Goal: Task Accomplishment & Management: Complete application form

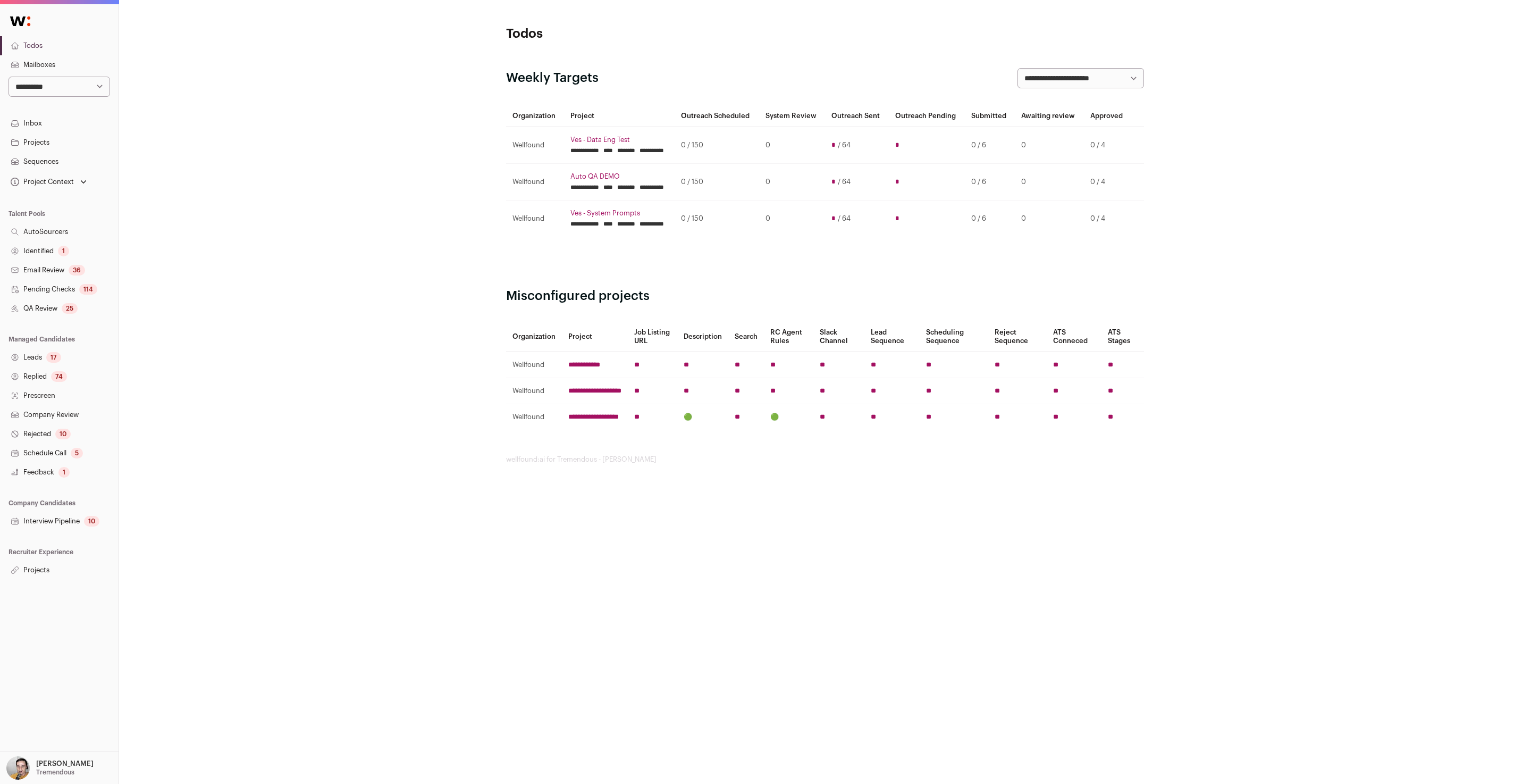
click at [60, 771] on p "Tremendous" at bounding box center [55, 772] width 38 height 9
click at [45, 737] on link "Admin" at bounding box center [72, 738] width 117 height 23
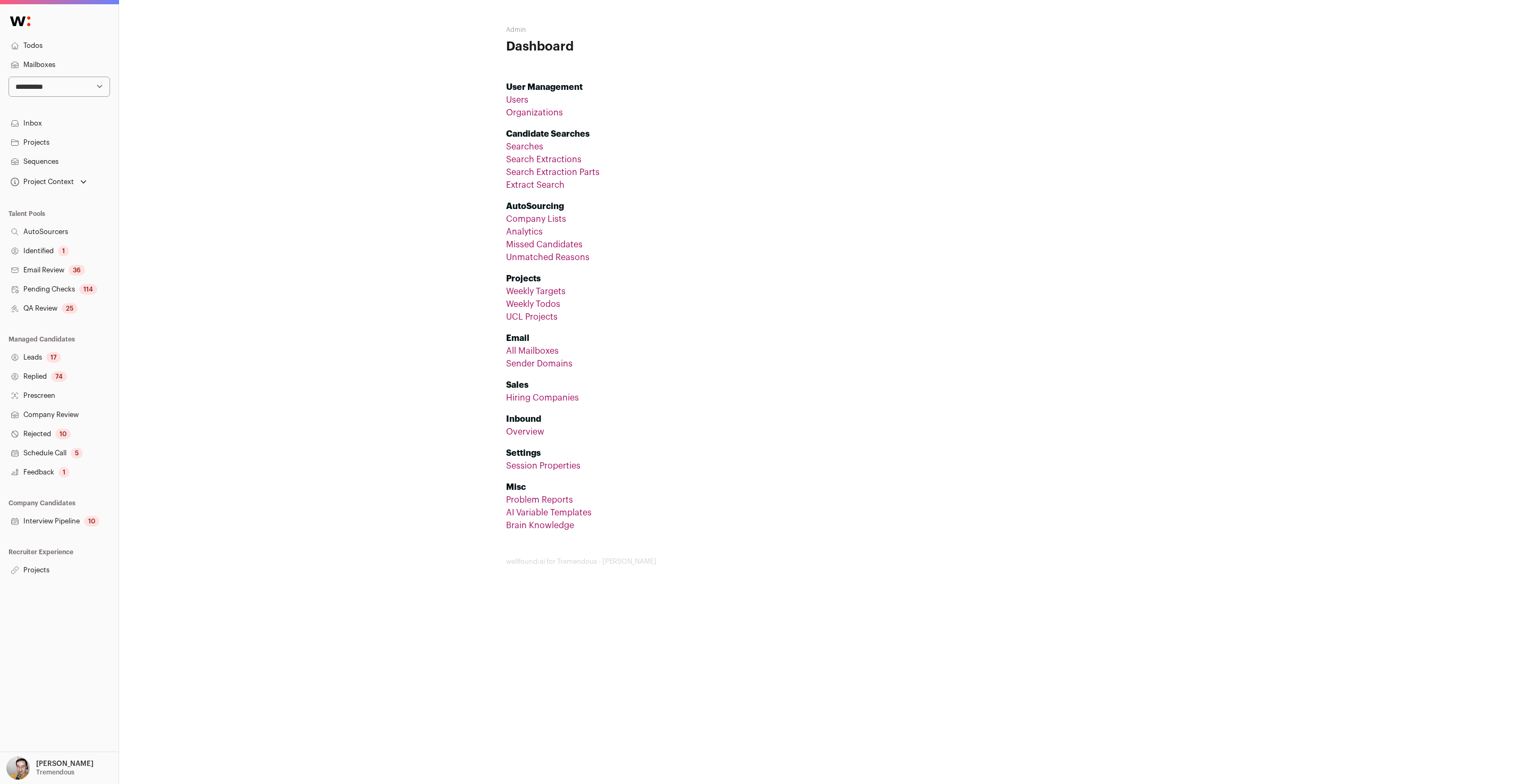
click at [549, 216] on link "Company Lists" at bounding box center [537, 219] width 60 height 9
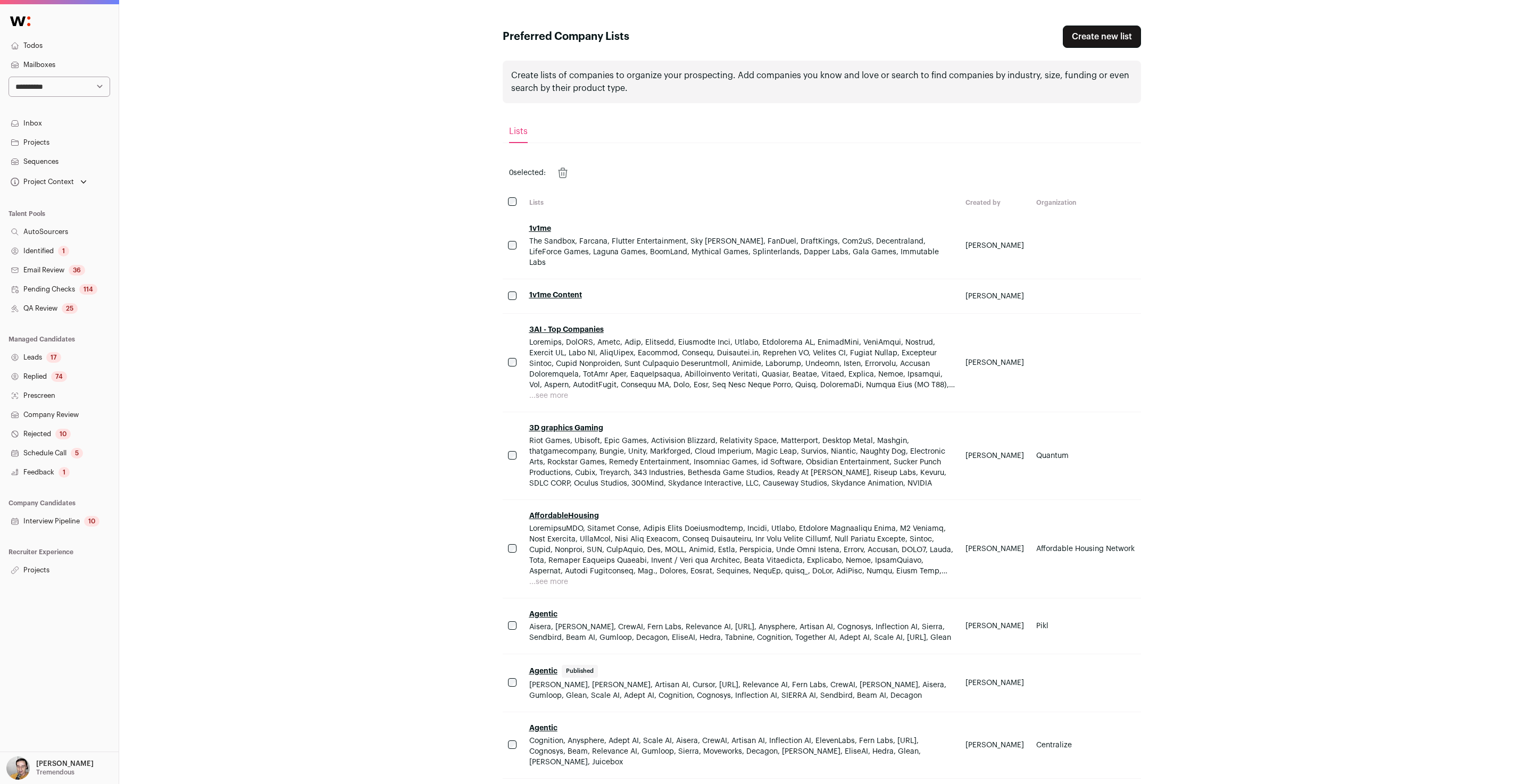
click at [1072, 37] on link "Create new list" at bounding box center [1102, 37] width 78 height 22
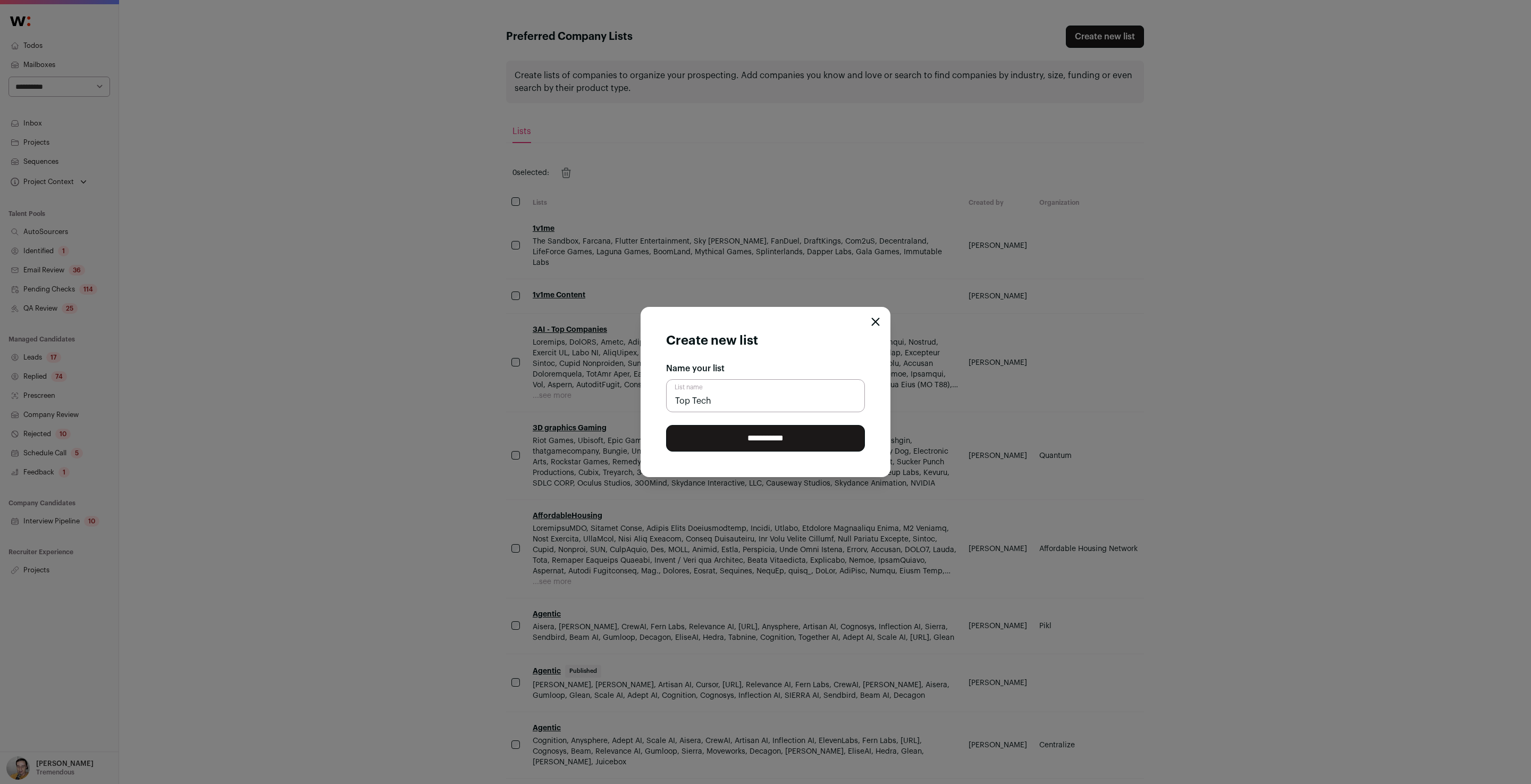
type input "Top Tech"
click at [762, 437] on input "**********" at bounding box center [765, 438] width 199 height 27
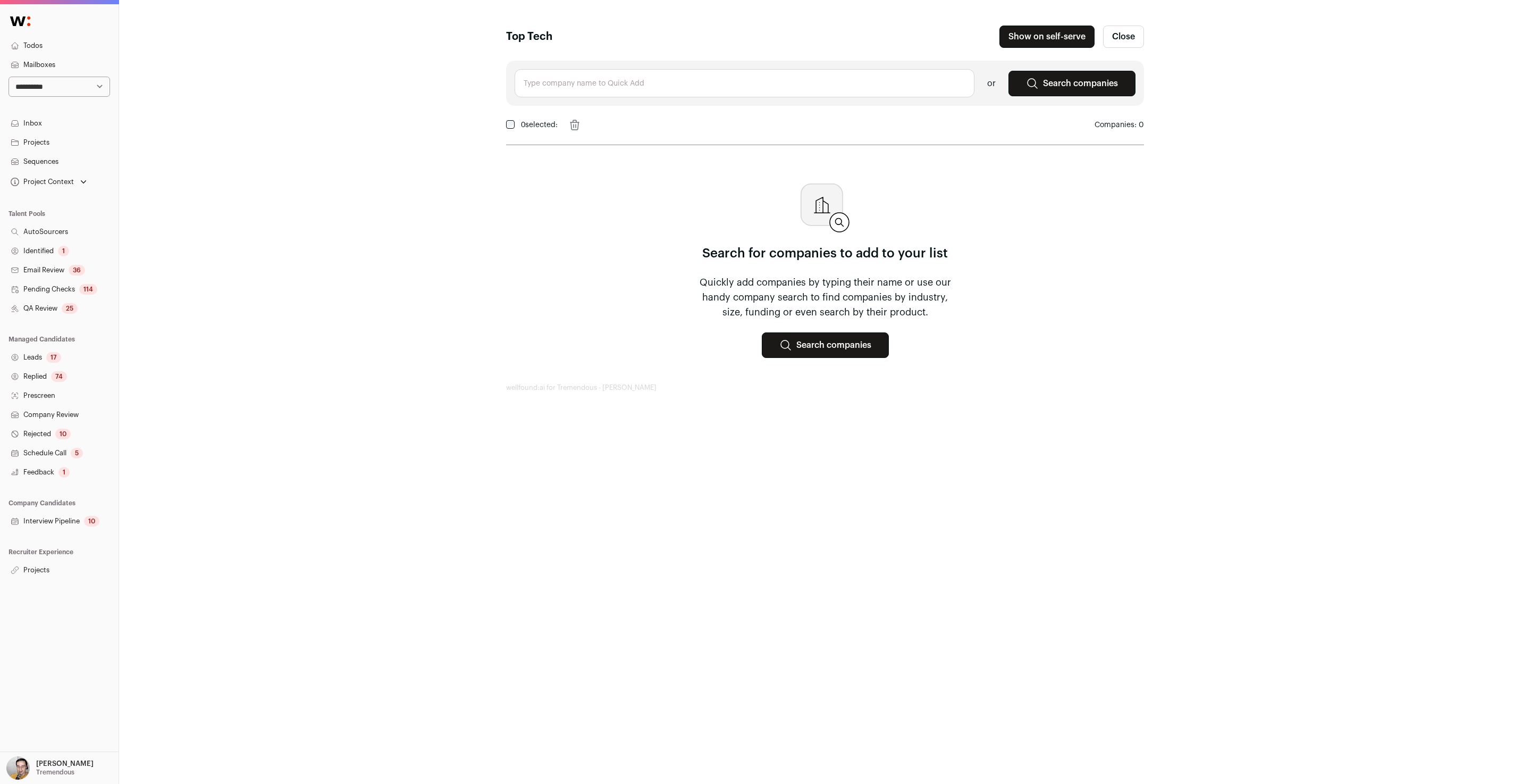
click at [591, 90] on input "text" at bounding box center [744, 83] width 460 height 28
click at [576, 140] on li "OpenAI openai.com" at bounding box center [744, 152] width 459 height 37
type input "OpenAI openai.com"
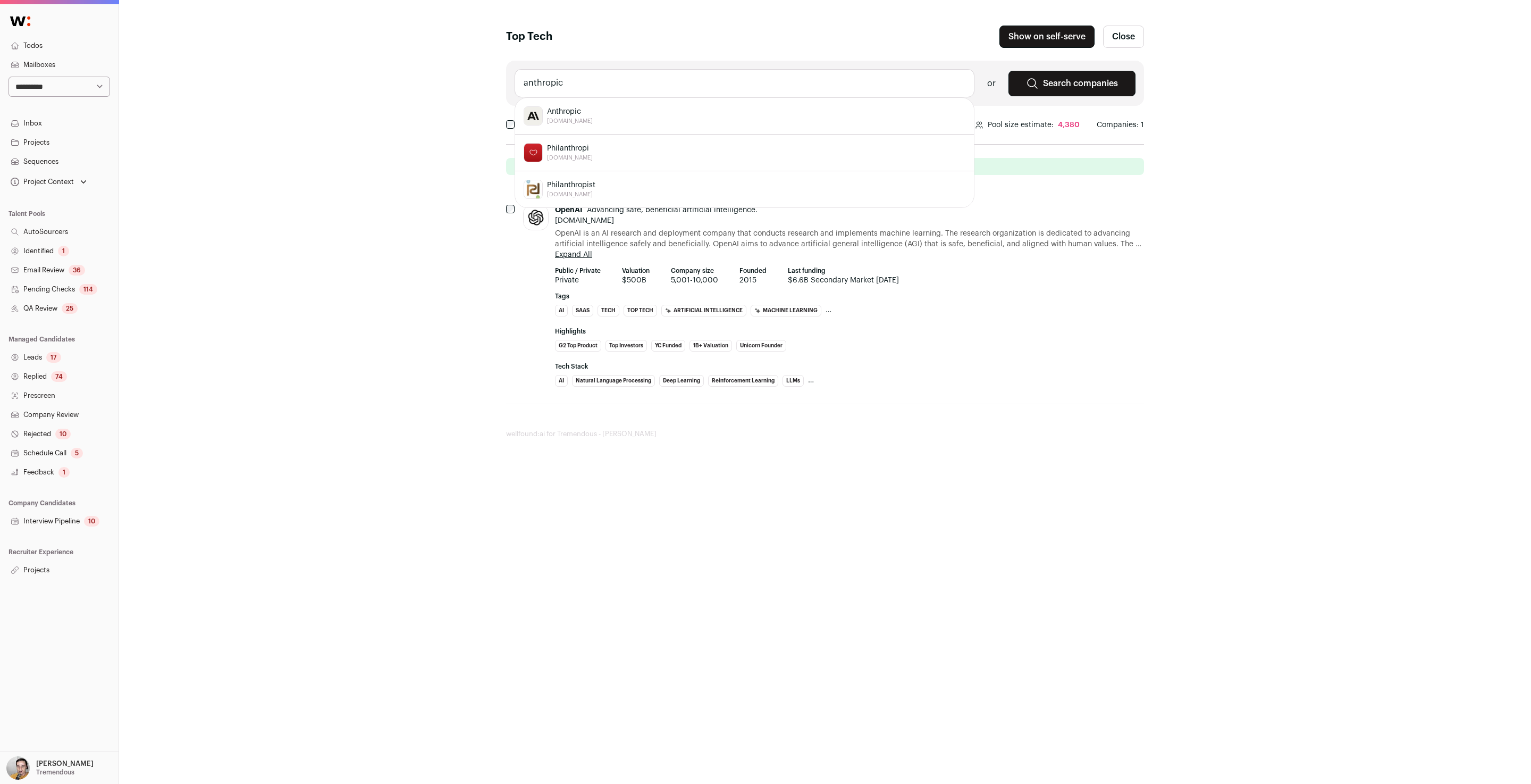
click at [571, 117] on span "[DOMAIN_NAME]" at bounding box center [569, 121] width 46 height 9
type input "Anthropic anthropic.com"
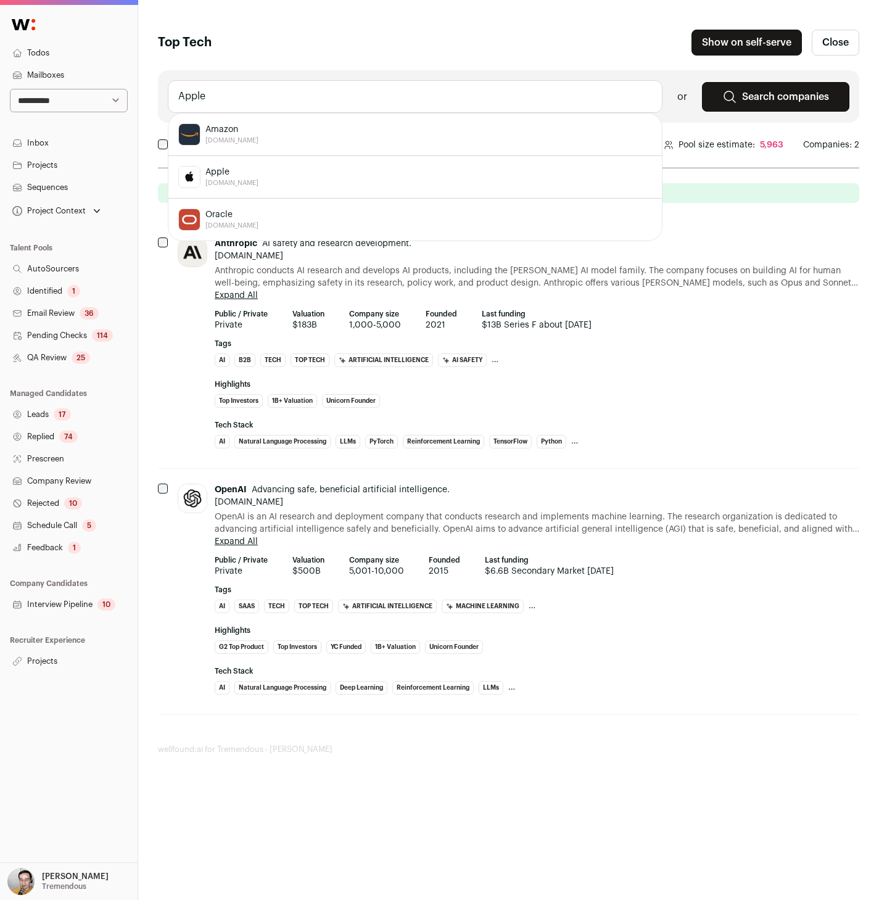
click at [222, 168] on span "Apple" at bounding box center [232, 172] width 53 height 12
type input "Apple apple.com"
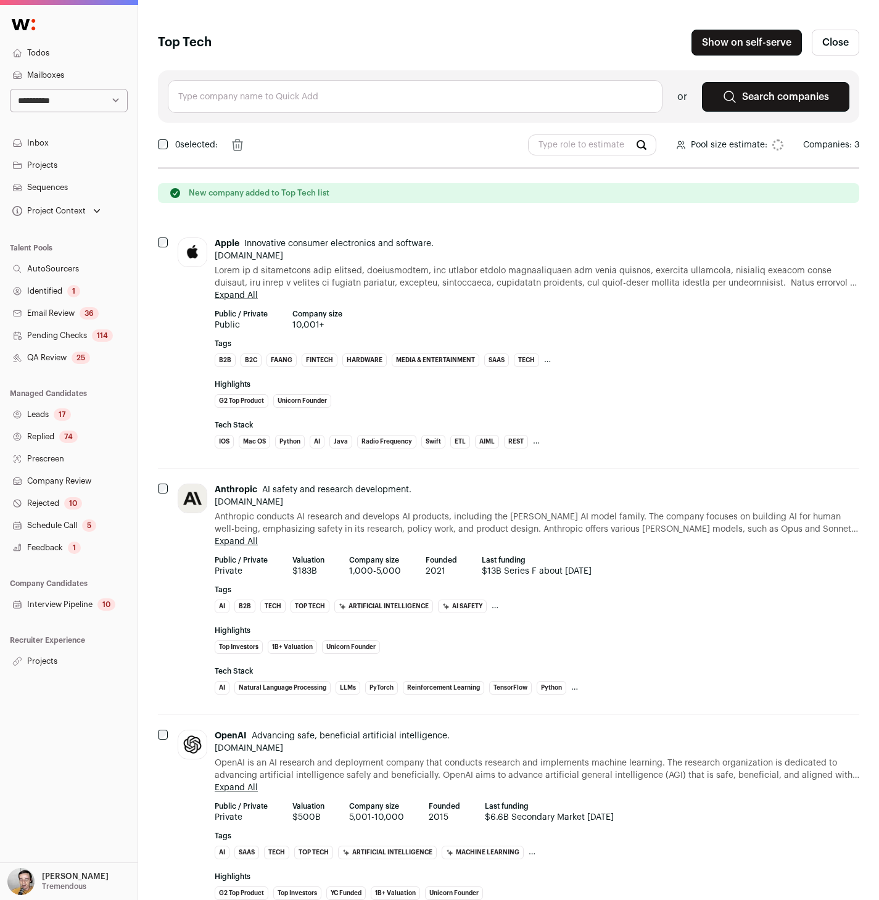
click at [225, 94] on input "text" at bounding box center [415, 96] width 495 height 33
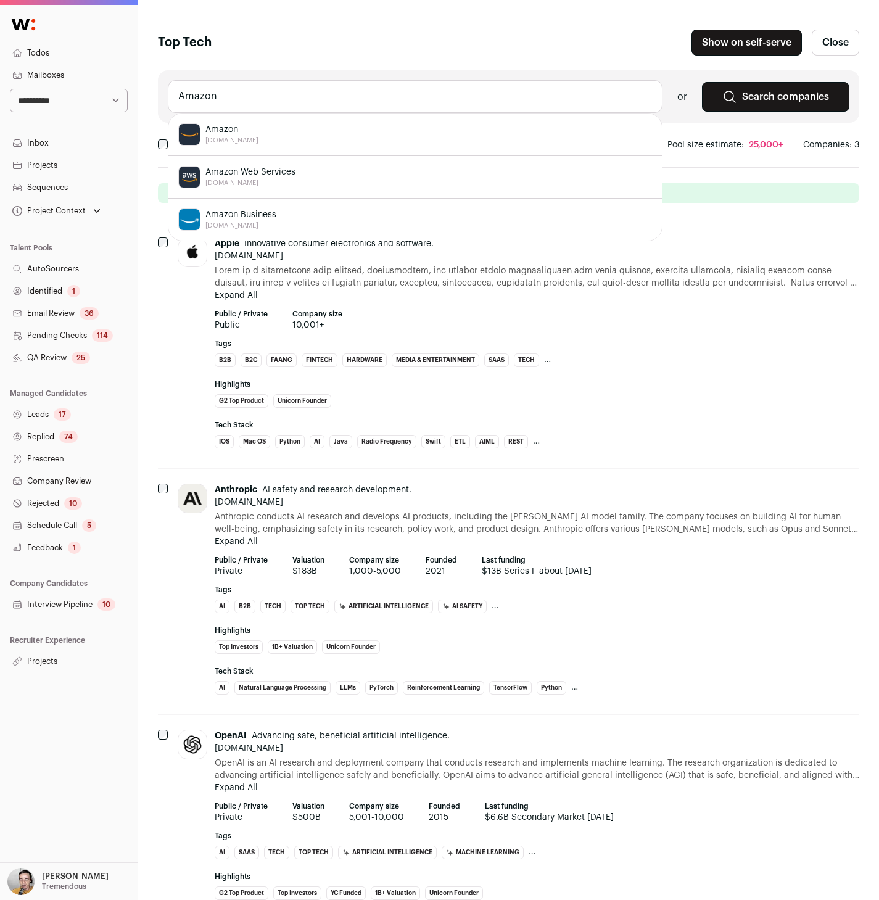
click at [220, 128] on span "Amazon" at bounding box center [232, 129] width 53 height 12
type input "Amazon amazon.com"
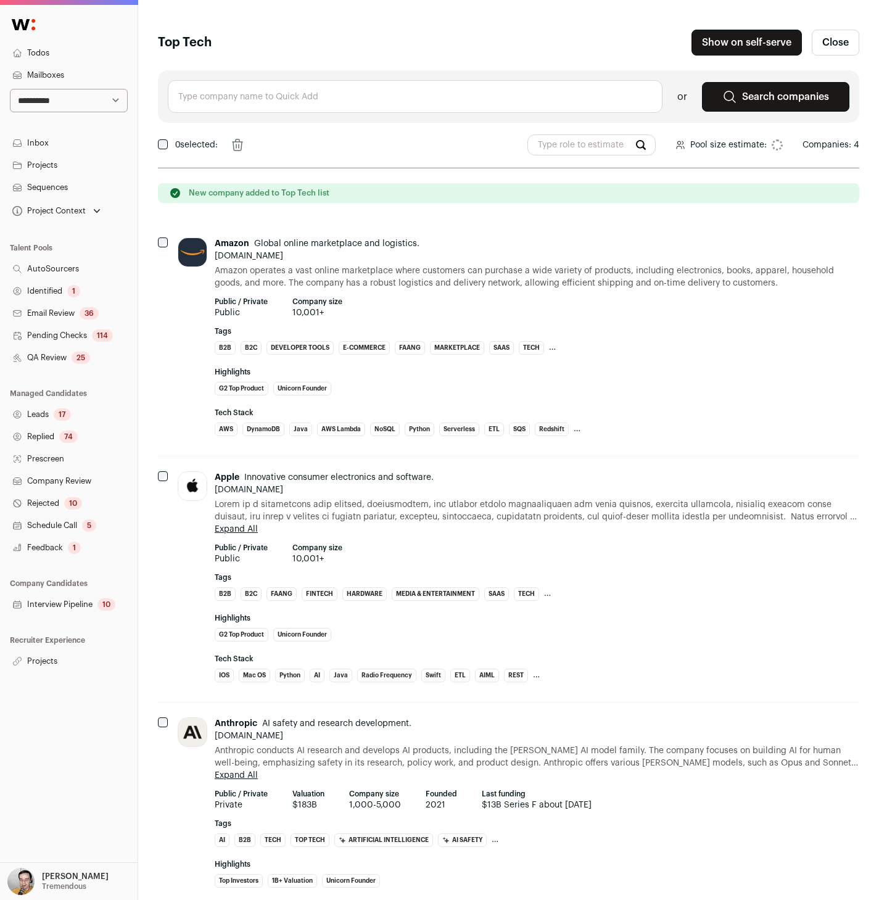
click at [235, 91] on input "text" at bounding box center [415, 96] width 495 height 33
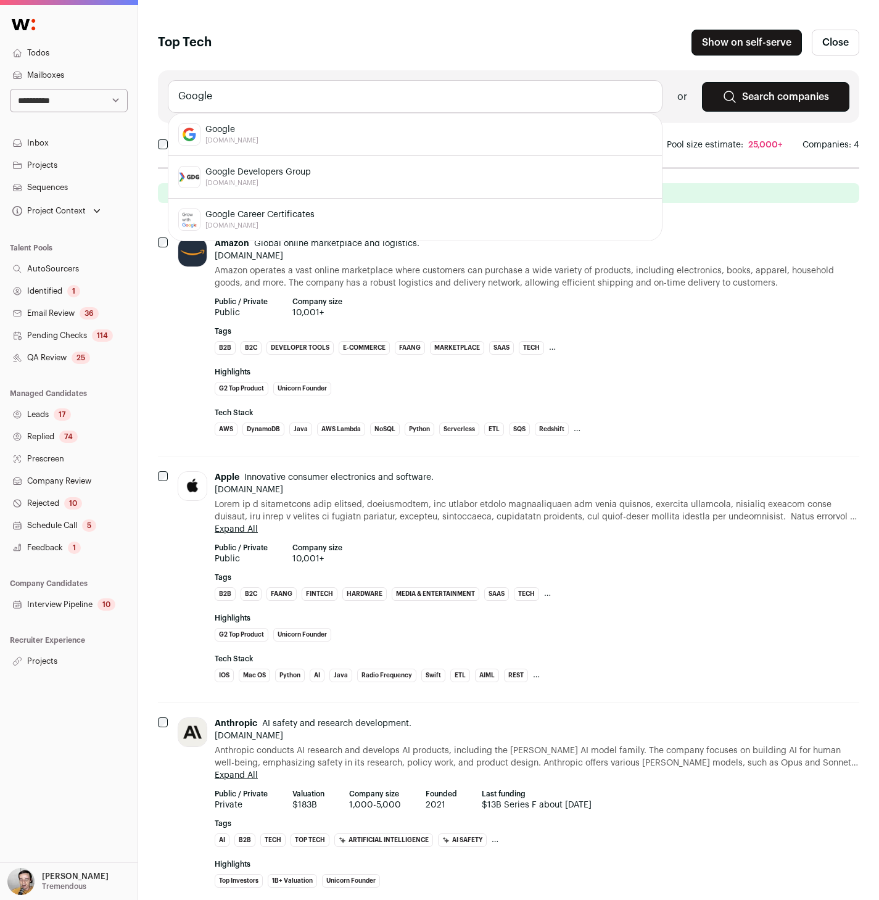
click at [230, 127] on span "Google" at bounding box center [232, 129] width 53 height 12
type input "Google google.com"
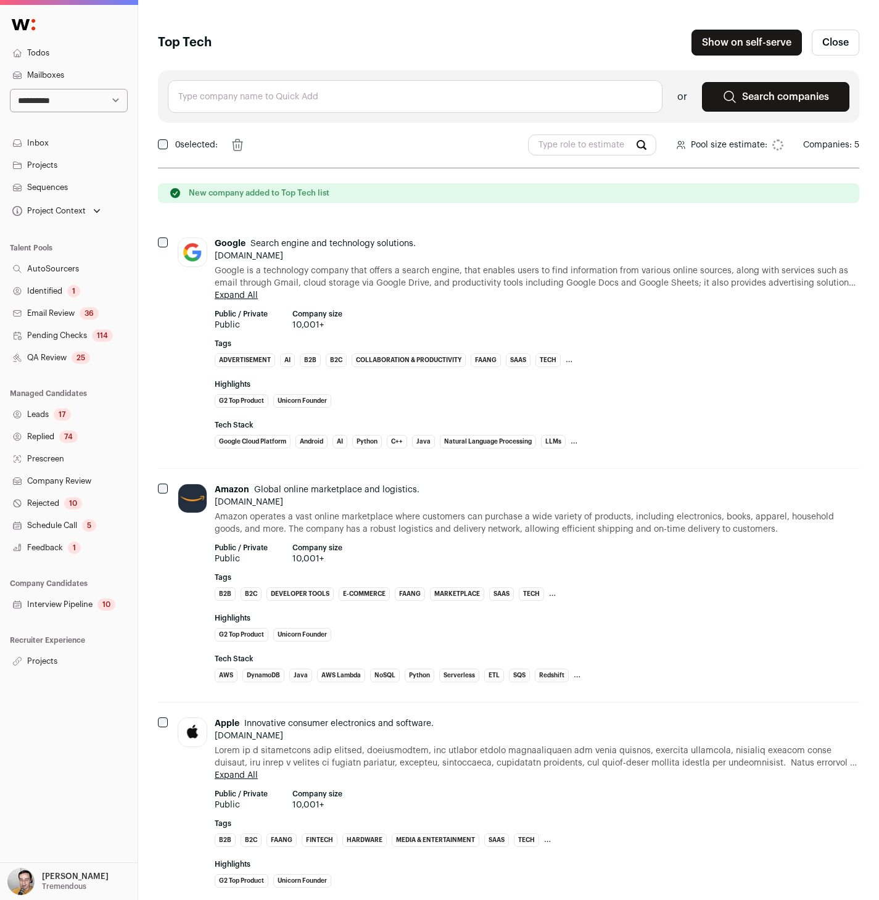
click at [210, 97] on input "text" at bounding box center [415, 96] width 495 height 33
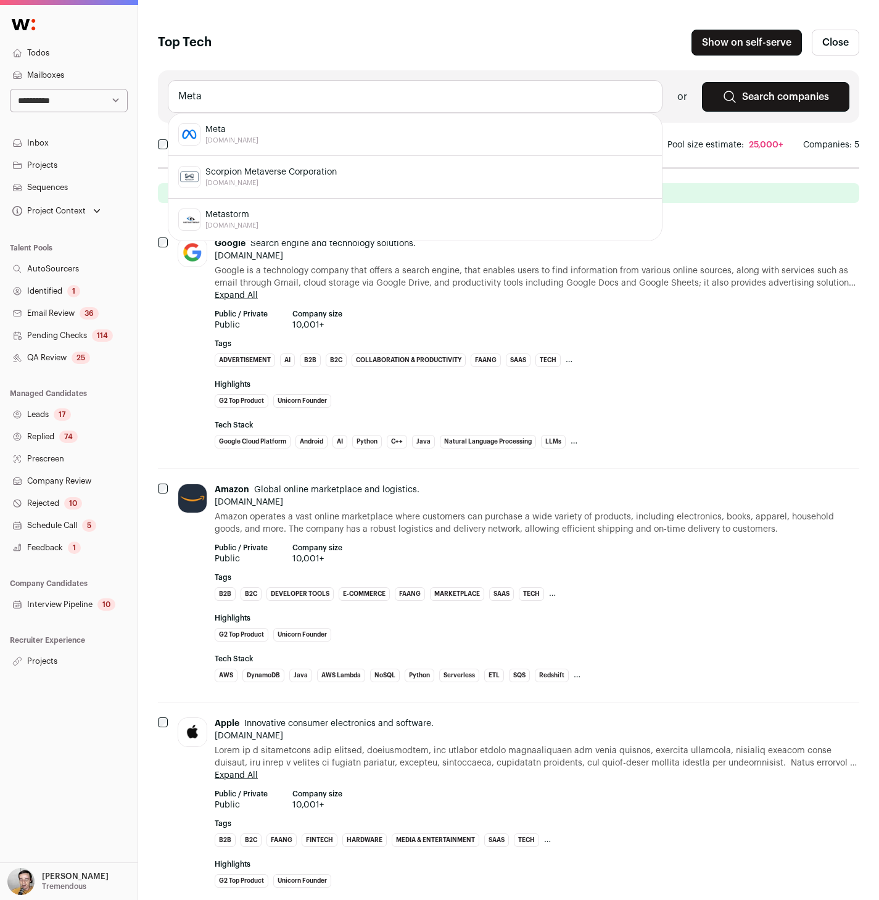
click at [216, 126] on span "Meta" at bounding box center [232, 129] width 53 height 12
type input "Meta meta.com"
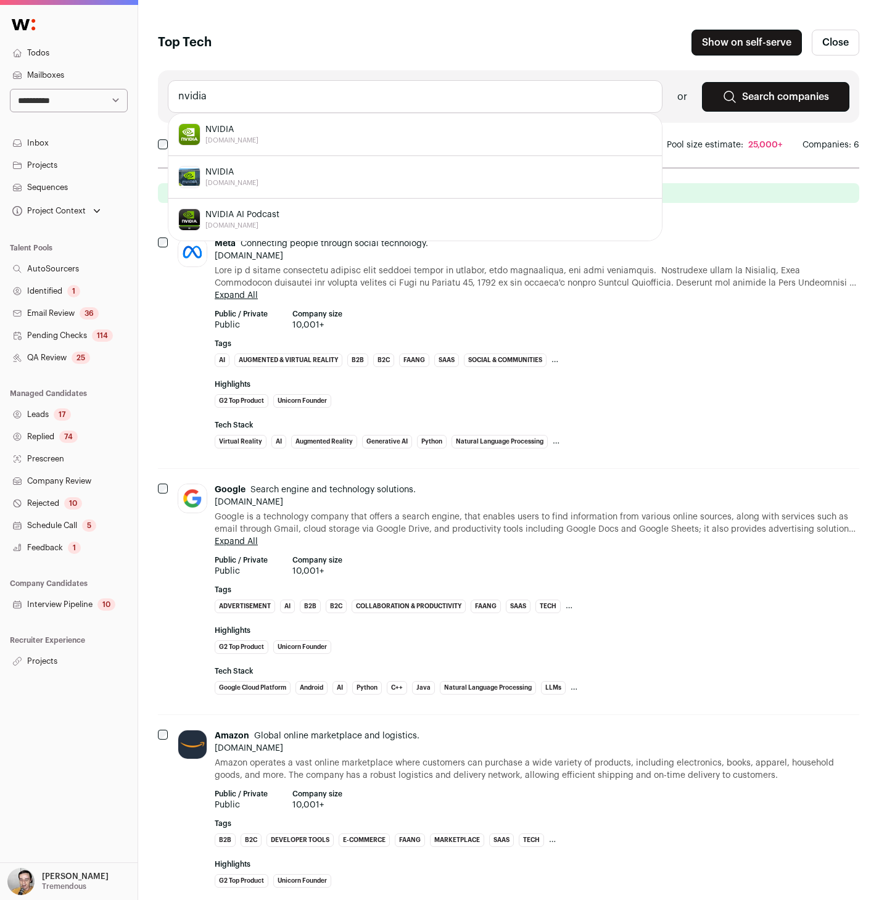
click at [249, 135] on div "NVIDIA nvidia.com" at bounding box center [415, 134] width 474 height 22
type input "NVIDIA nvidia.com"
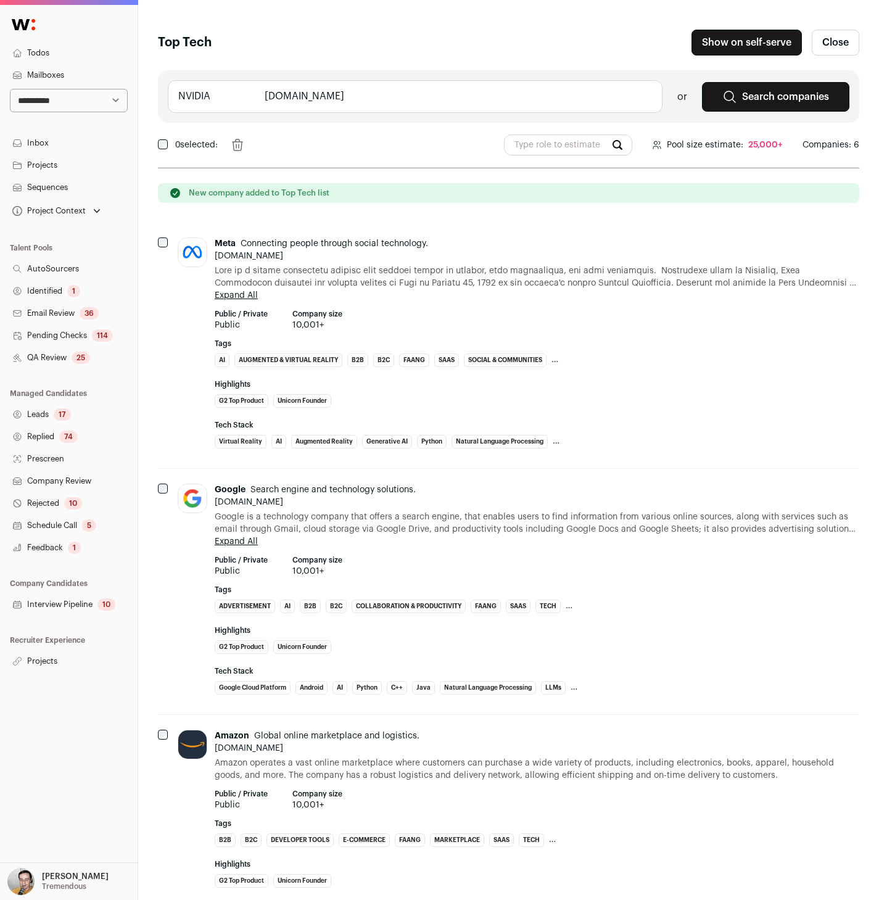
click at [230, 96] on input "NVIDIA nvidia.com" at bounding box center [415, 96] width 495 height 33
type input "te"
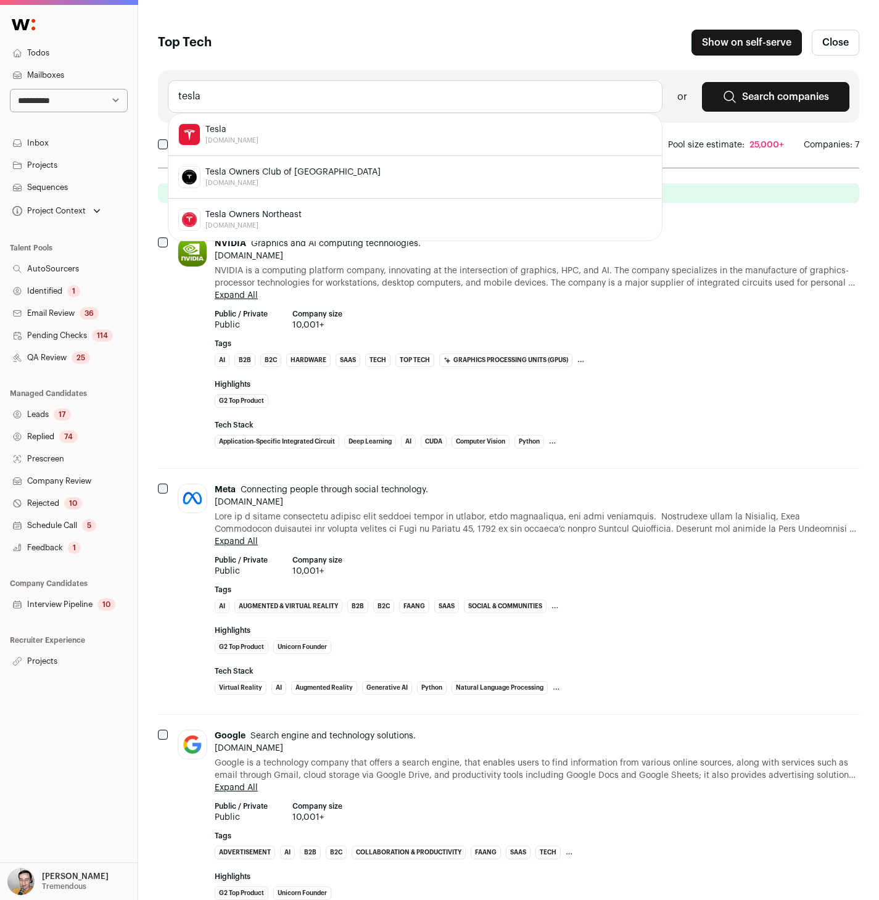
click at [235, 130] on span "Tesla" at bounding box center [232, 129] width 53 height 12
type input "Tesla tesla.com"
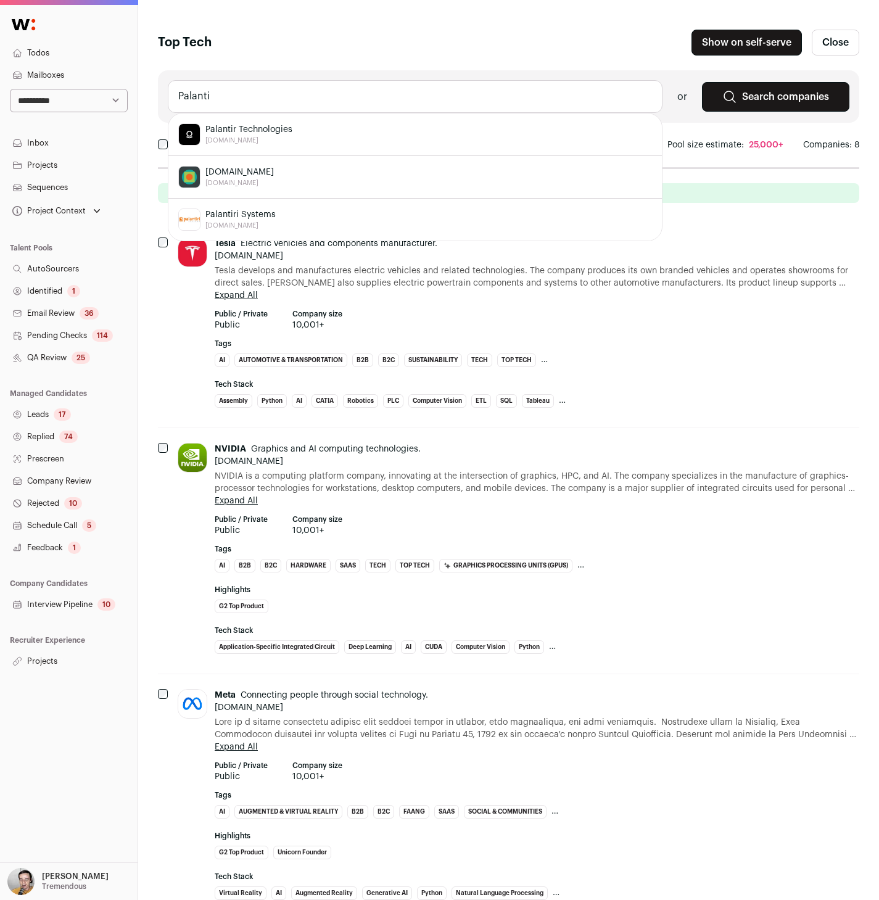
click at [260, 128] on span "Palantir Technologies" at bounding box center [249, 129] width 87 height 12
type input "Palantir Technologies palantir.com"
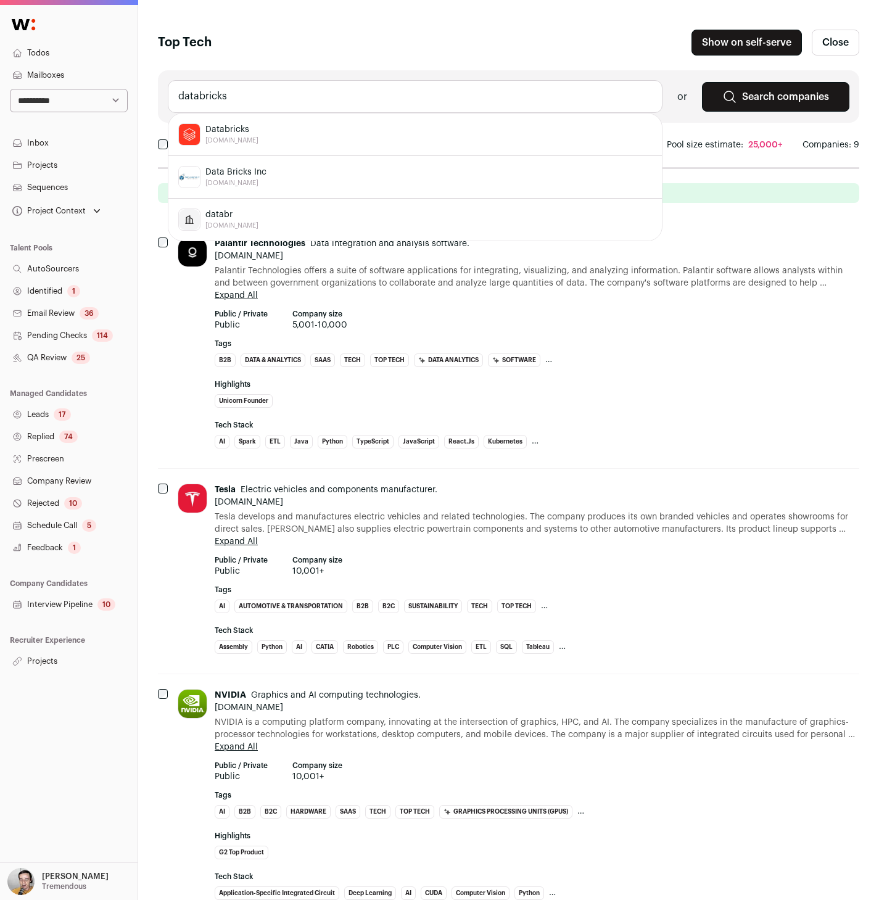
click at [275, 128] on div "Databricks databricks.com" at bounding box center [415, 134] width 474 height 22
type input "Databricks databricks.com"
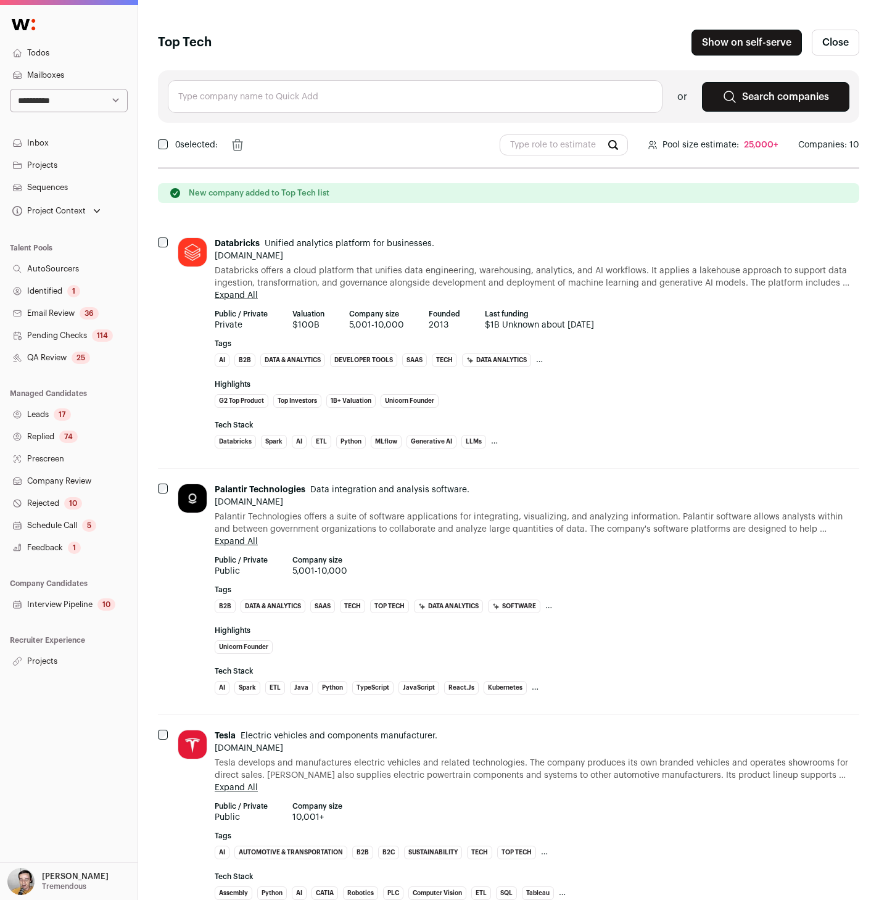
click at [264, 94] on input "text" at bounding box center [415, 96] width 495 height 33
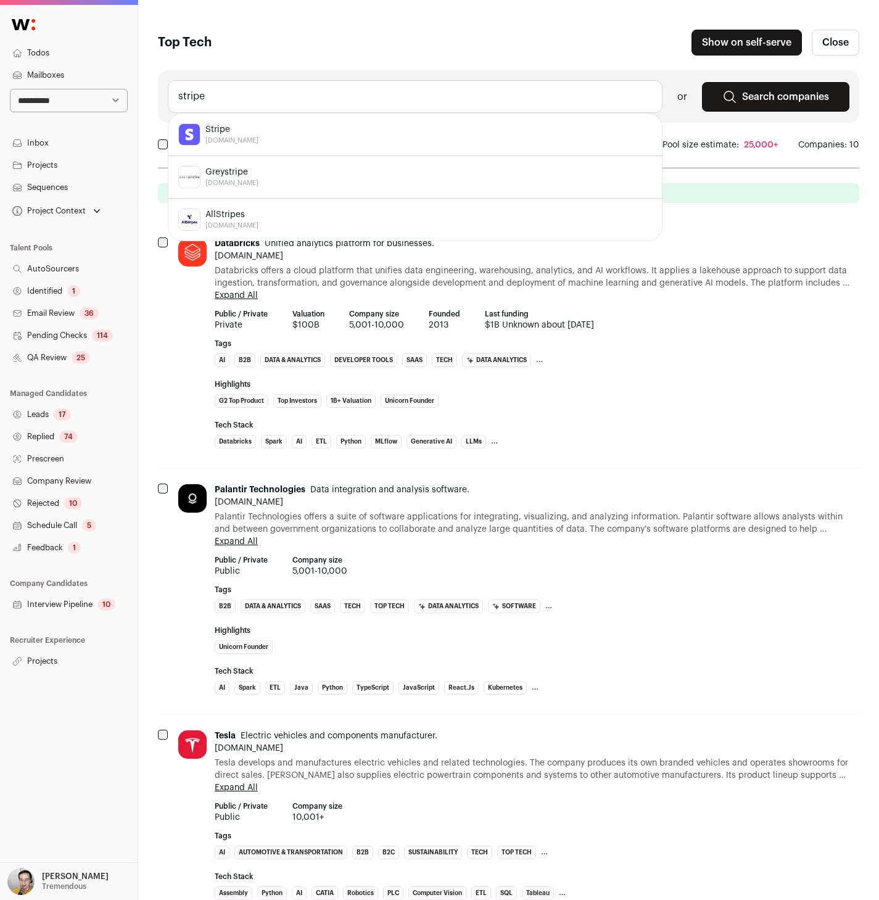
click at [258, 130] on div "Stripe stripe.com" at bounding box center [415, 134] width 474 height 22
type input "Stripe stripe.com"
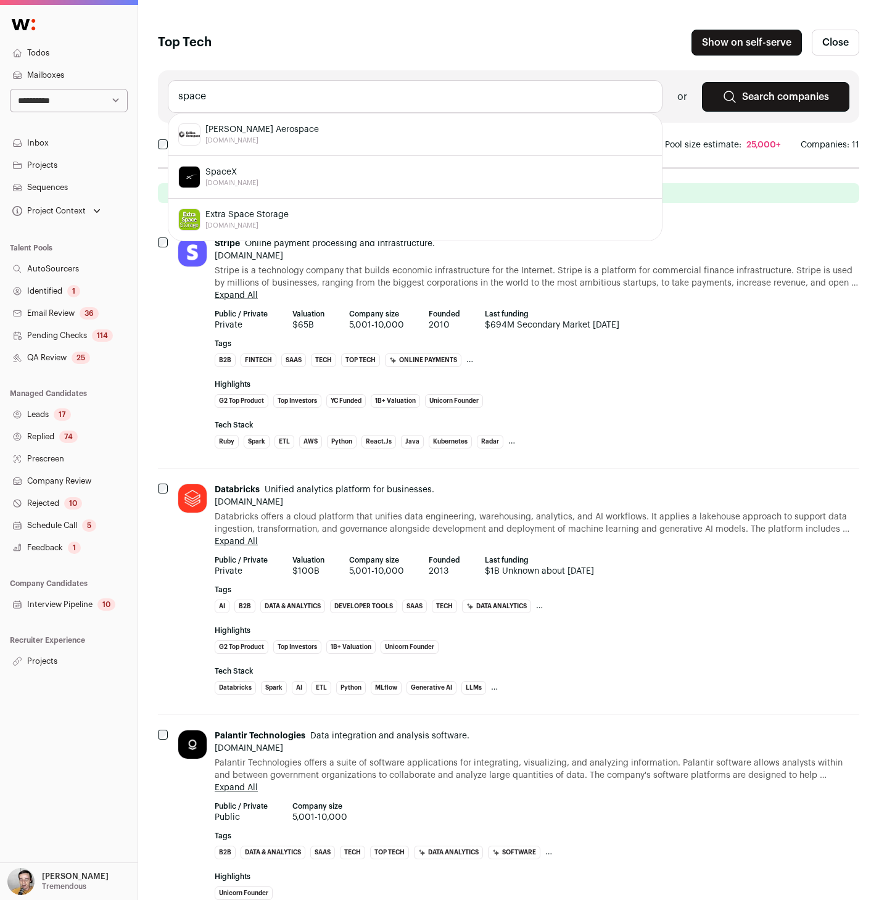
click at [219, 172] on span "SpaceX" at bounding box center [232, 172] width 53 height 12
type input "SpaceX spacex.com"
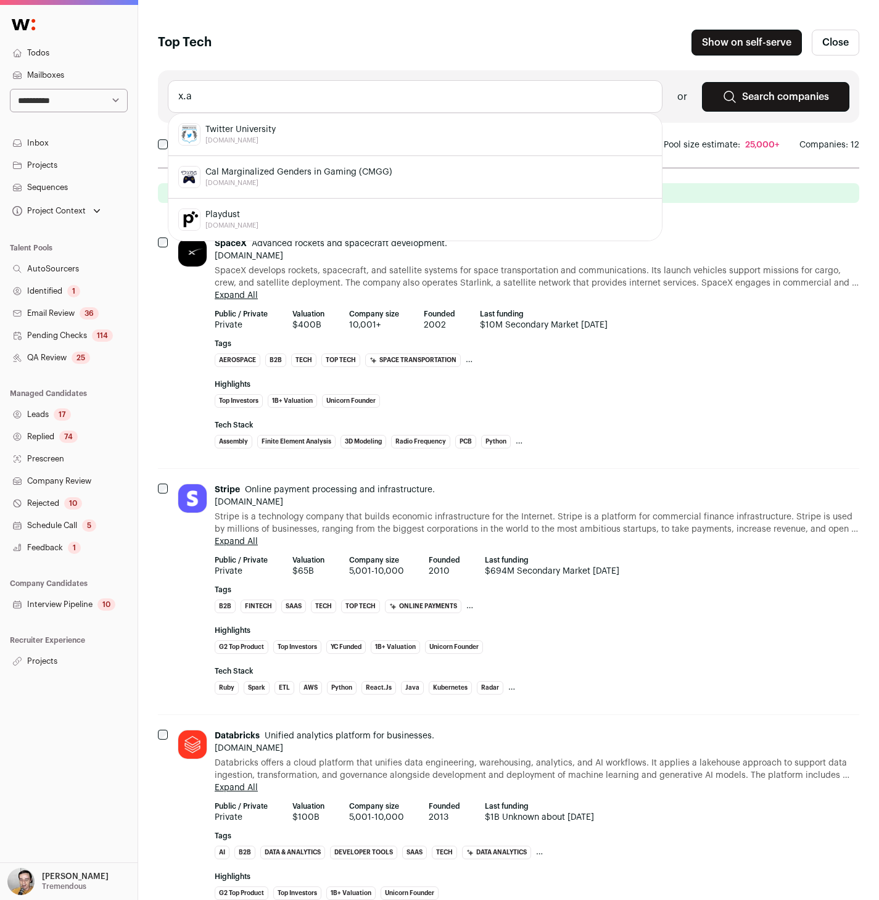
type input "x.ai"
type input "SafeSuper"
click at [424, 131] on div "Safe Superintelligence ssi.inc" at bounding box center [415, 134] width 474 height 22
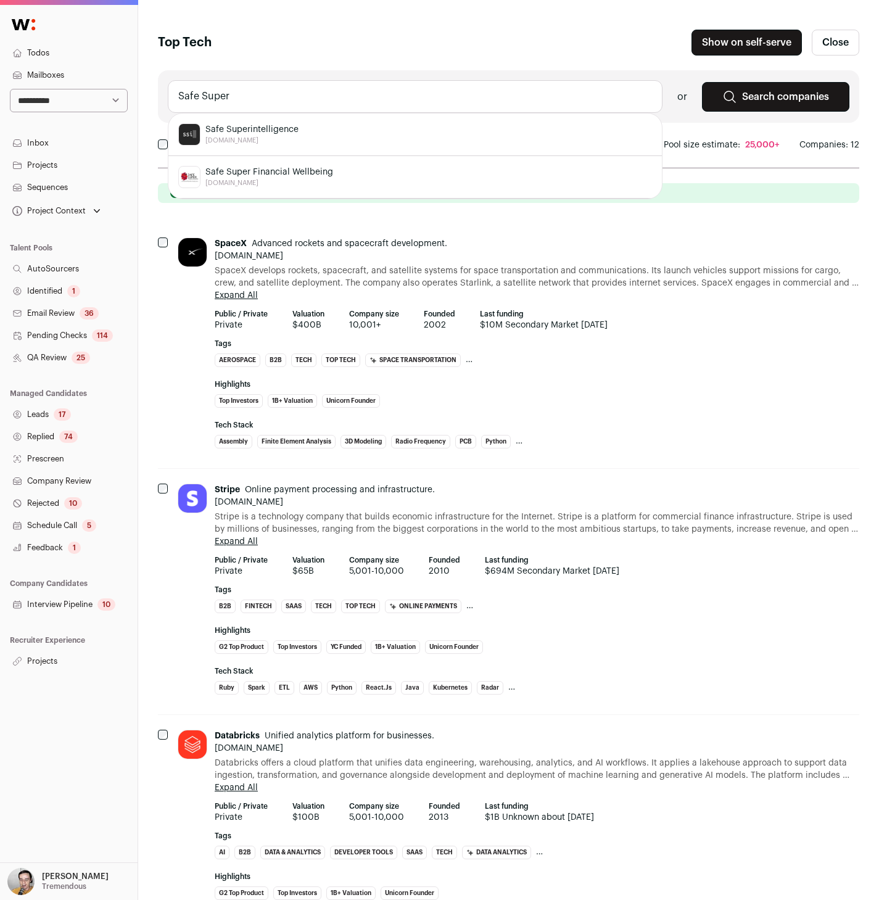
type input "Safe Superintelligence ssi.inc"
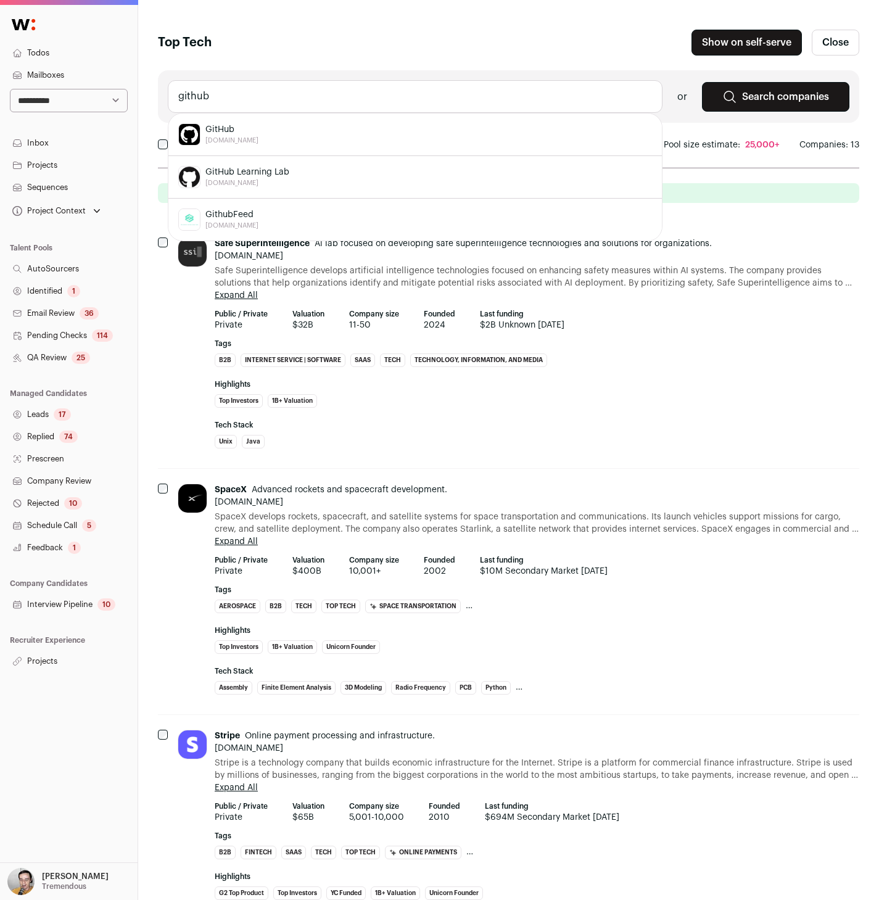
click at [231, 139] on span "[DOMAIN_NAME]" at bounding box center [232, 141] width 53 height 10
type input "GitHub github.com"
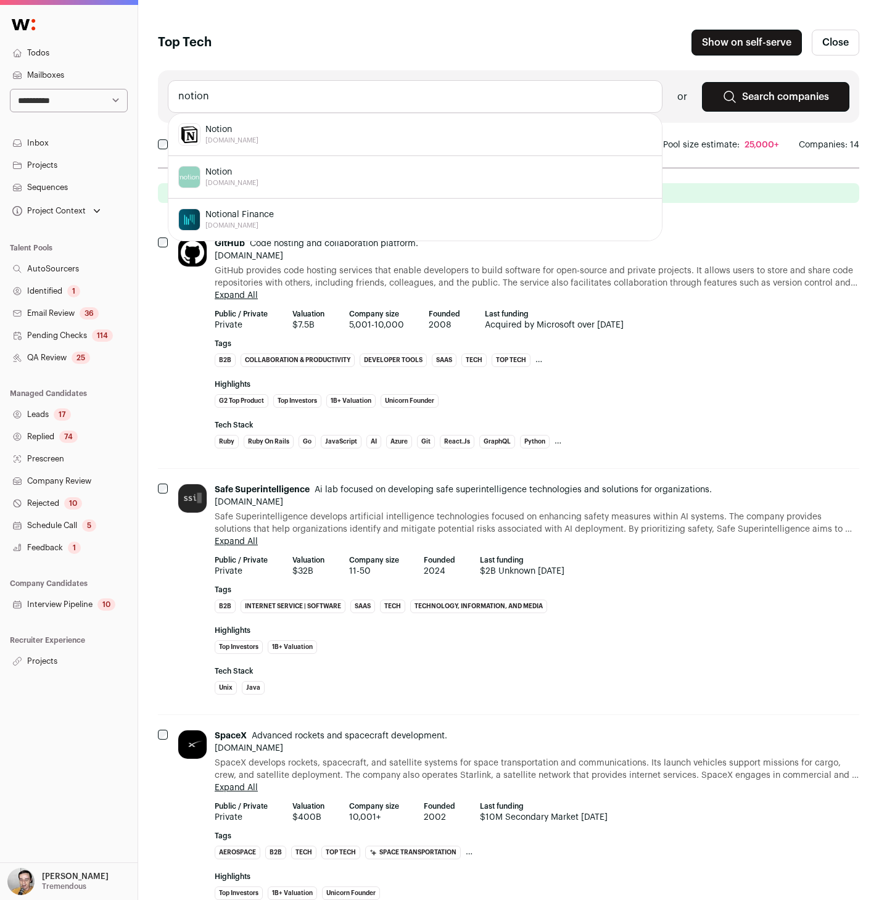
click at [228, 132] on span "Notion" at bounding box center [232, 129] width 53 height 12
type input "Notion notion.so"
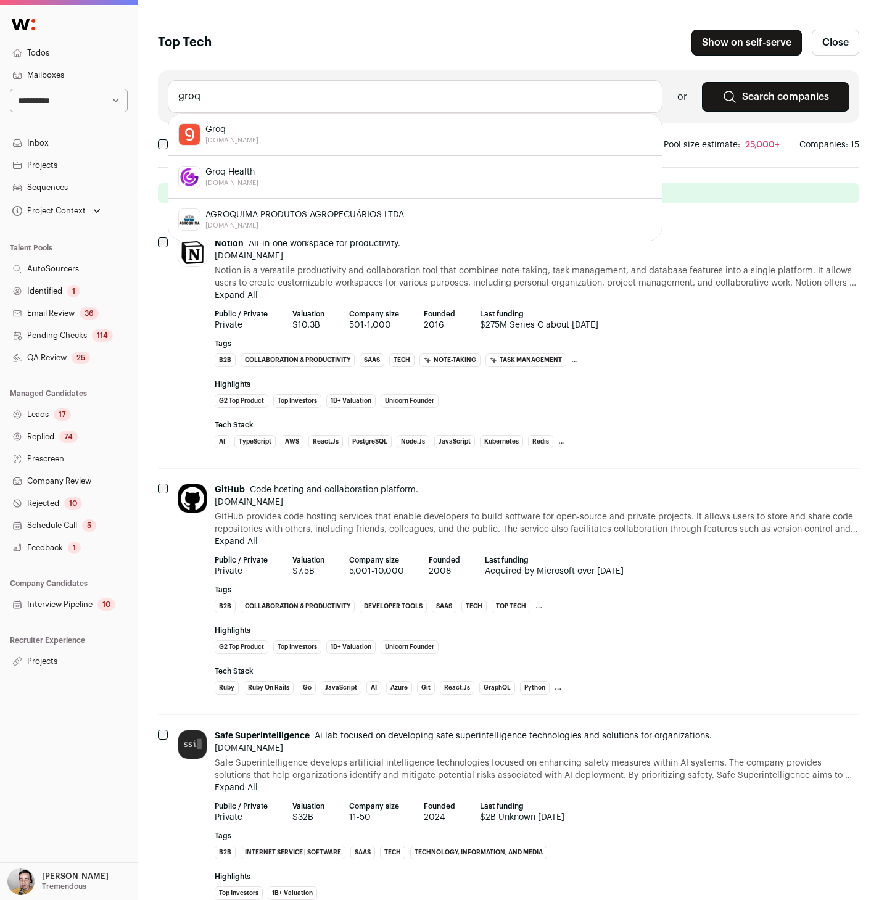
click at [228, 137] on span "[DOMAIN_NAME]" at bounding box center [232, 141] width 53 height 10
type input "Groq groq.com"
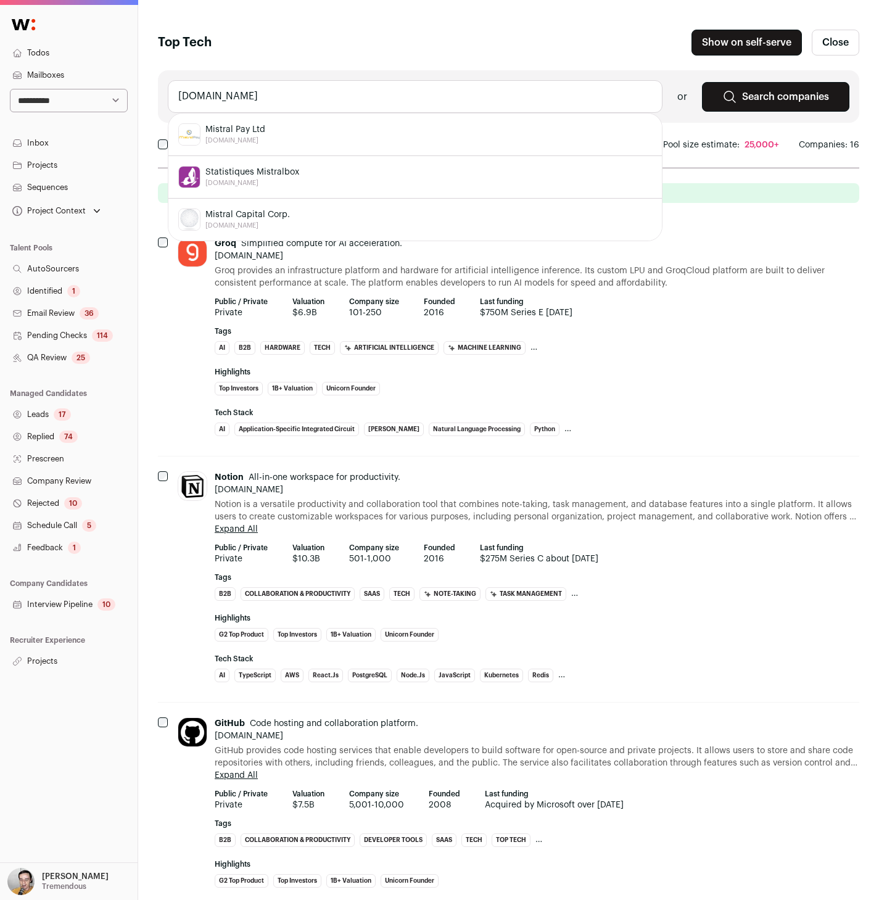
type input "mistral.com"
click at [255, 125] on div "Perplexity perplexity.ai" at bounding box center [415, 134] width 474 height 22
type input "Perplexity perplexity.ai"
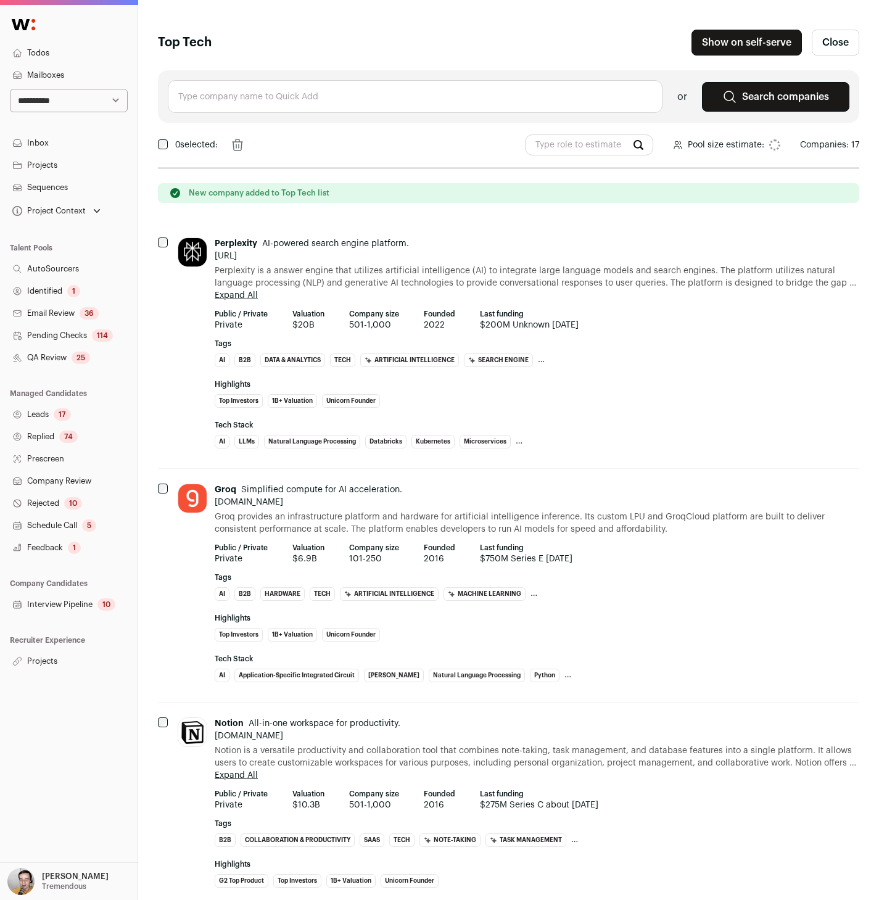
click at [230, 97] on input "text" at bounding box center [415, 96] width 495 height 33
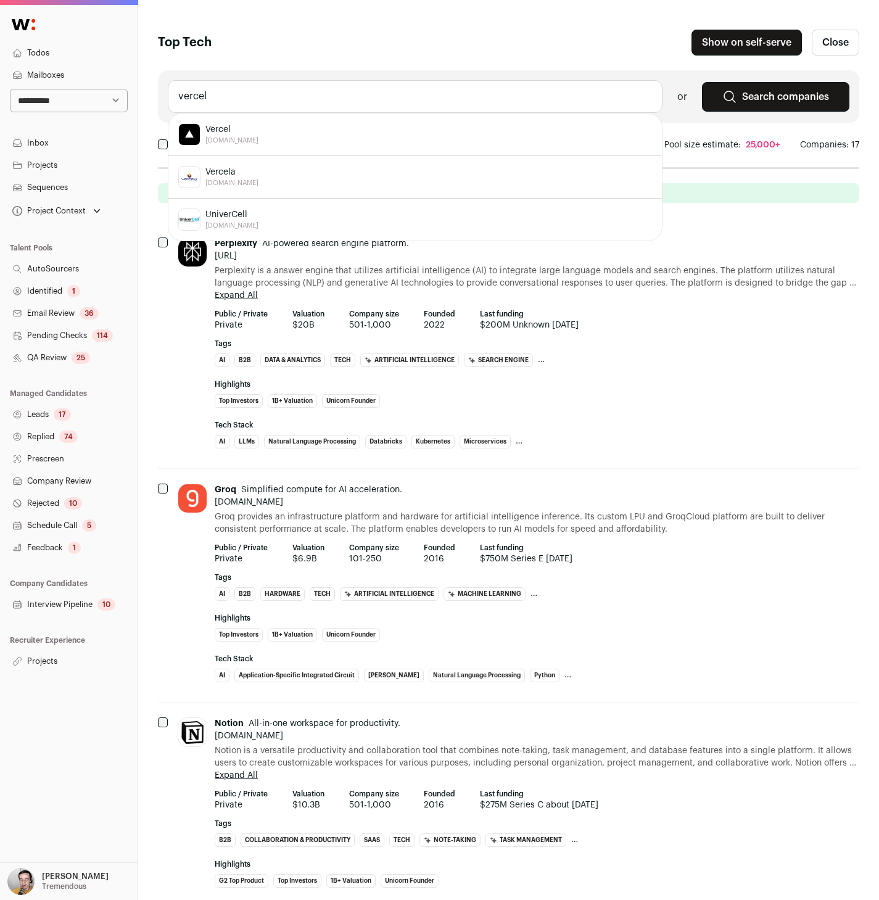
click at [230, 130] on span "Vercel" at bounding box center [232, 129] width 53 height 12
type input "Vercel vercel.com"
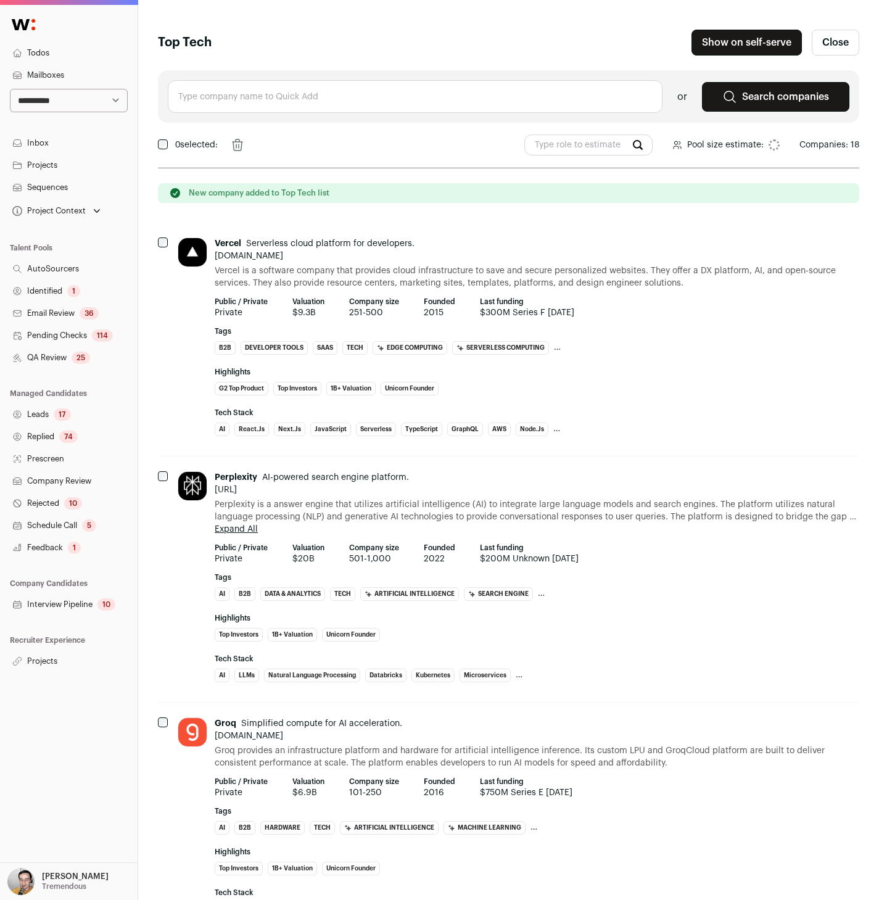
click at [235, 97] on input "text" at bounding box center [415, 96] width 495 height 33
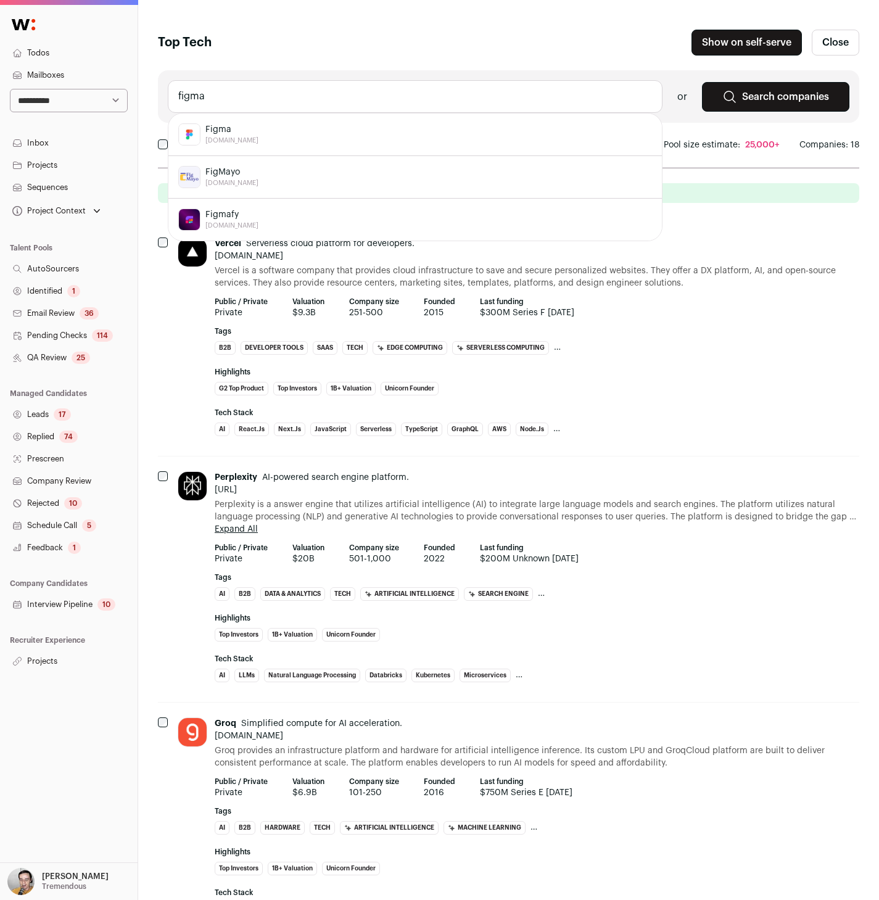
click at [231, 120] on li "Figma figma.com" at bounding box center [415, 135] width 494 height 43
type input "Figma figma.com"
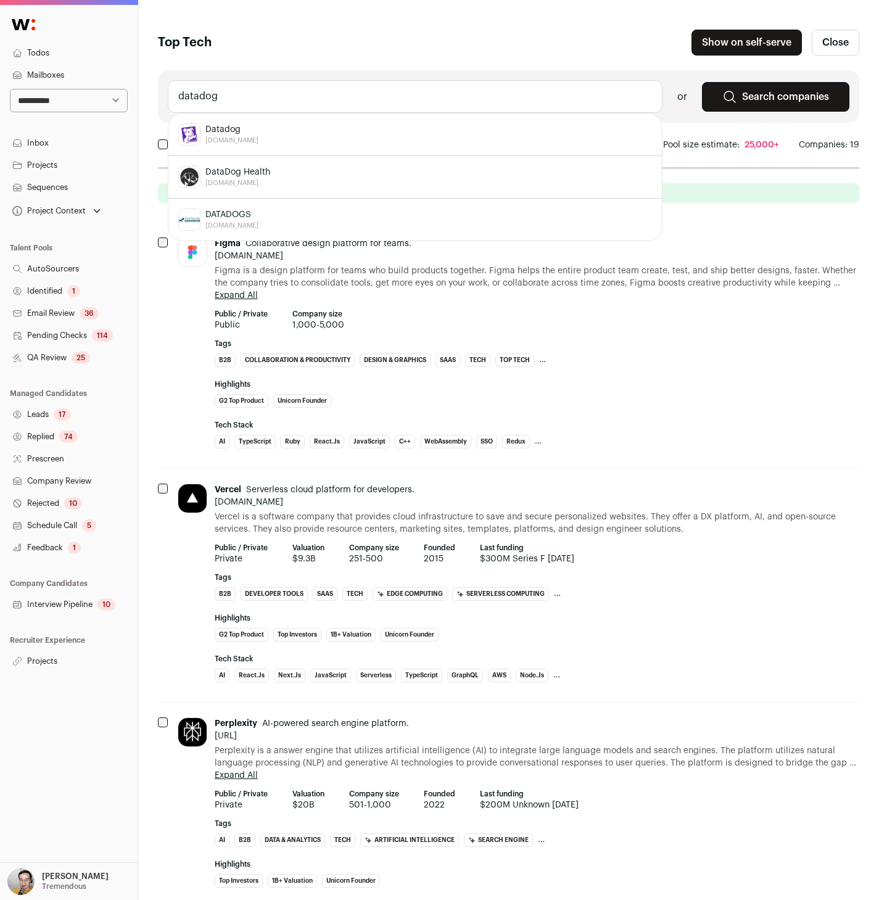
click at [234, 130] on span "Datadog" at bounding box center [232, 129] width 53 height 12
type input "Datadog datadoghq.com"
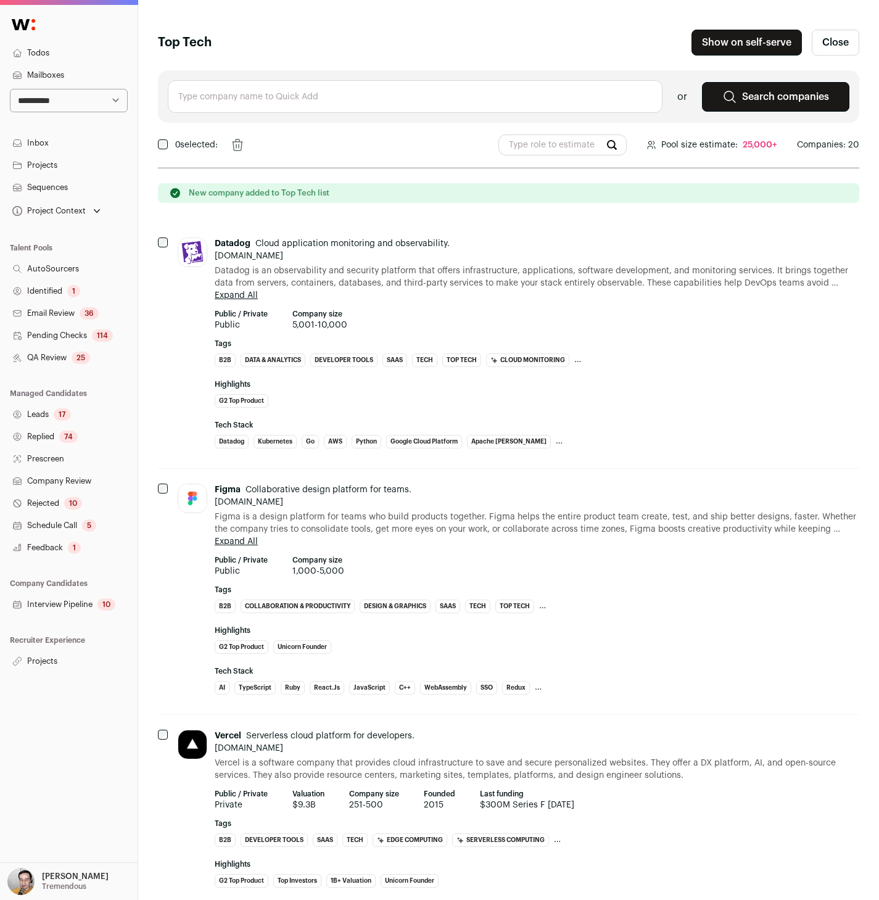
click at [239, 88] on input "text" at bounding box center [415, 96] width 495 height 33
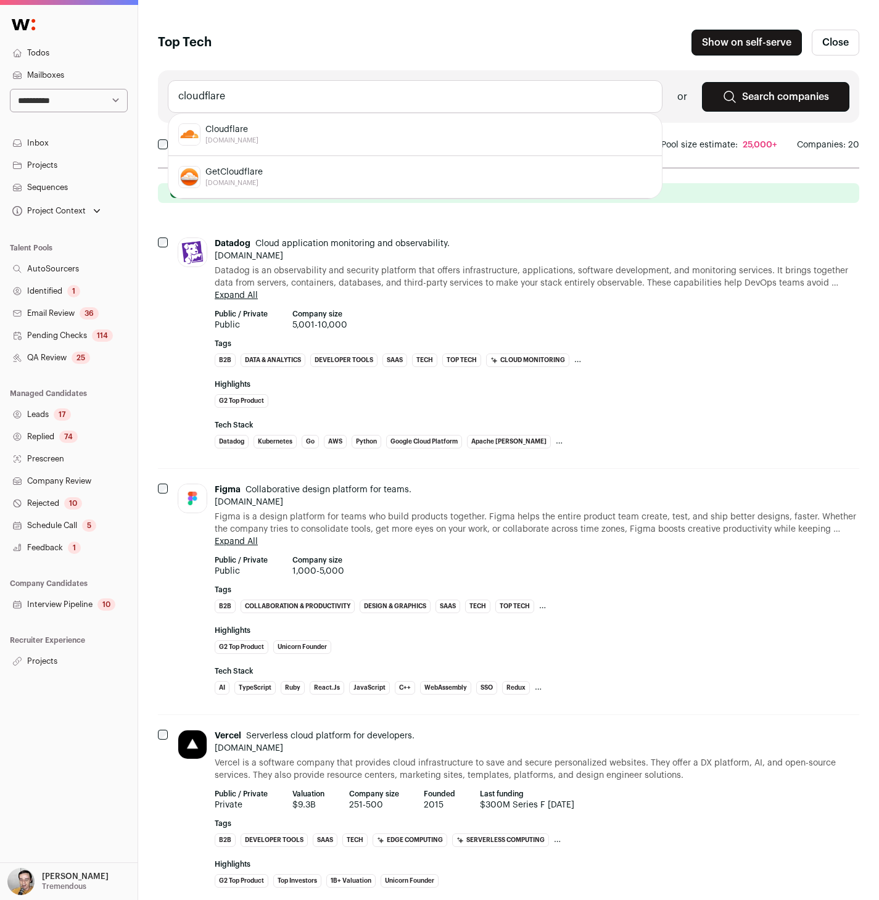
click at [238, 140] on span "[DOMAIN_NAME]" at bounding box center [232, 141] width 53 height 10
type input "Cloudflare cloudflare.com"
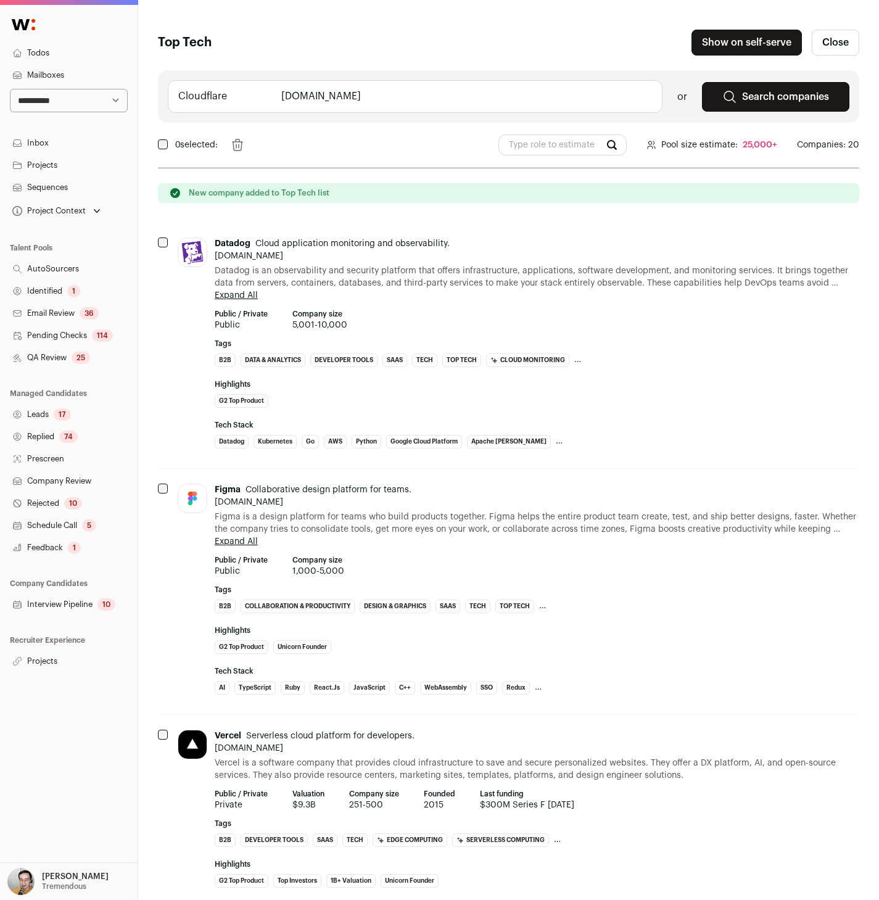
click at [227, 91] on input "Cloudflare cloudflare.com" at bounding box center [415, 96] width 495 height 33
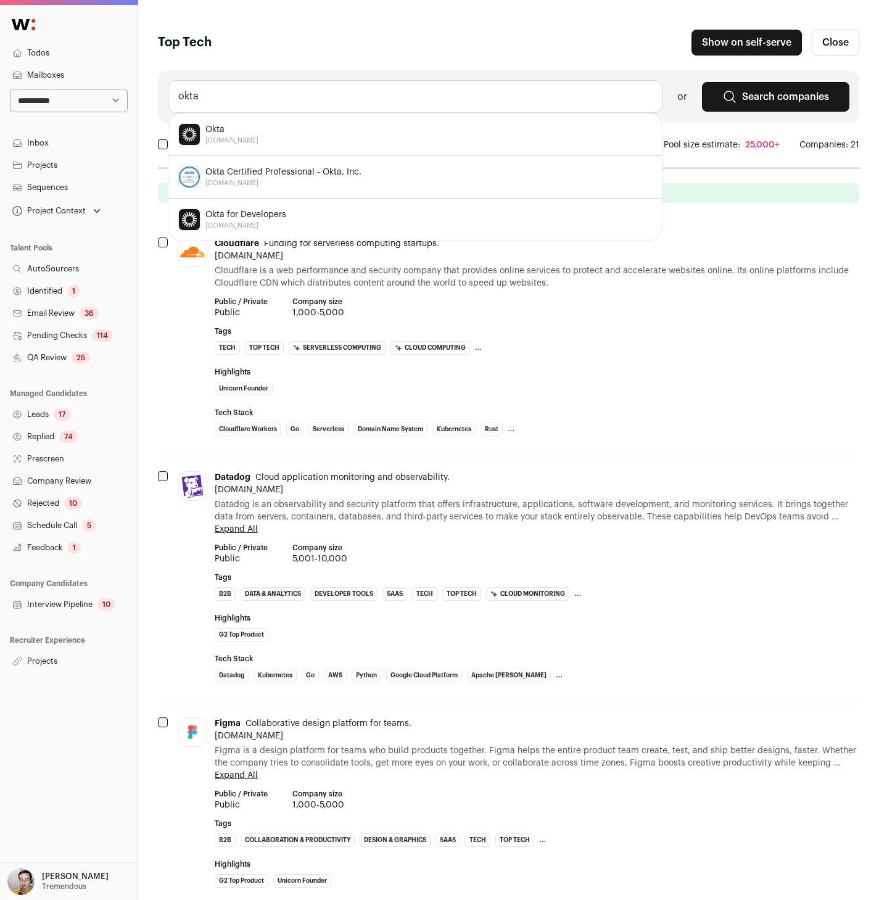
click at [239, 128] on div "Okta okta.com" at bounding box center [415, 134] width 474 height 22
type input "Okta okta.com"
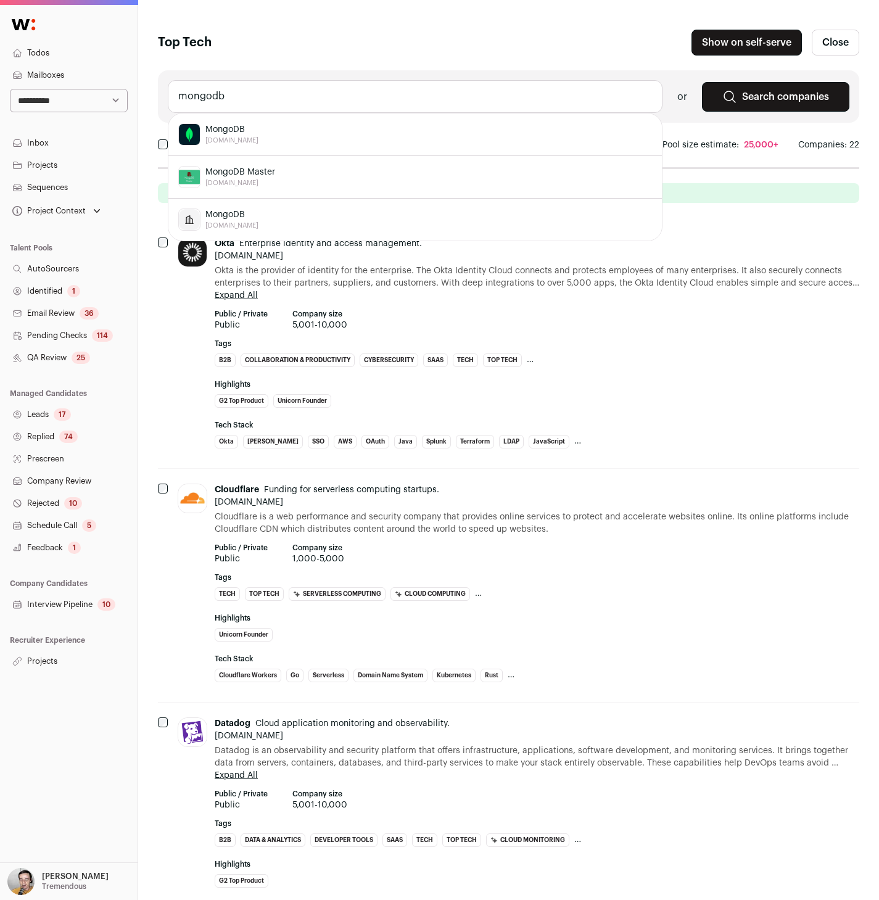
click at [270, 135] on div "MongoDB mongodb.com" at bounding box center [415, 134] width 474 height 22
type input "MongoDB mongodb.com"
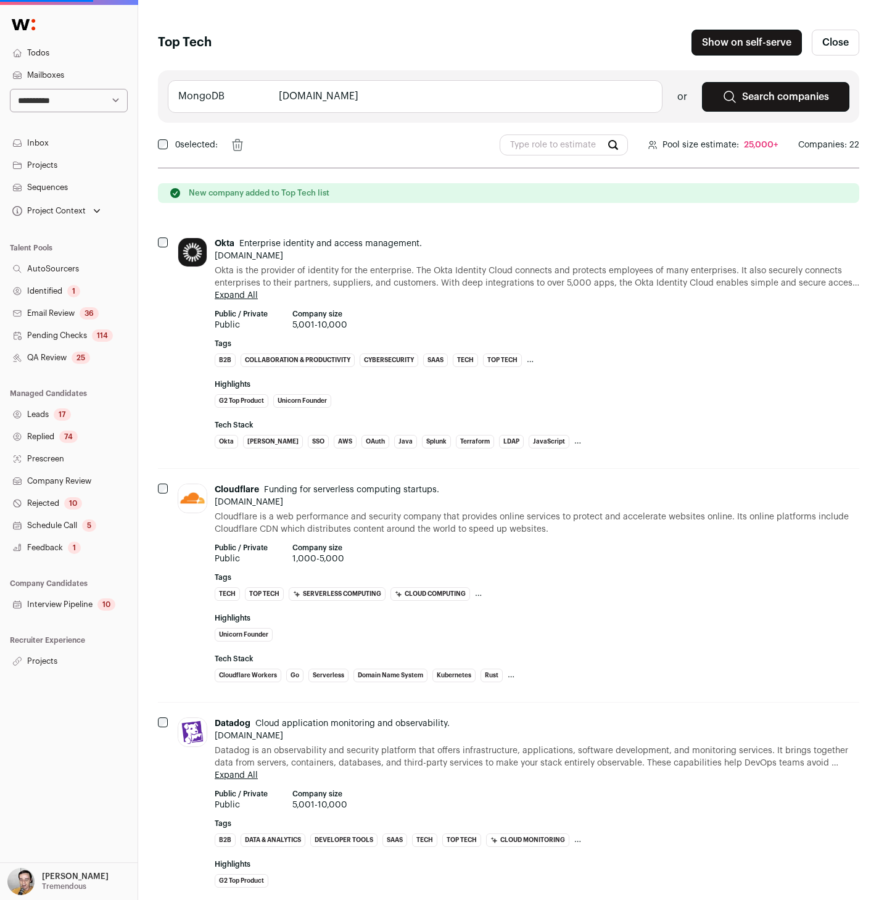
click at [225, 96] on input "MongoDB mongodb.com" at bounding box center [415, 96] width 495 height 33
type input "el"
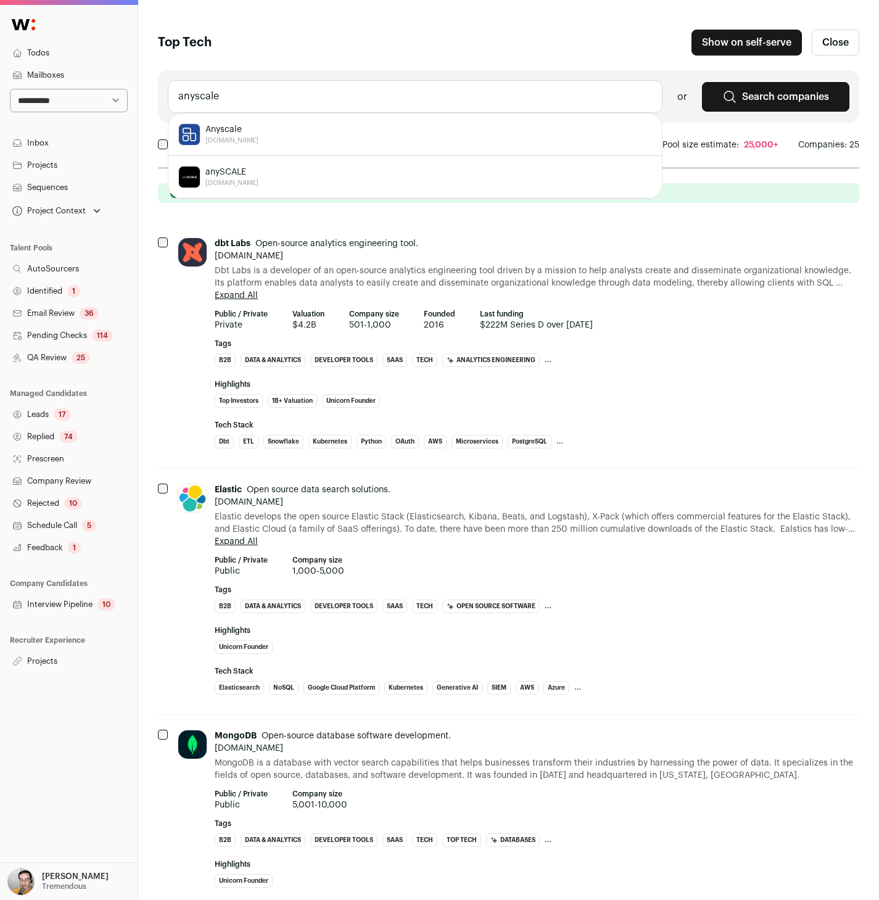
click at [266, 125] on div "Anyscale [DOMAIN_NAME]" at bounding box center [415, 134] width 474 height 22
type input "Anyscale [DOMAIN_NAME]"
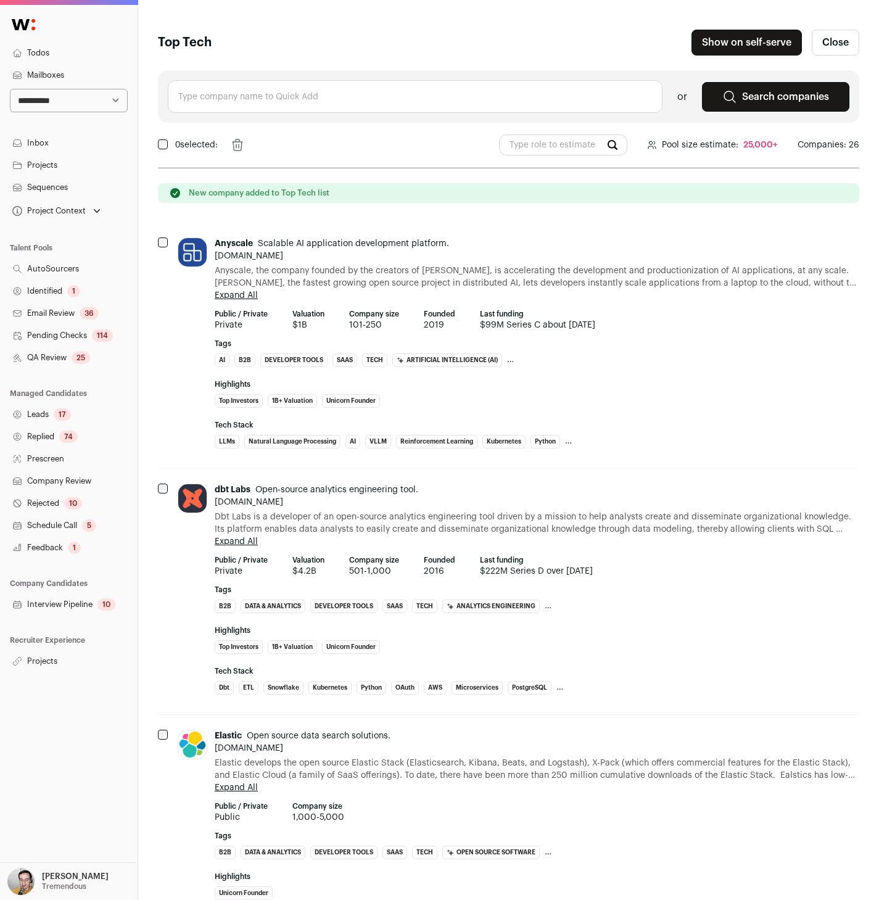
click at [236, 98] on input "text" at bounding box center [415, 96] width 495 height 33
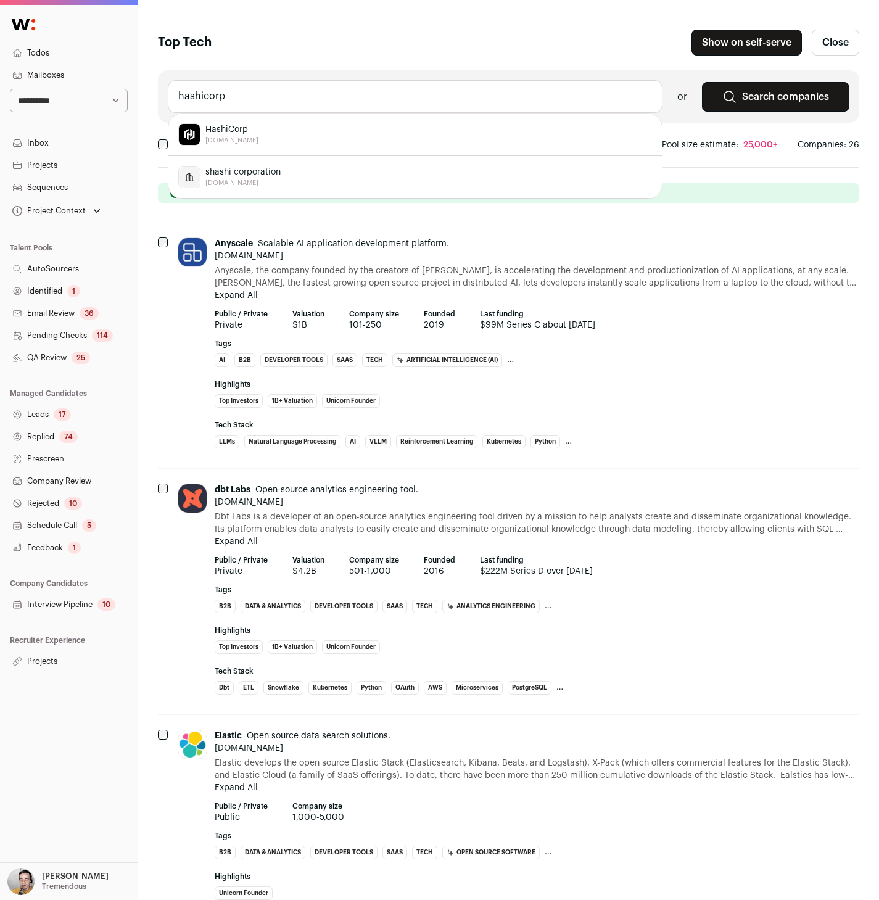
click at [246, 132] on span "HashiCorp" at bounding box center [232, 129] width 53 height 12
type input "HashiCorp [DOMAIN_NAME]"
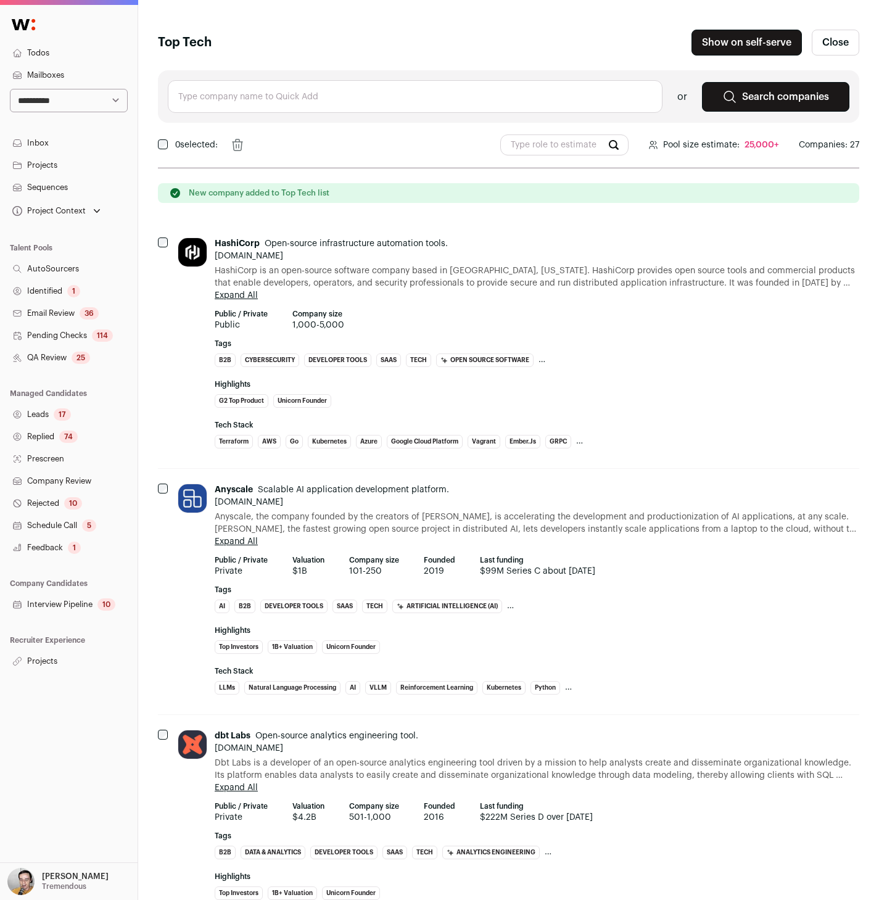
click at [242, 102] on input "text" at bounding box center [415, 96] width 495 height 33
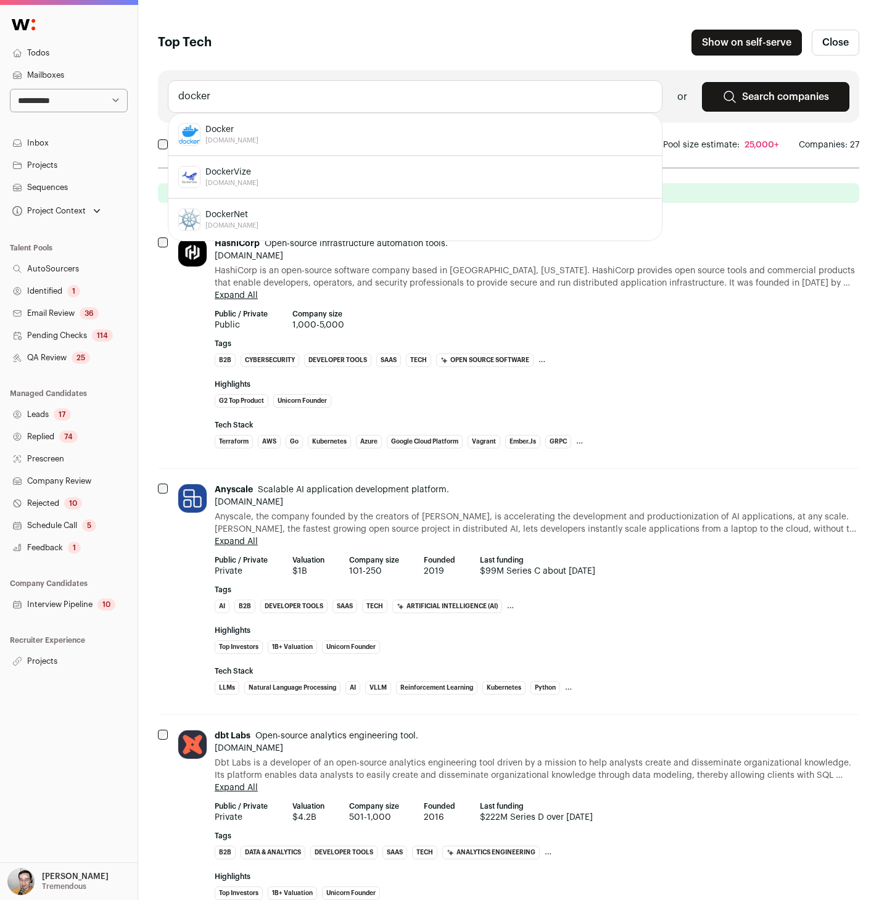
click at [249, 136] on div "Docker docker.com" at bounding box center [415, 134] width 474 height 22
type input "Docker docker.com"
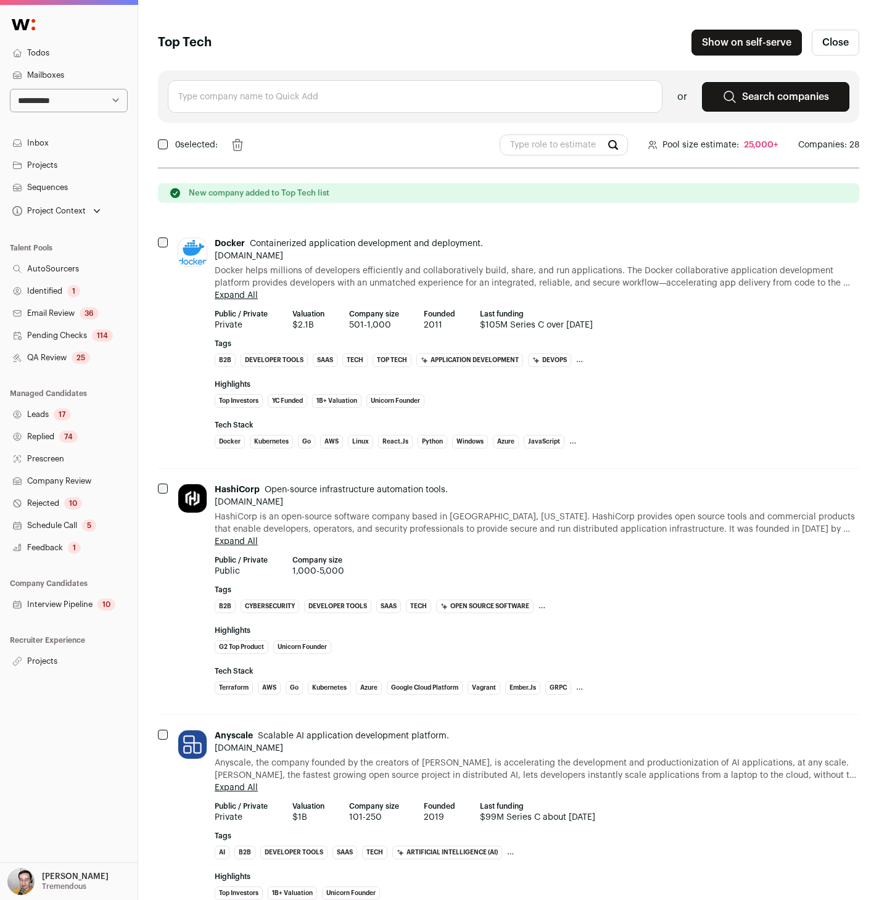
click at [260, 89] on input "text" at bounding box center [415, 96] width 495 height 33
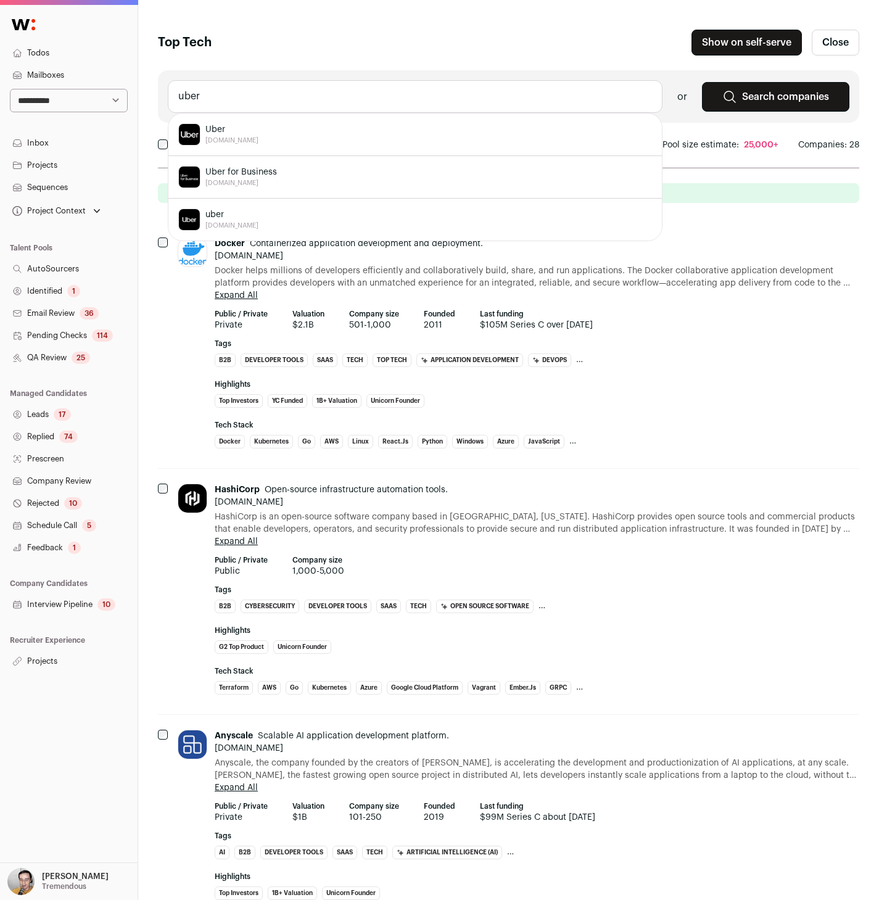
click at [214, 127] on span "Uber" at bounding box center [232, 129] width 53 height 12
type input "Uber uber.com"
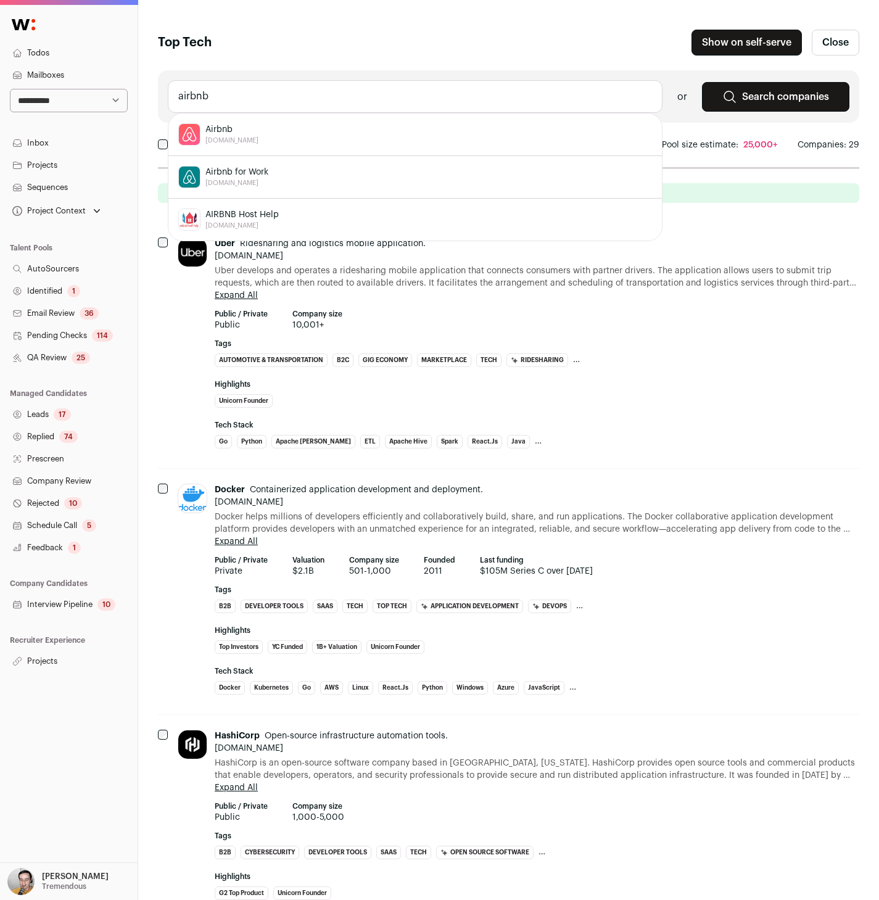
click at [220, 136] on span "[DOMAIN_NAME]" at bounding box center [232, 141] width 53 height 10
type input "Airbnb airbnb.com"
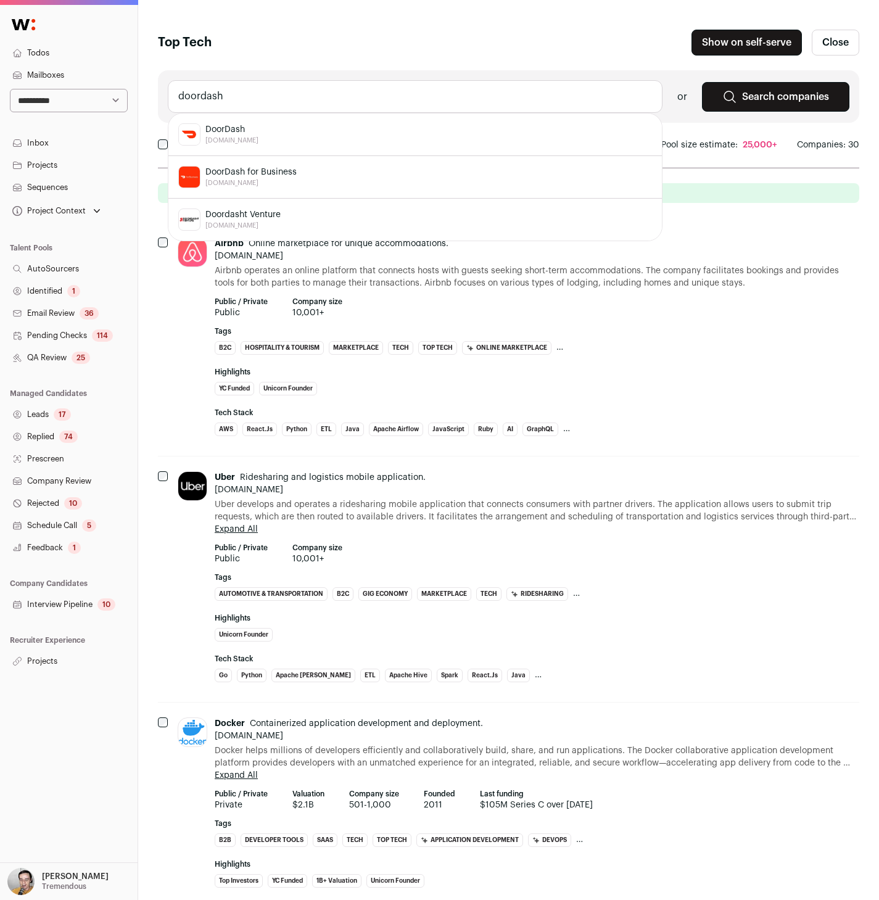
click at [241, 132] on span "DoorDash" at bounding box center [232, 129] width 53 height 12
type input "DoorDash doordash.com"
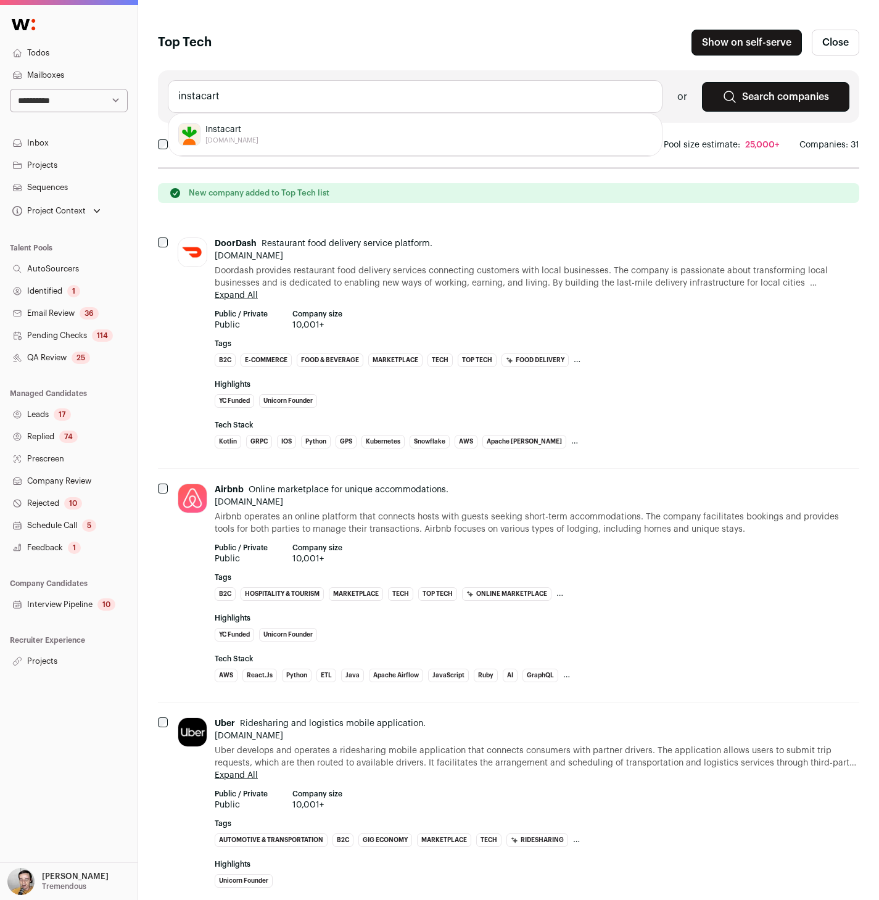
click at [232, 125] on span "Instacart" at bounding box center [232, 129] width 53 height 12
type input "Instacart instacart.com"
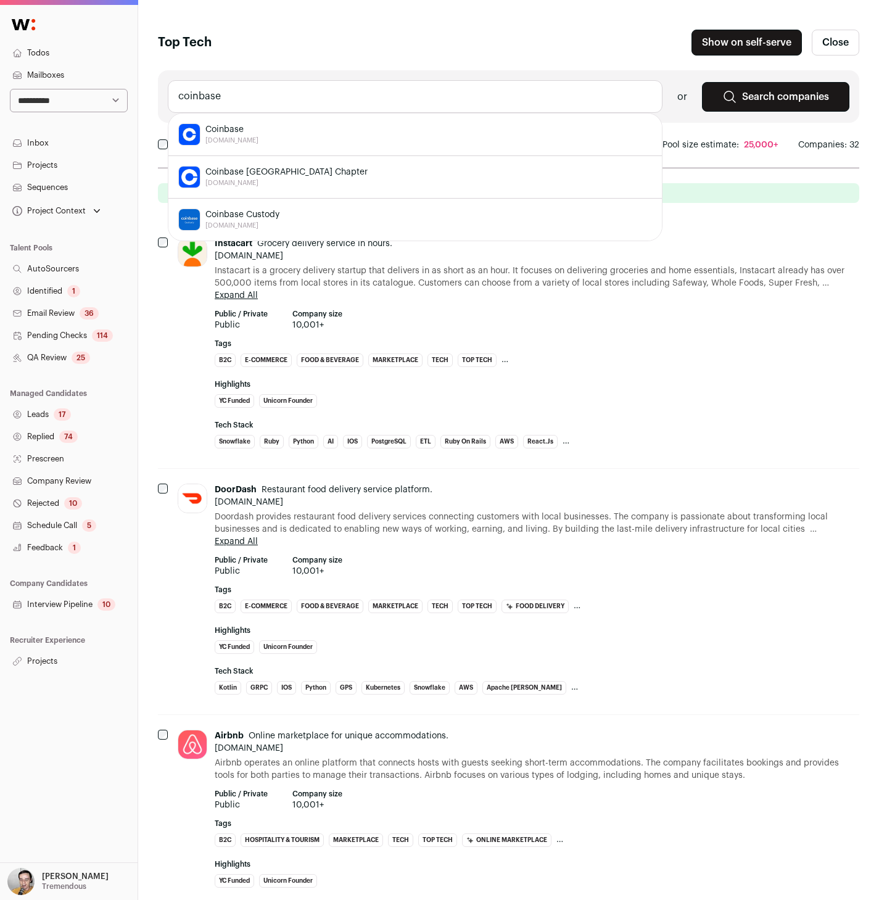
click at [235, 136] on span "[DOMAIN_NAME]" at bounding box center [232, 141] width 53 height 10
type input "Coinbase coinbase.com"
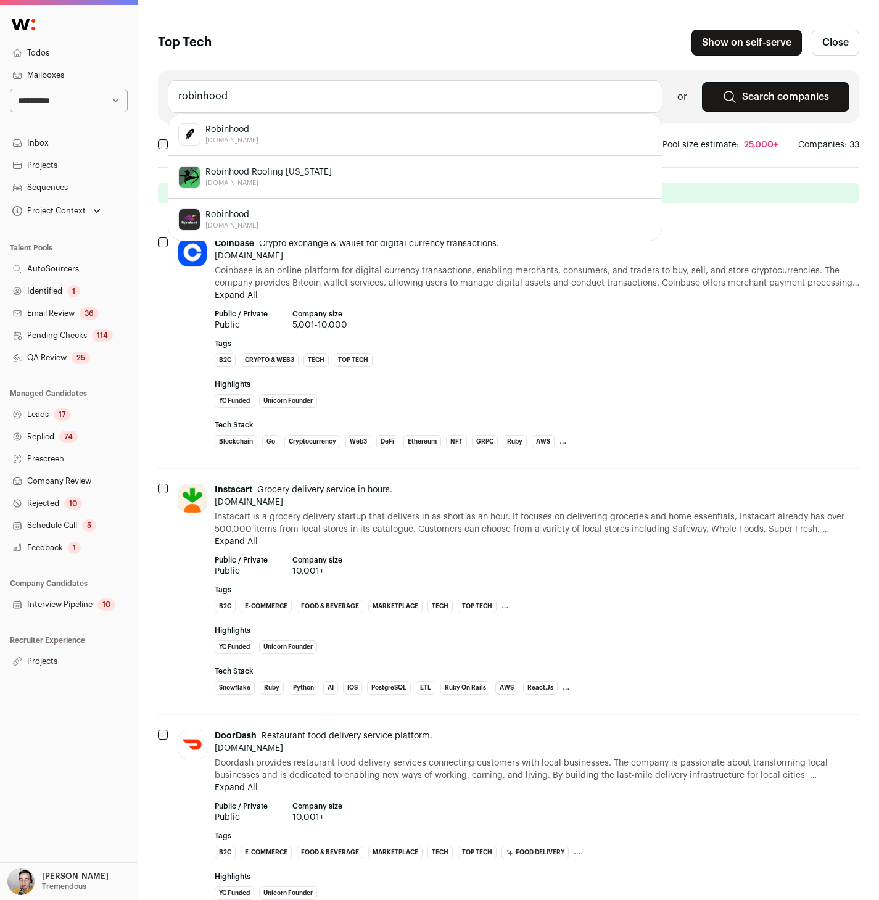
click at [238, 130] on span "Robinhood" at bounding box center [232, 129] width 53 height 12
type input "Robinhood robinhood.com"
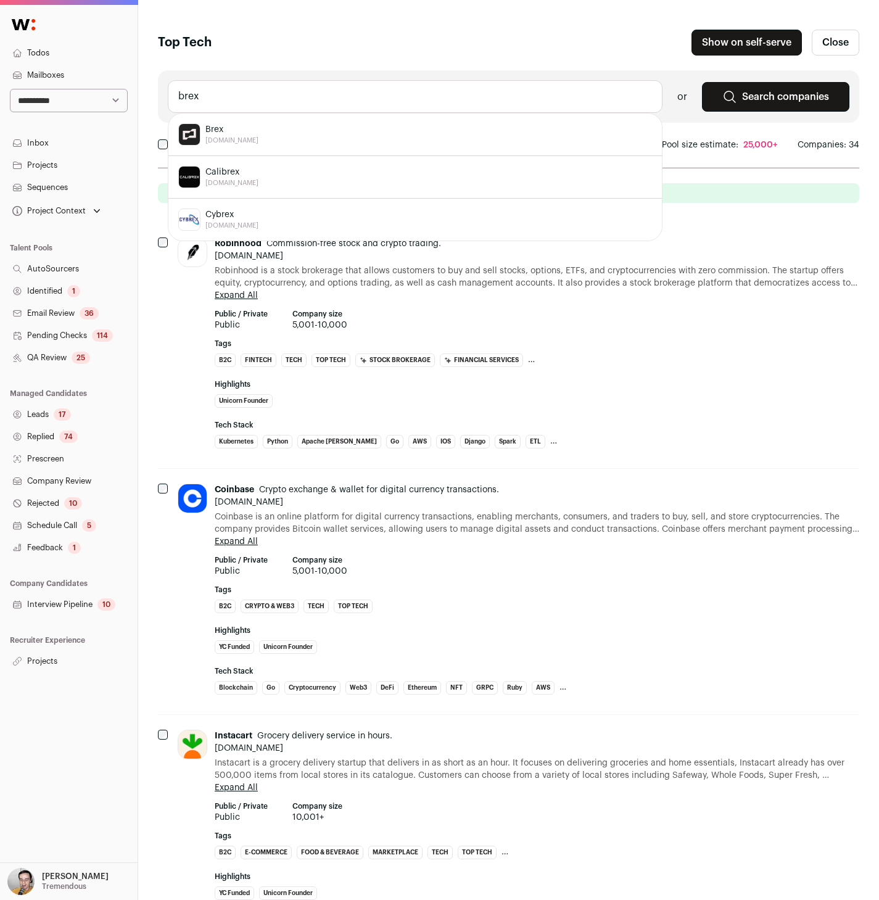
click at [249, 137] on div "Brex brex.com" at bounding box center [415, 134] width 474 height 22
type input "Brex brex.com"
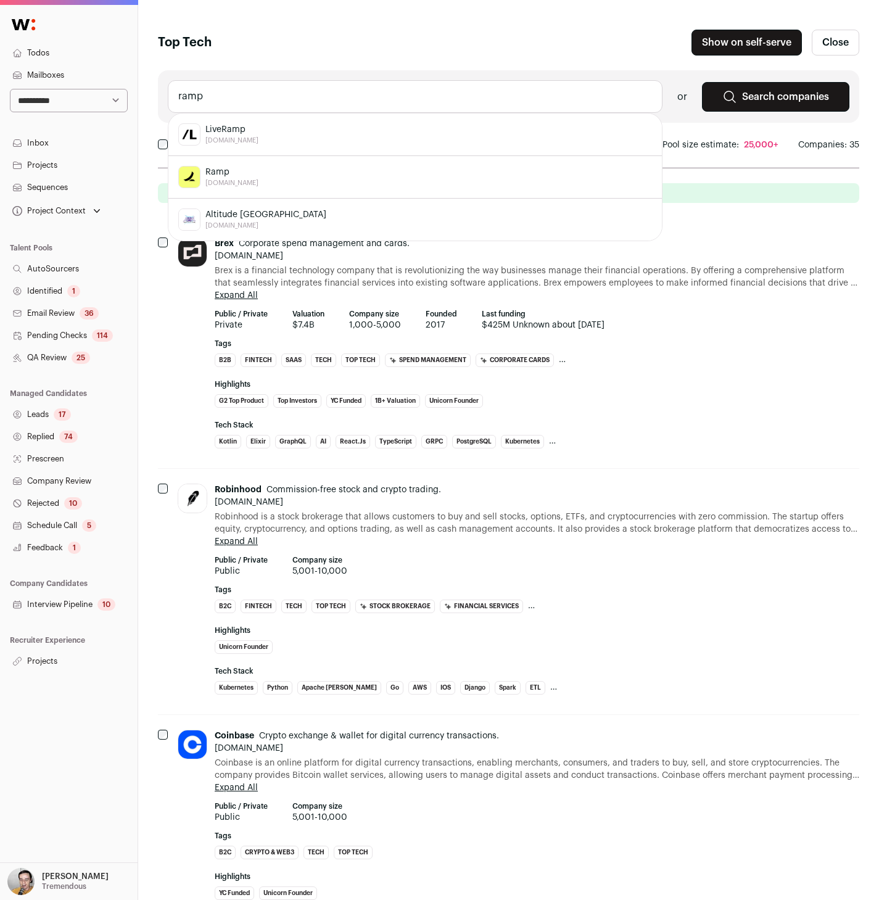
click at [252, 168] on div "Ramp ramp.com" at bounding box center [415, 177] width 474 height 22
type input "Ramp ramp.com"
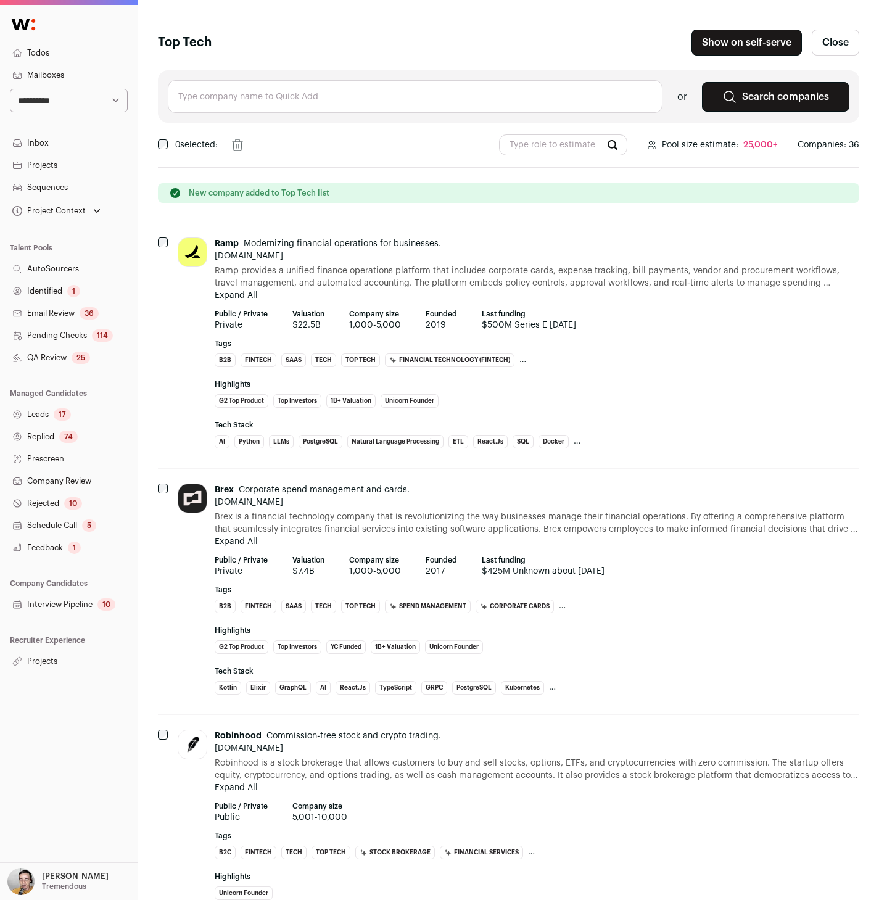
click at [228, 84] on input "text" at bounding box center [415, 96] width 495 height 33
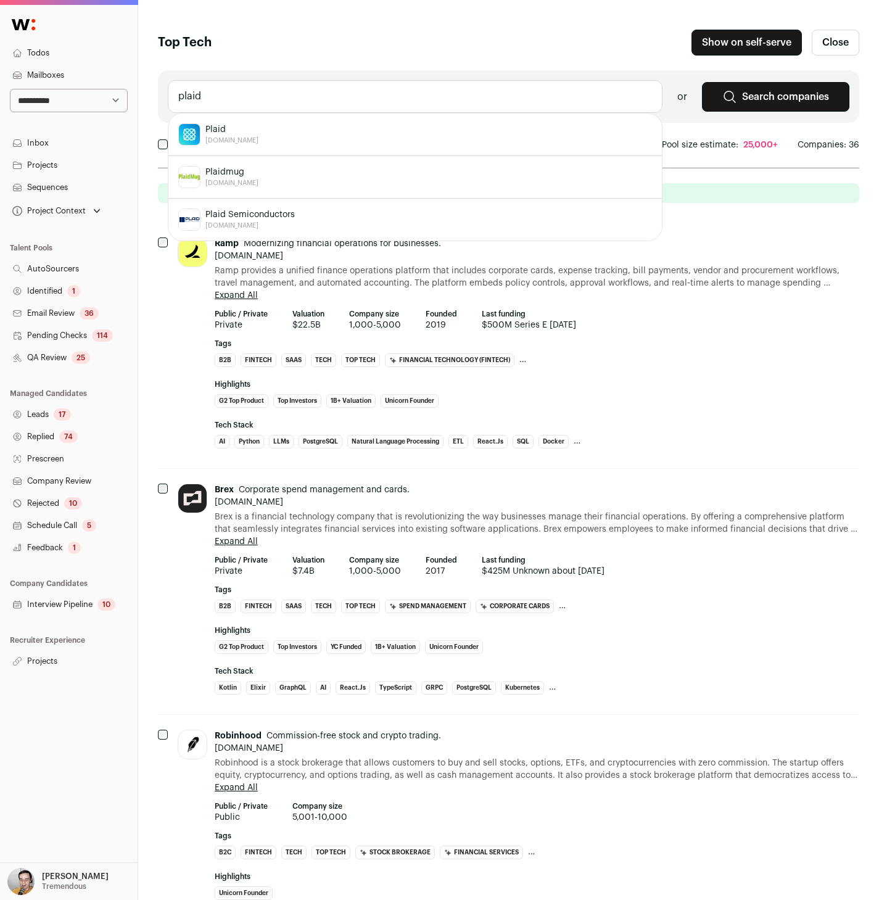
click at [210, 124] on span "Plaid" at bounding box center [232, 129] width 53 height 12
type input "Plaid plaid.com"
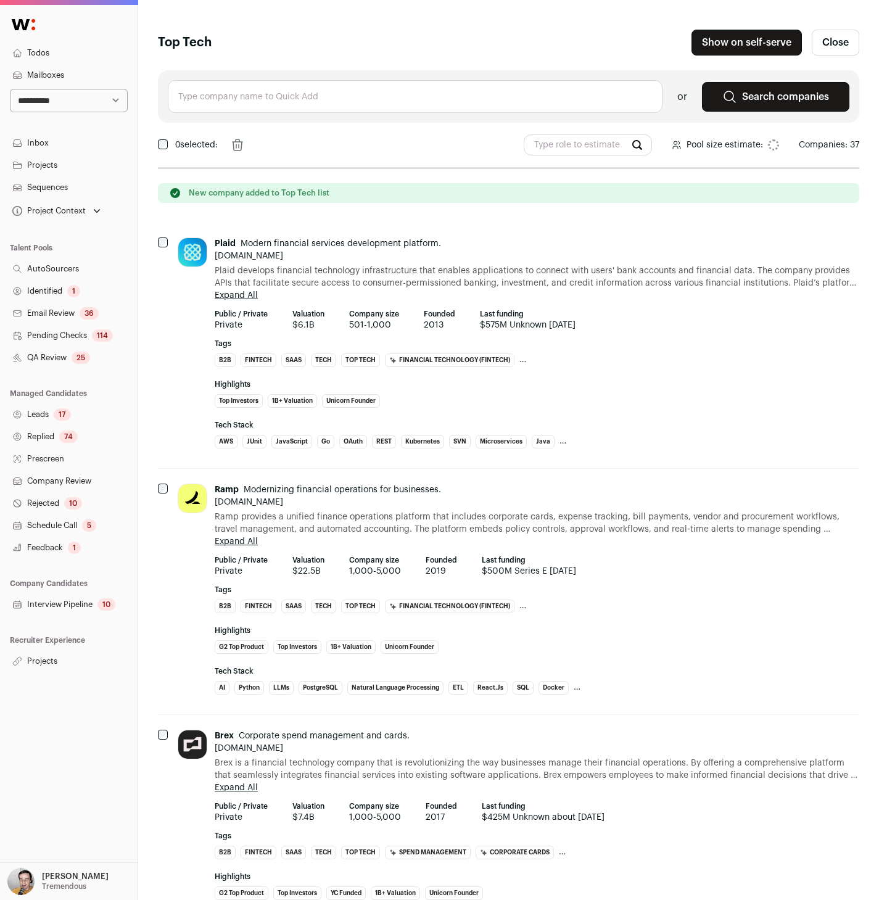
click at [218, 91] on input "text" at bounding box center [415, 96] width 495 height 33
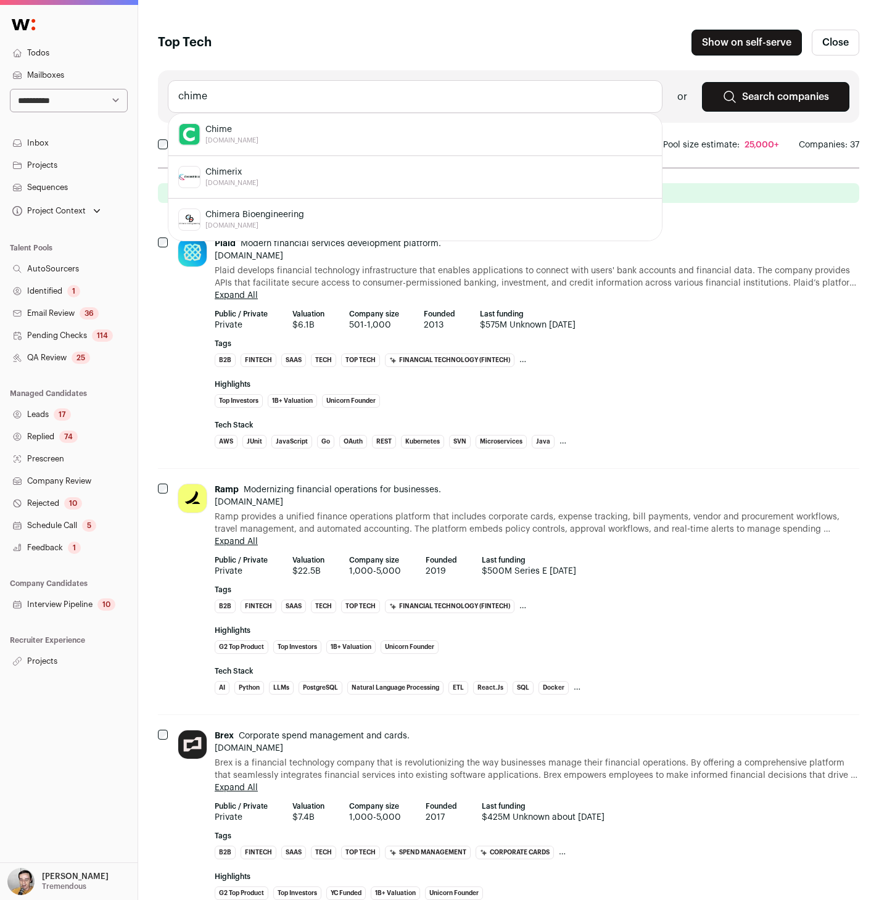
click at [222, 122] on li "Chime chime.com" at bounding box center [415, 135] width 494 height 43
type input "Chime chime.com"
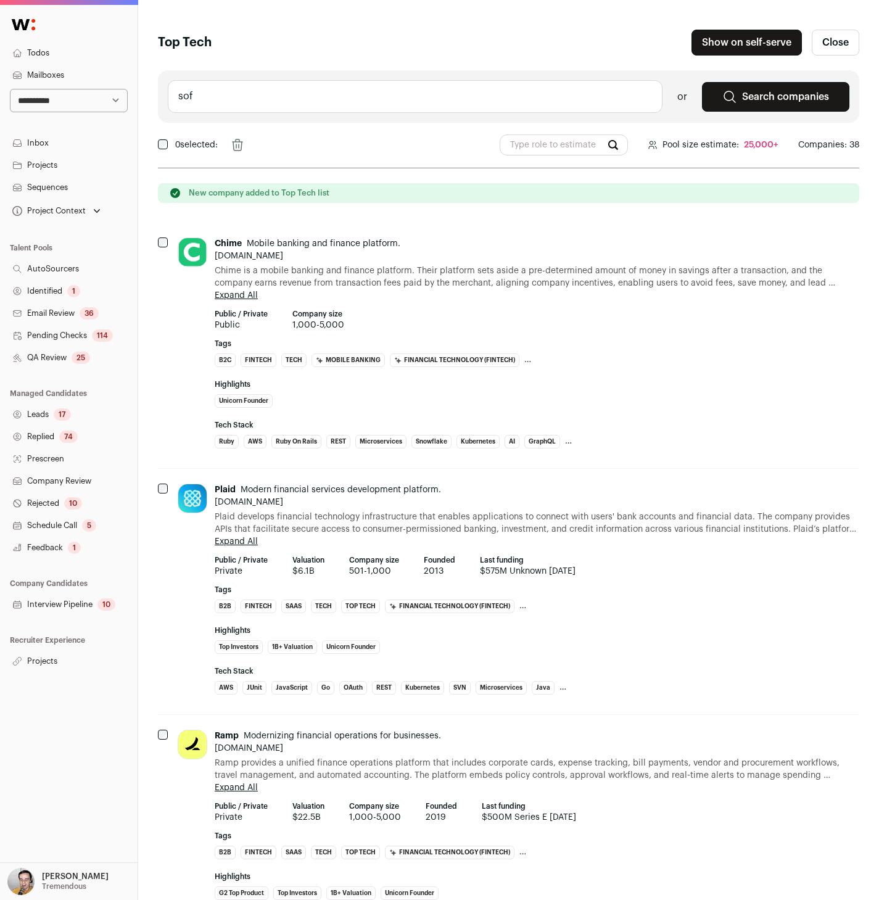
type input "sofi"
click at [289, 134] on div "Hugging Face huggingface.co" at bounding box center [415, 134] width 474 height 22
type input "Hugging Face huggingface.co"
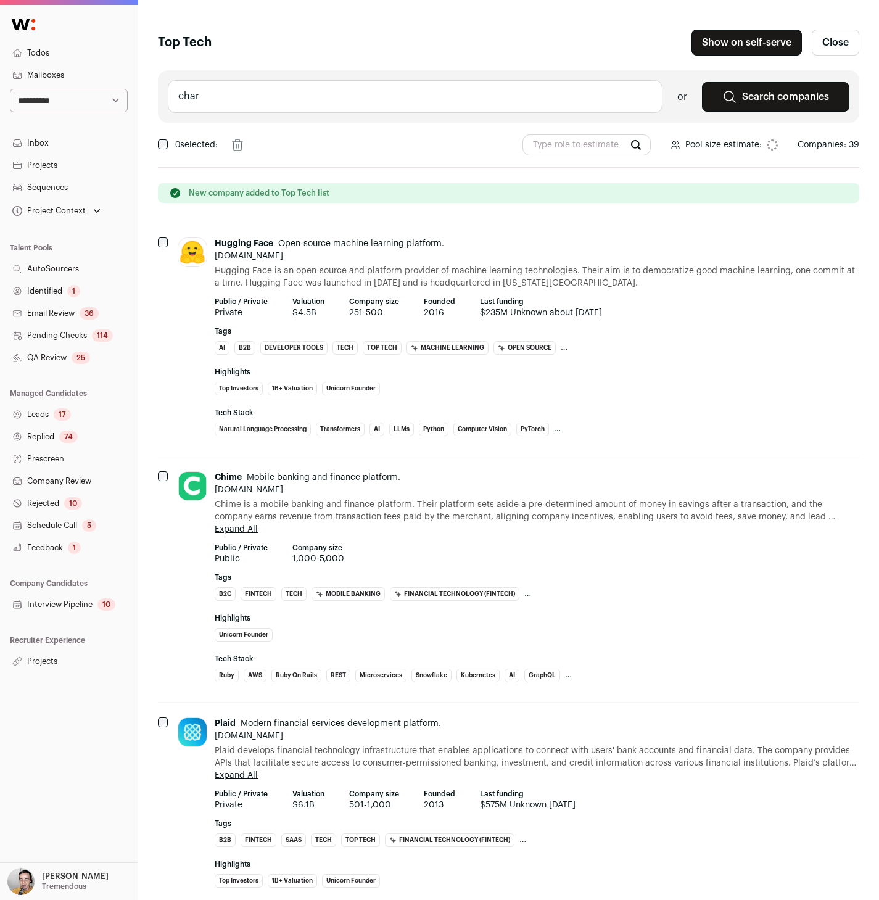
click at [249, 93] on input "char" at bounding box center [415, 96] width 495 height 33
click at [271, 134] on div "Character.ai character.ai" at bounding box center [415, 134] width 474 height 22
type input "Character.ai character.ai"
click at [265, 101] on input "Character.ai character.ai" at bounding box center [415, 96] width 495 height 33
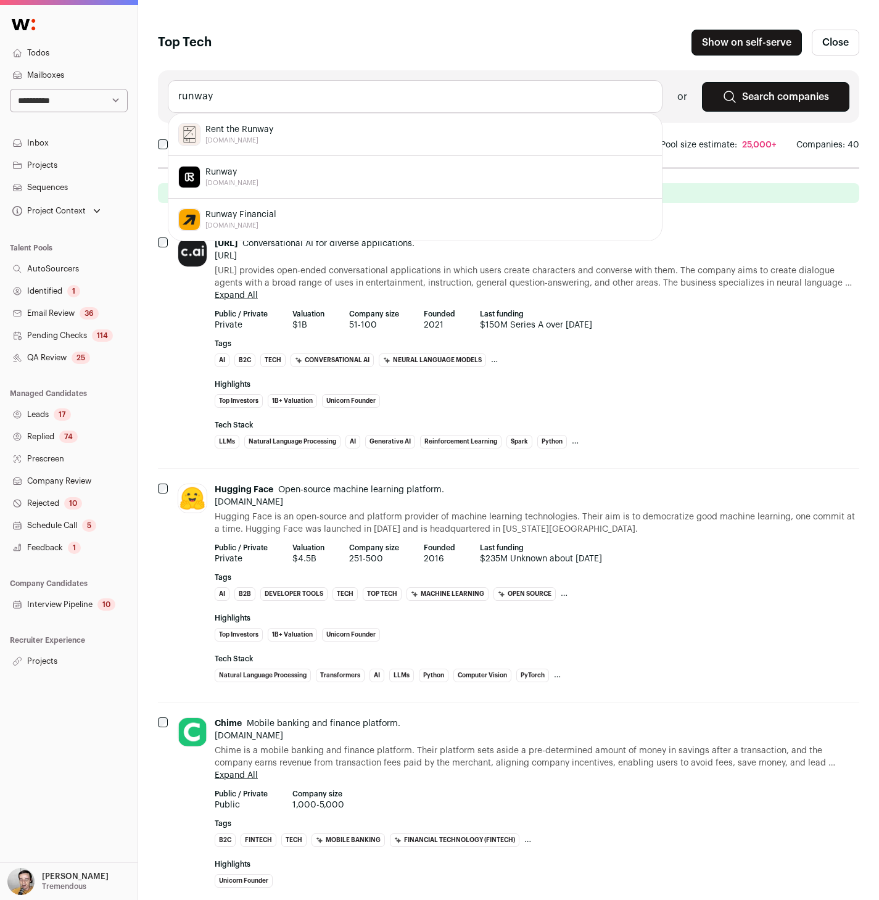
click at [305, 179] on div "Runway runwayml.com" at bounding box center [415, 177] width 474 height 22
type input "Runway runwayml.com"
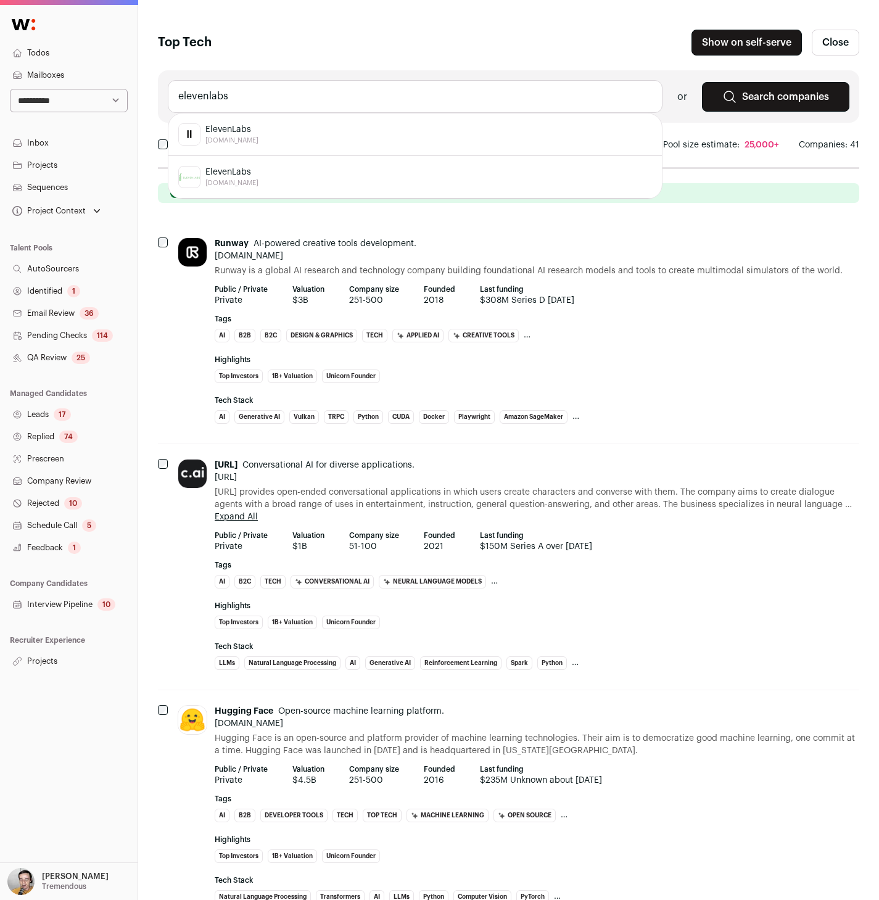
click at [330, 127] on div "ElevenLabs elevenlabs.io" at bounding box center [415, 134] width 474 height 22
type input "ElevenLabs elevenlabs.io"
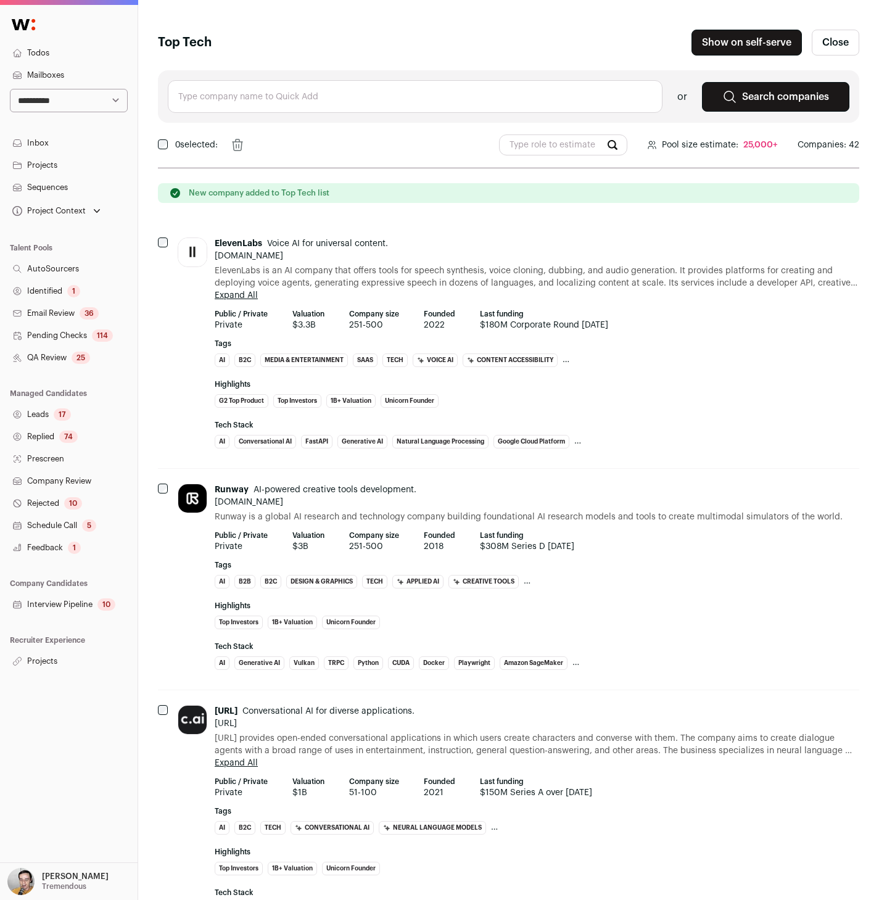
click at [299, 96] on input "text" at bounding box center [415, 96] width 495 height 33
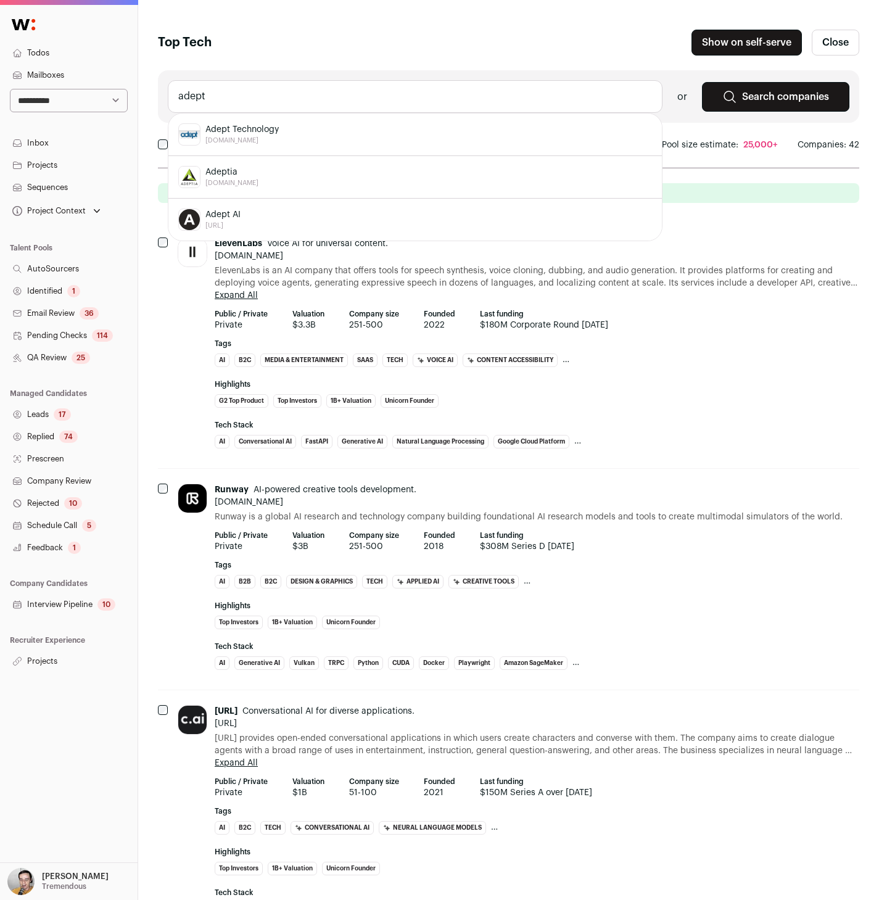
type input "adept"
click at [242, 221] on div "Adept AI [URL]" at bounding box center [415, 220] width 474 height 22
type input "Adept AI adept.ai"
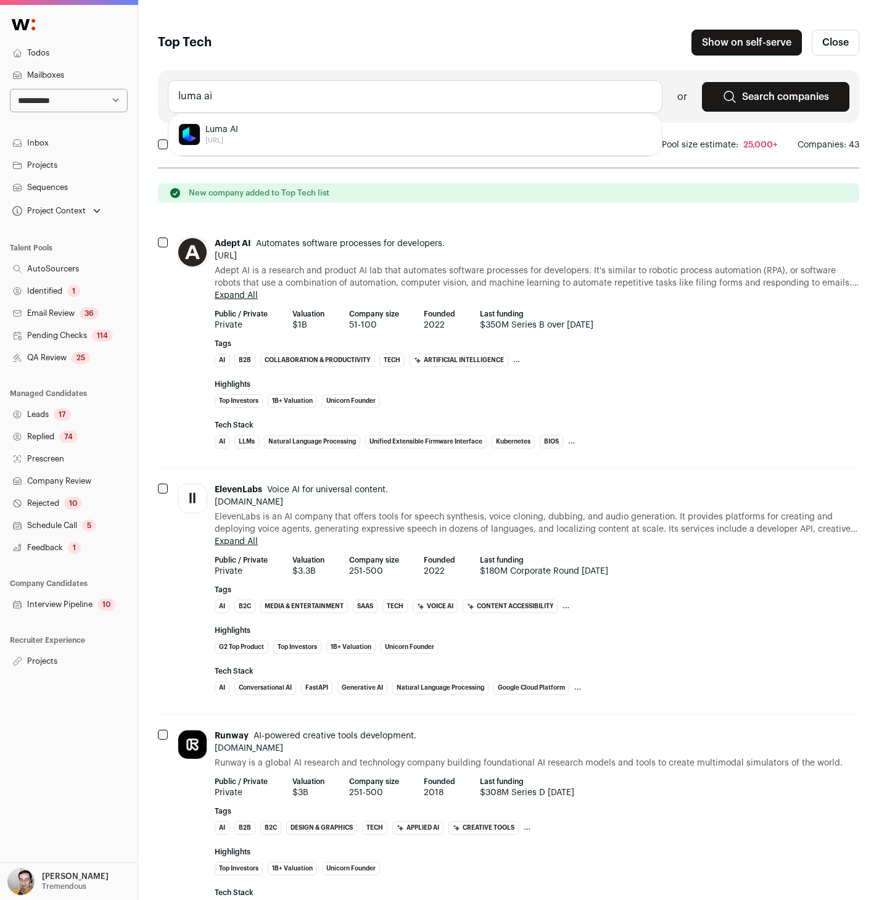
click at [260, 131] on div "Luma AI lumalabs.ai" at bounding box center [415, 134] width 474 height 22
type input "Luma AI lumalabs.ai"
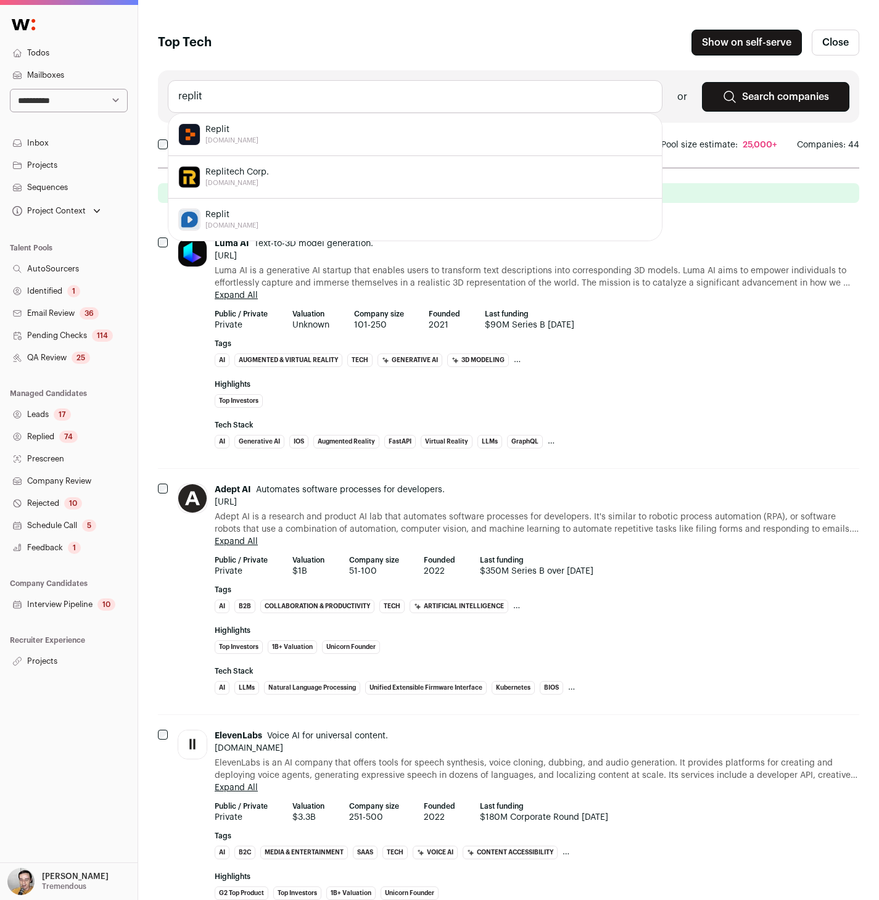
click at [244, 137] on div "Replit replit.com" at bounding box center [415, 134] width 474 height 22
type input "Replit replit.com"
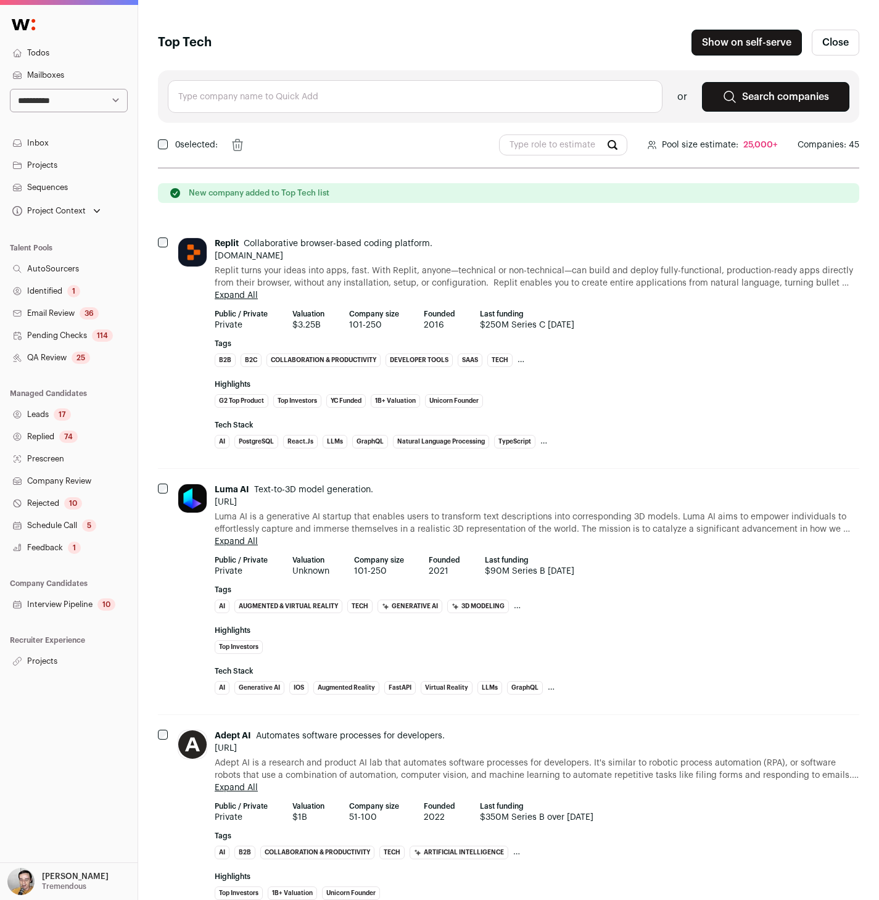
paste input "Anduril Industries"
click at [288, 122] on li "Anduril Industries anduril.com" at bounding box center [415, 135] width 494 height 43
type input "Anduril Industries anduril.com"
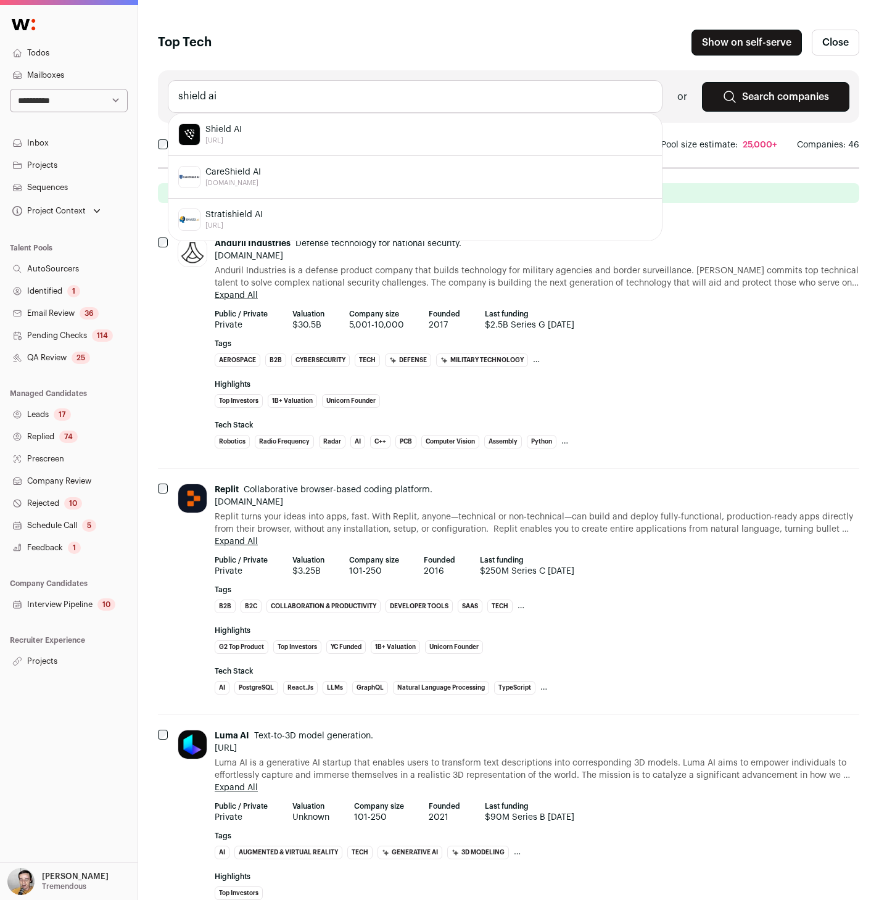
click at [245, 135] on div "Shield AI shield.ai" at bounding box center [415, 134] width 474 height 22
type input "Shield AI shield.ai"
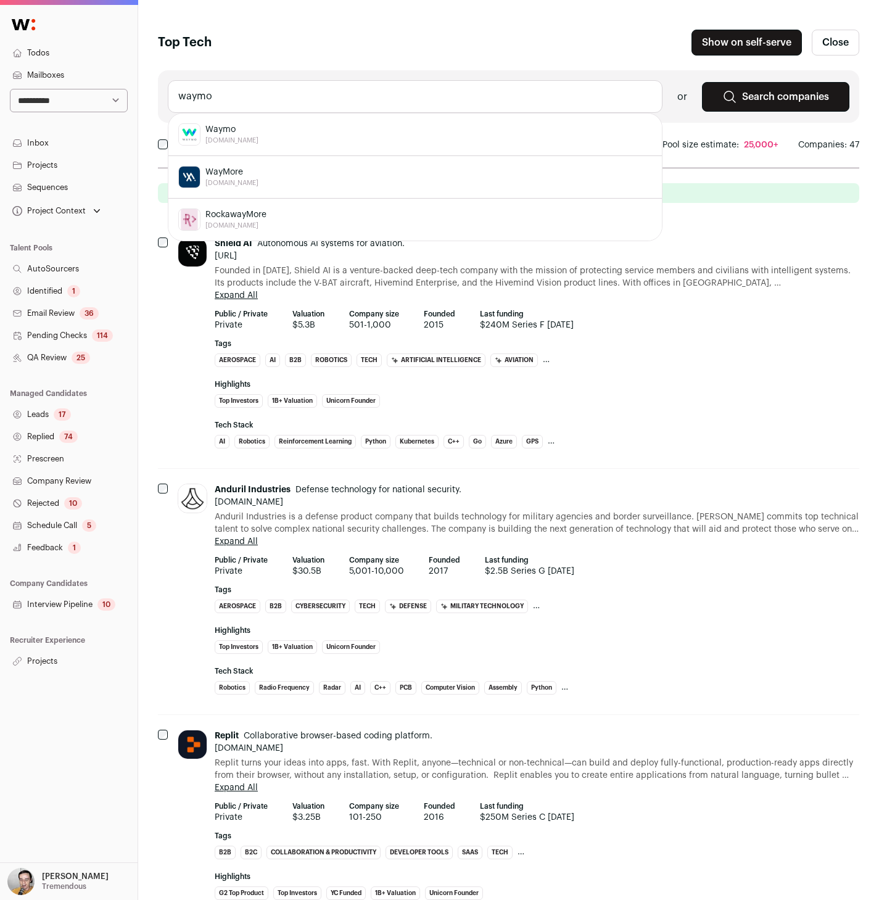
click at [305, 125] on div "Waymo waymo.com" at bounding box center [415, 134] width 474 height 22
type input "Waymo waymo.com"
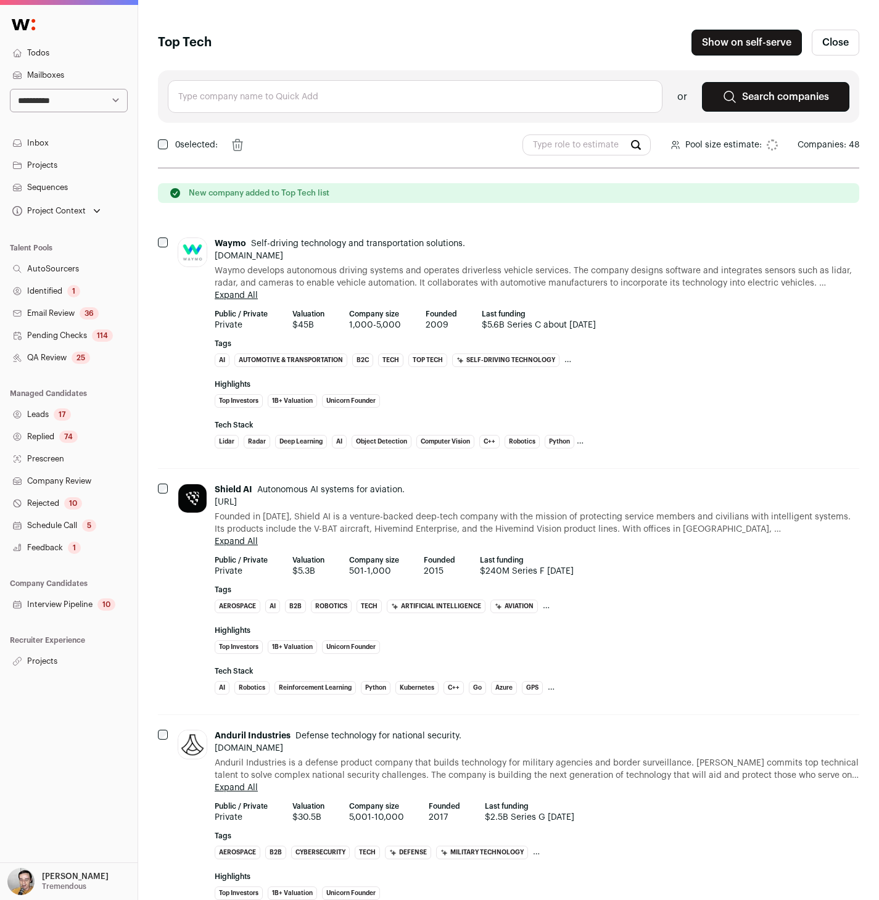
click at [307, 91] on input "text" at bounding box center [415, 96] width 495 height 33
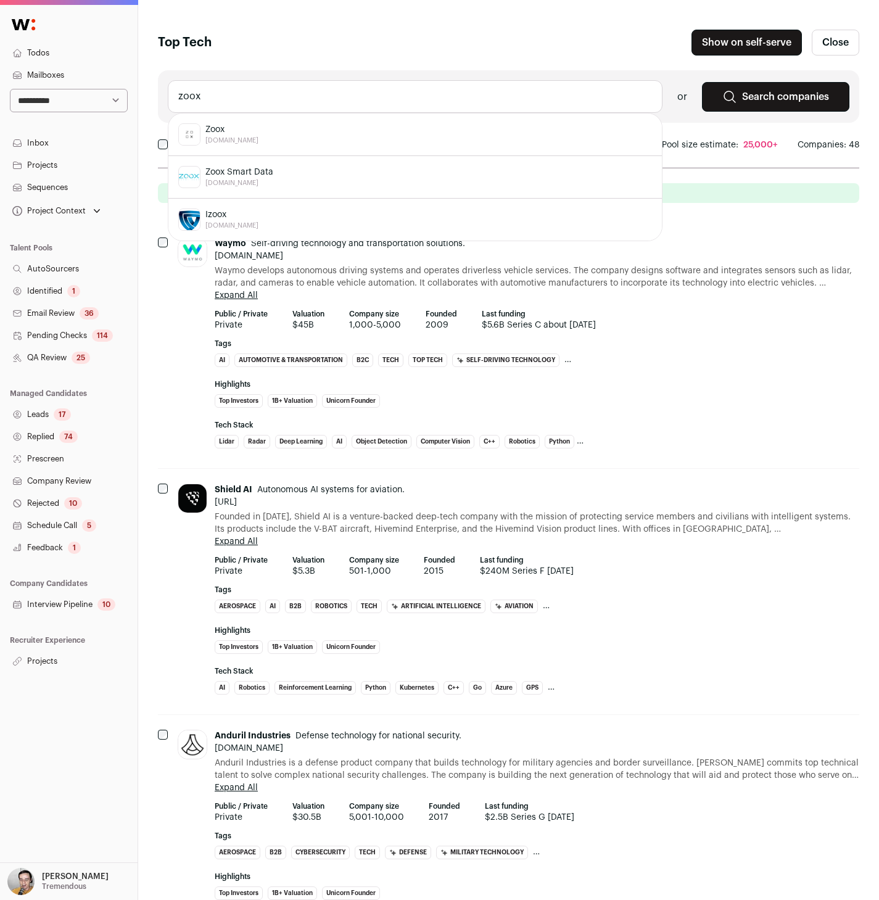
click at [297, 128] on div "Zoox zoox.com" at bounding box center [415, 134] width 474 height 22
type input "Zoox zoox.com"
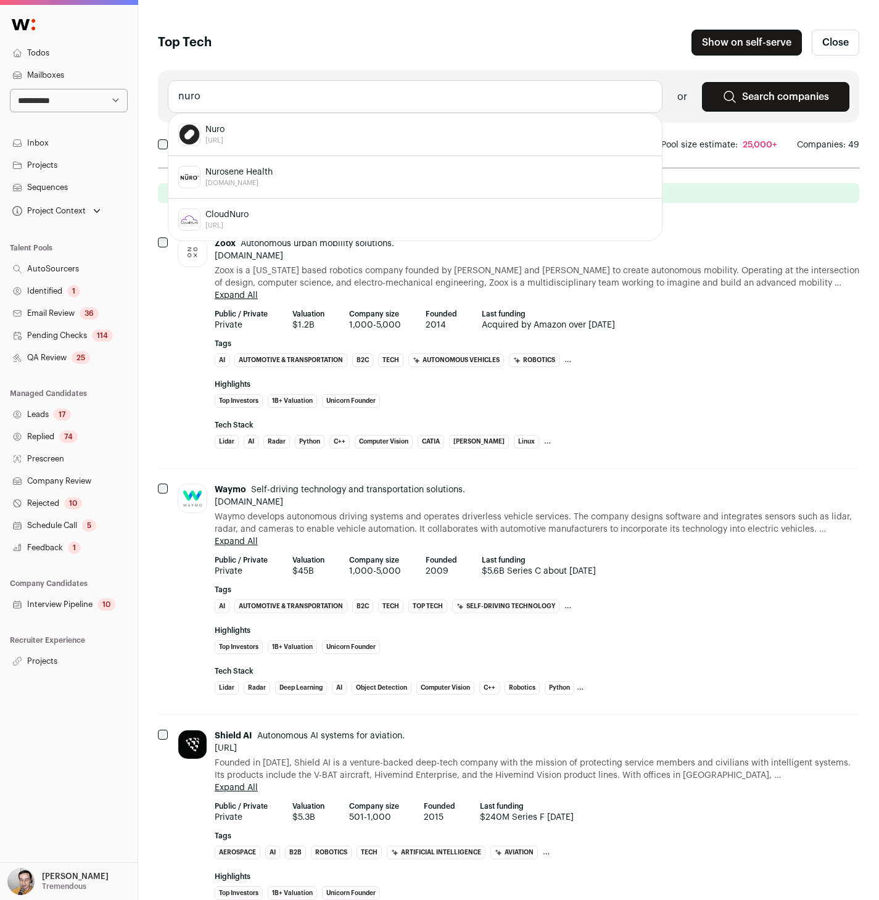
click at [244, 138] on div "Nuro nuro.ai" at bounding box center [415, 134] width 474 height 22
type input "Nuro nuro.ai"
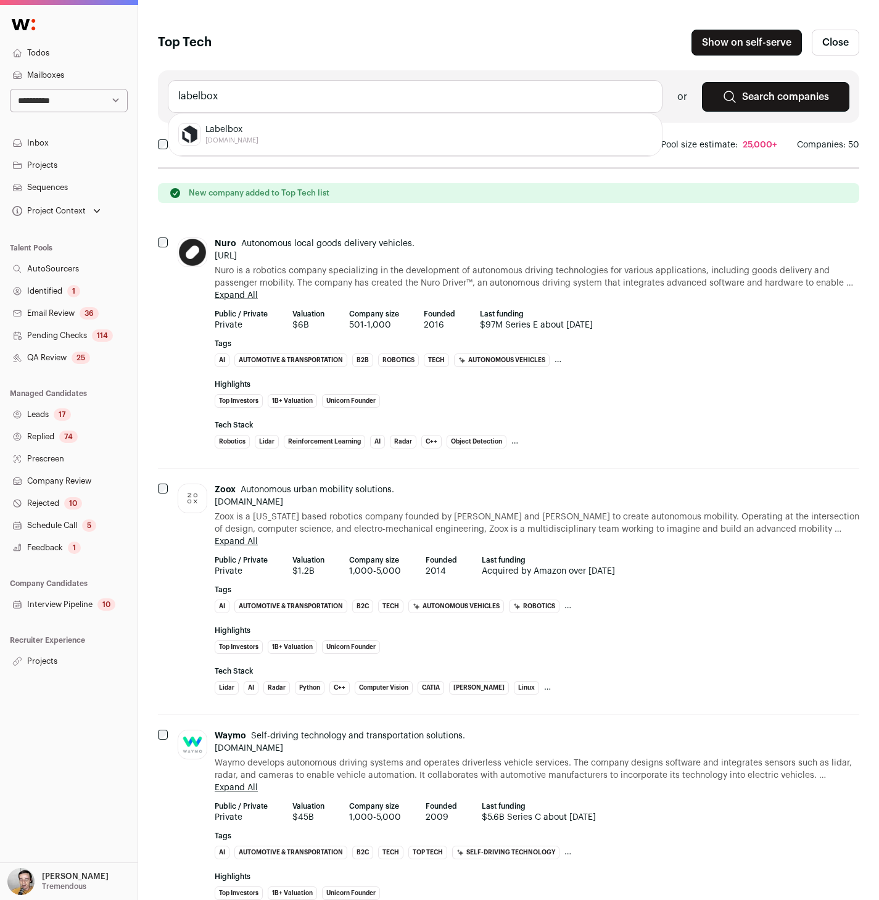
click at [247, 133] on span "Labelbox" at bounding box center [232, 129] width 53 height 12
type input "Labelbox labelbox.com"
type input "s"
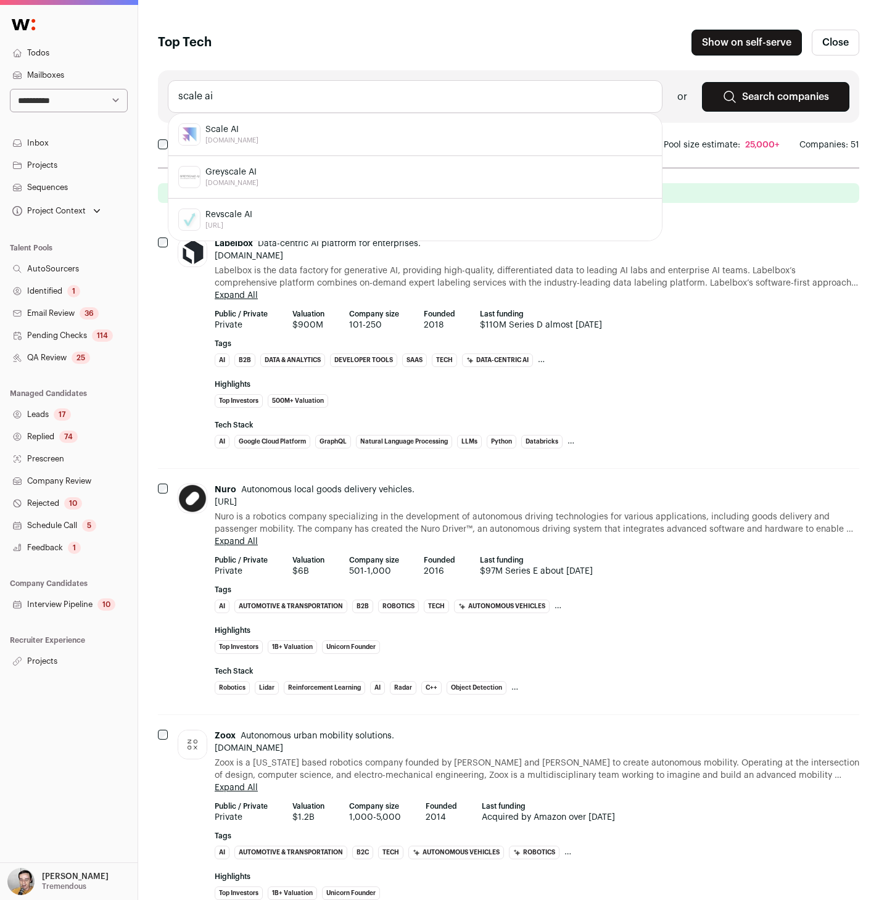
click at [244, 128] on div "Scale AI scale.com" at bounding box center [415, 134] width 474 height 22
type input "Scale AI scale.com"
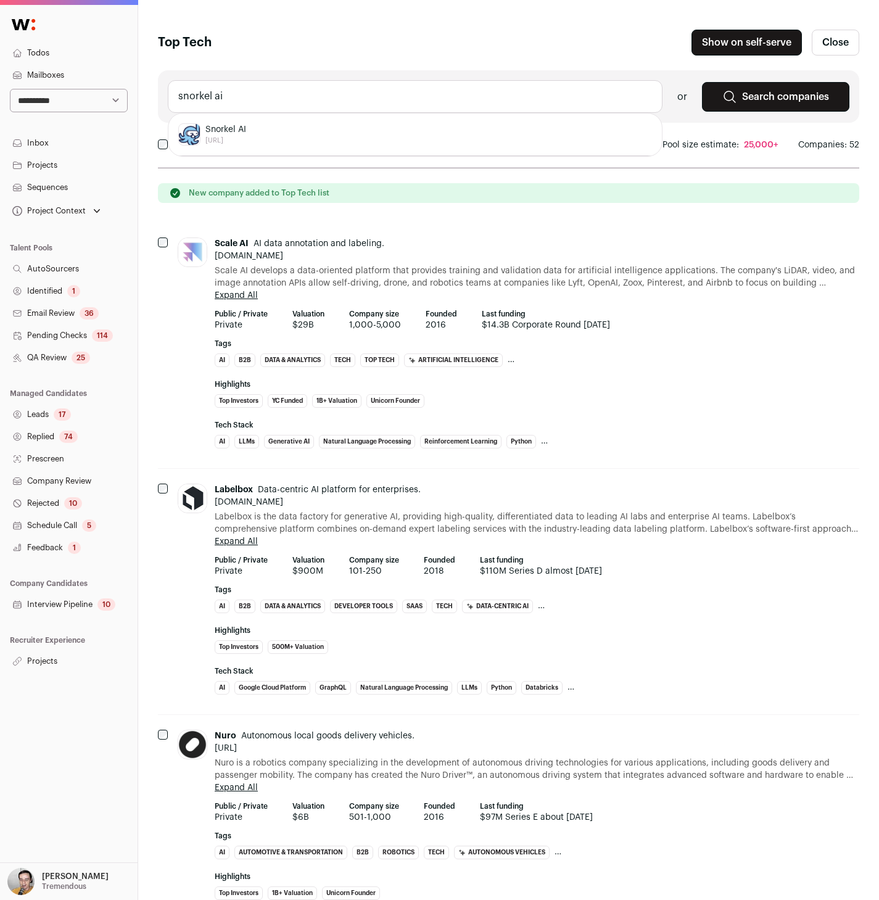
click at [243, 135] on span "Snorkel AI" at bounding box center [226, 129] width 41 height 12
type input "Snorkel AI snorkel.ai"
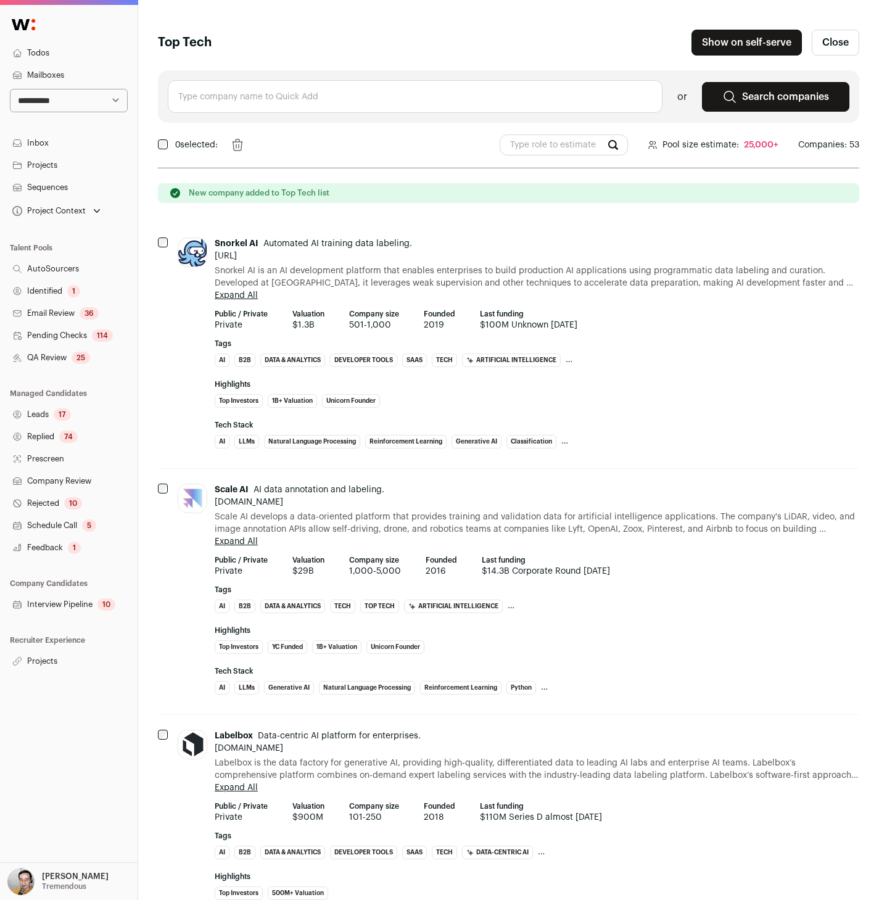
paste input "Weights & Biases"
click at [268, 138] on span "[URL]" at bounding box center [241, 141] width 70 height 10
type input "Weights & Biases wandb.ai"
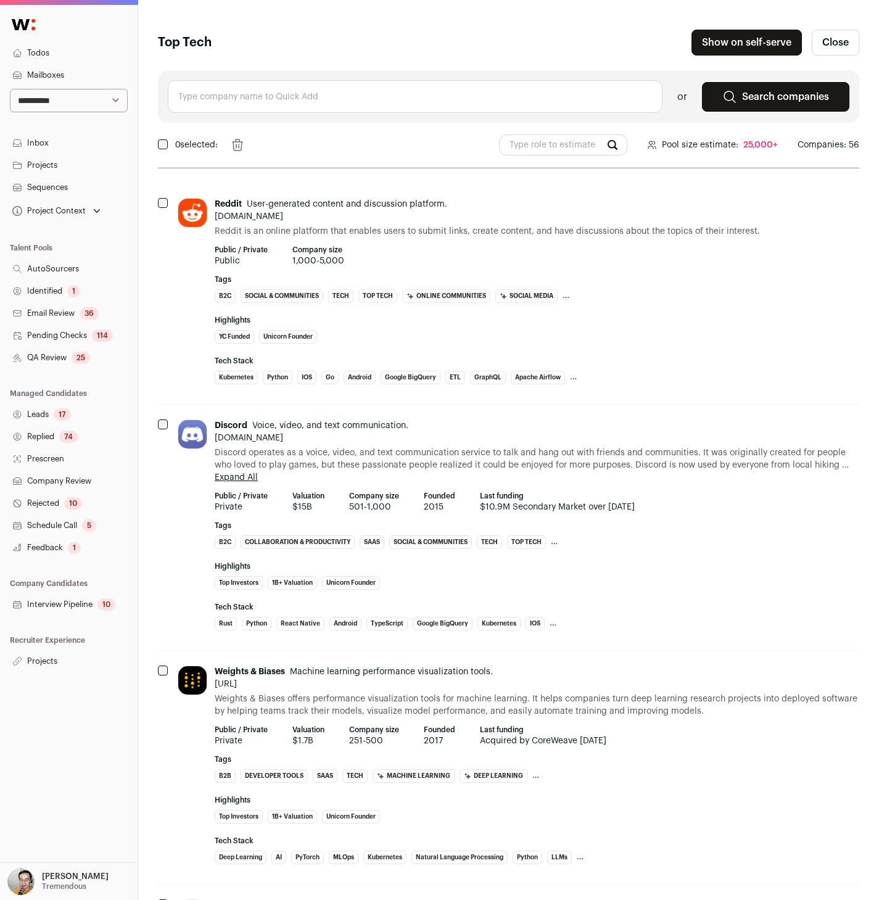
click at [284, 98] on input "text" at bounding box center [415, 96] width 495 height 33
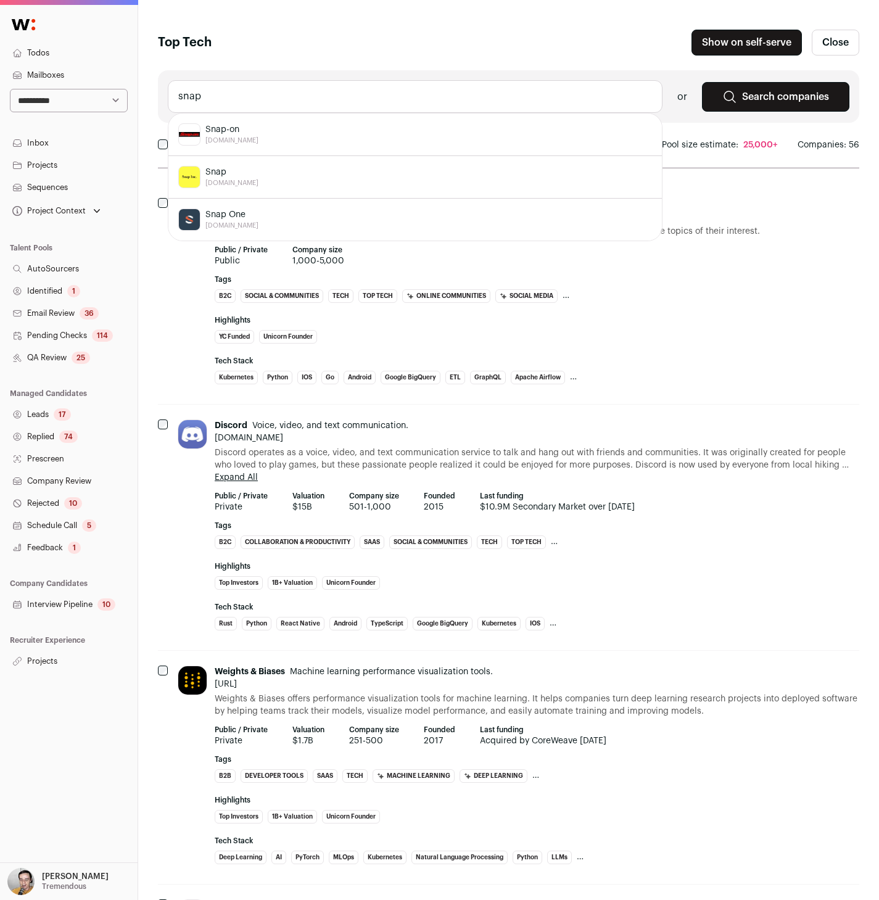
click at [233, 170] on span "Snap" at bounding box center [232, 172] width 53 height 12
type input "Snap snap.com"
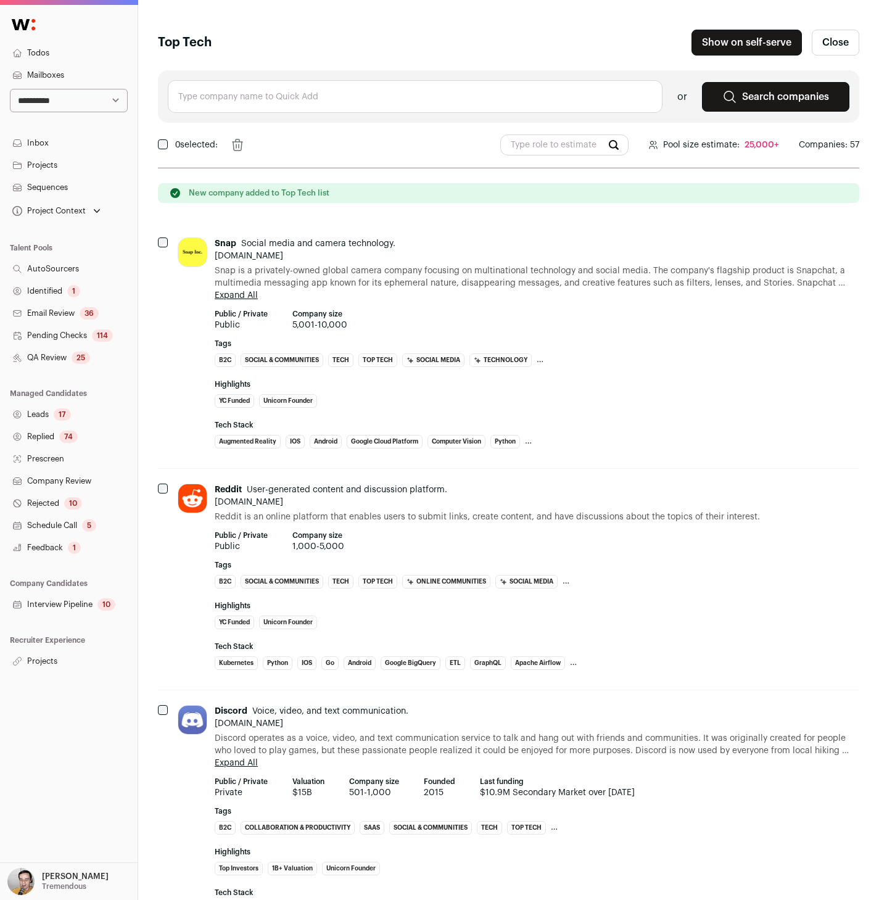
click at [299, 88] on input "text" at bounding box center [415, 96] width 495 height 33
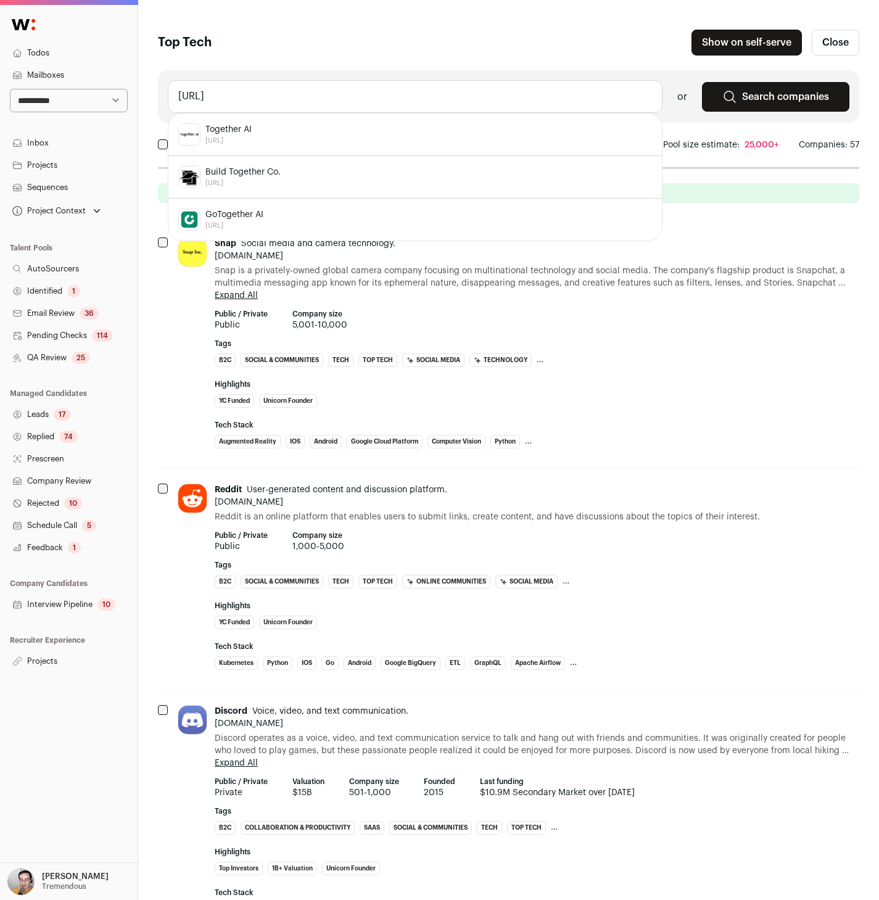
click at [275, 125] on div "Together AI together.ai" at bounding box center [415, 134] width 474 height 22
type input "Together AI together.ai"
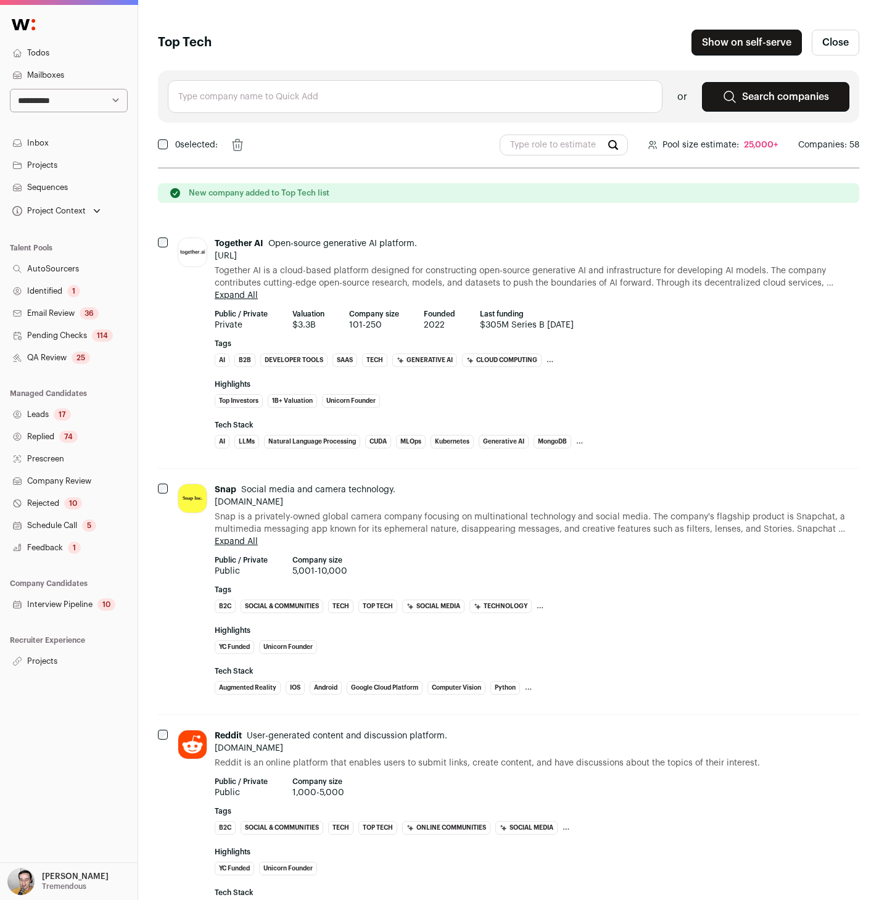
click at [285, 99] on input "text" at bounding box center [415, 96] width 495 height 33
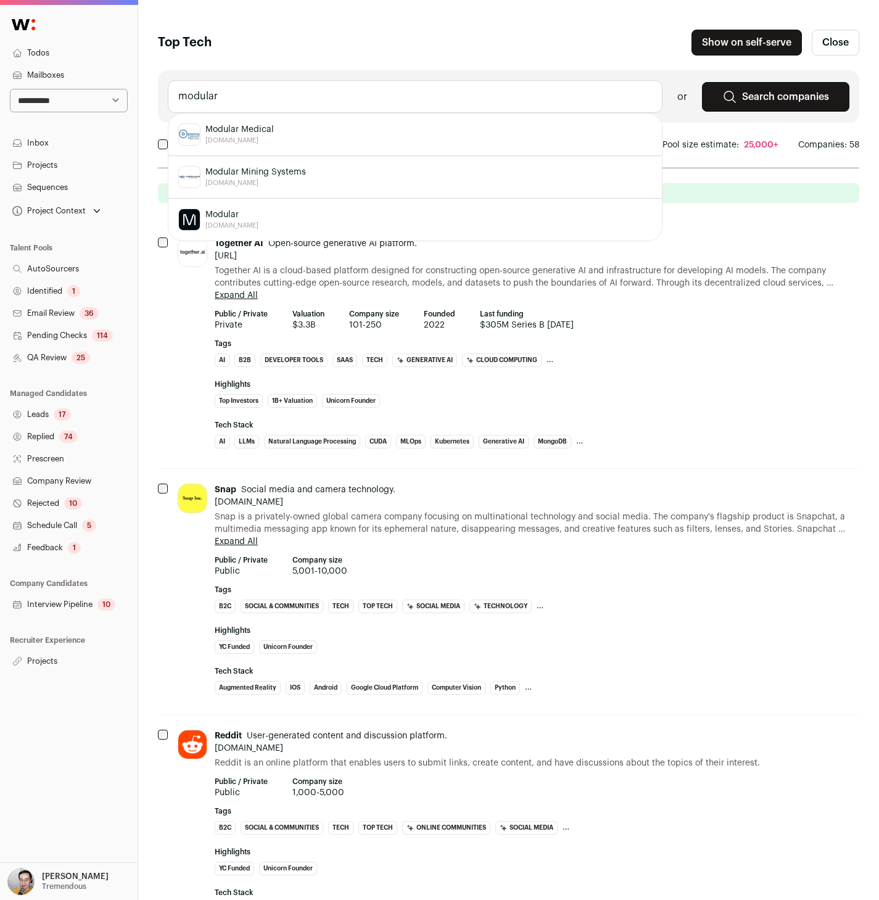
click at [283, 222] on div "Modular modular.com" at bounding box center [415, 220] width 474 height 22
type input "Modular modular.com"
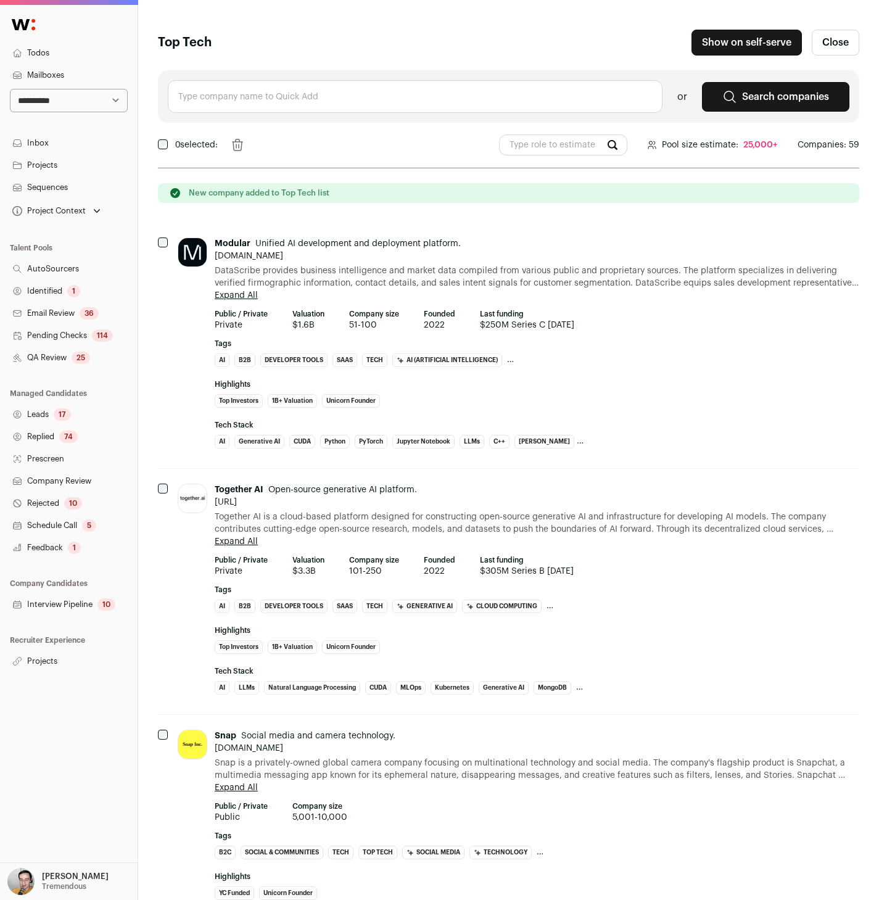
click at [275, 94] on input "text" at bounding box center [415, 96] width 495 height 33
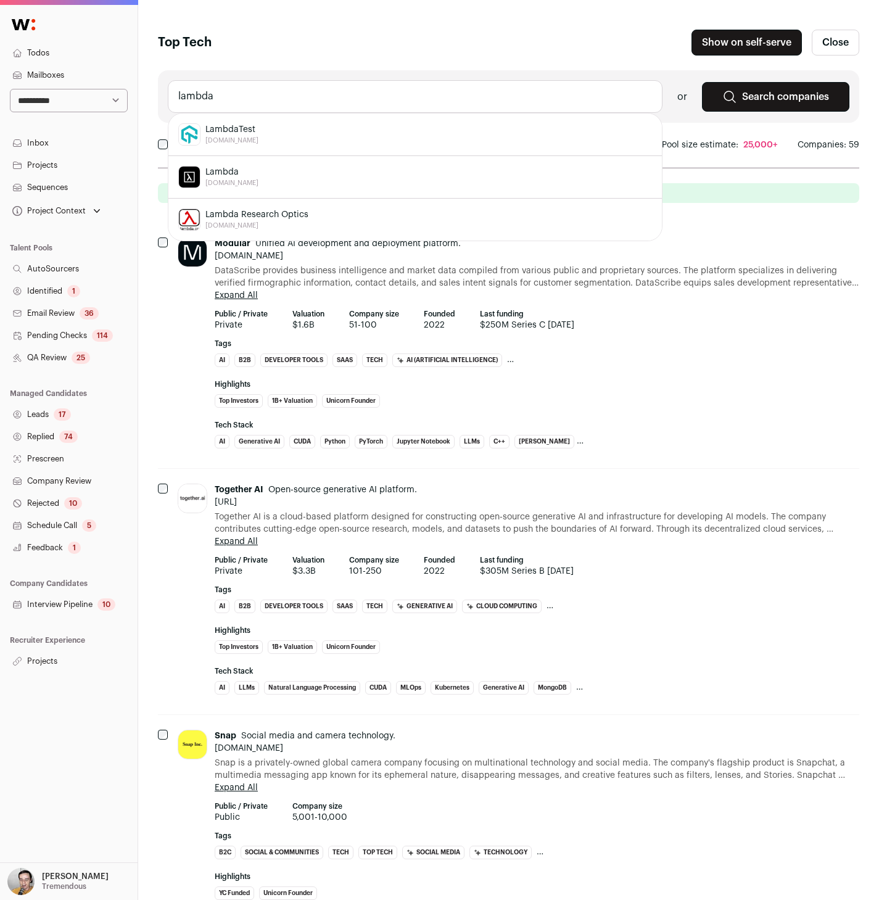
click at [251, 174] on span "Lambda" at bounding box center [232, 172] width 53 height 12
type input "Lambda lambdalabs.com"
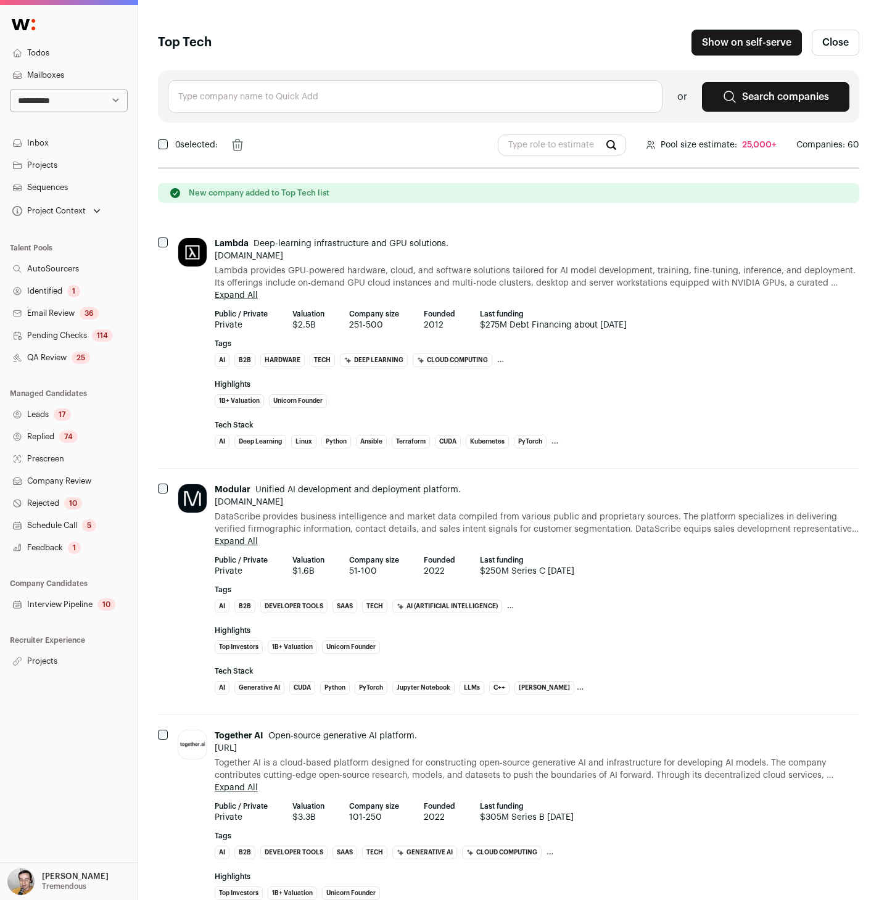
paste input "PsiQuantum"
click at [279, 131] on div "PsiQuantum psiquantum.com" at bounding box center [415, 134] width 474 height 22
type input "PsiQuantum psiquantum.com"
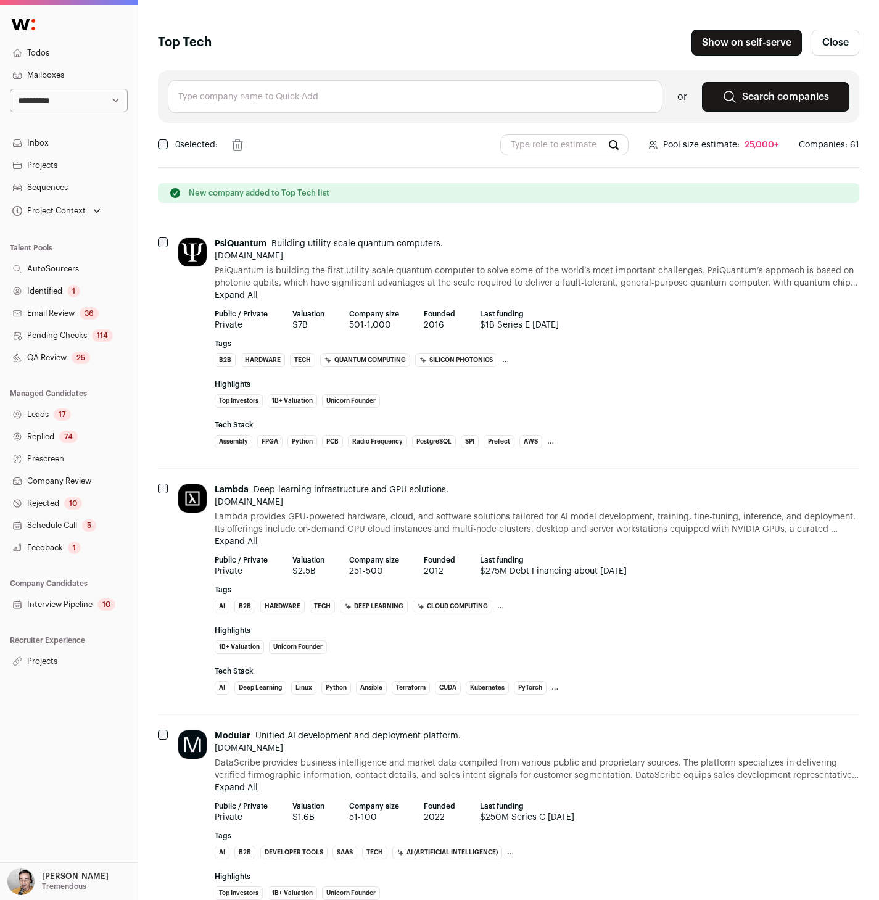
paste input "IonQ"
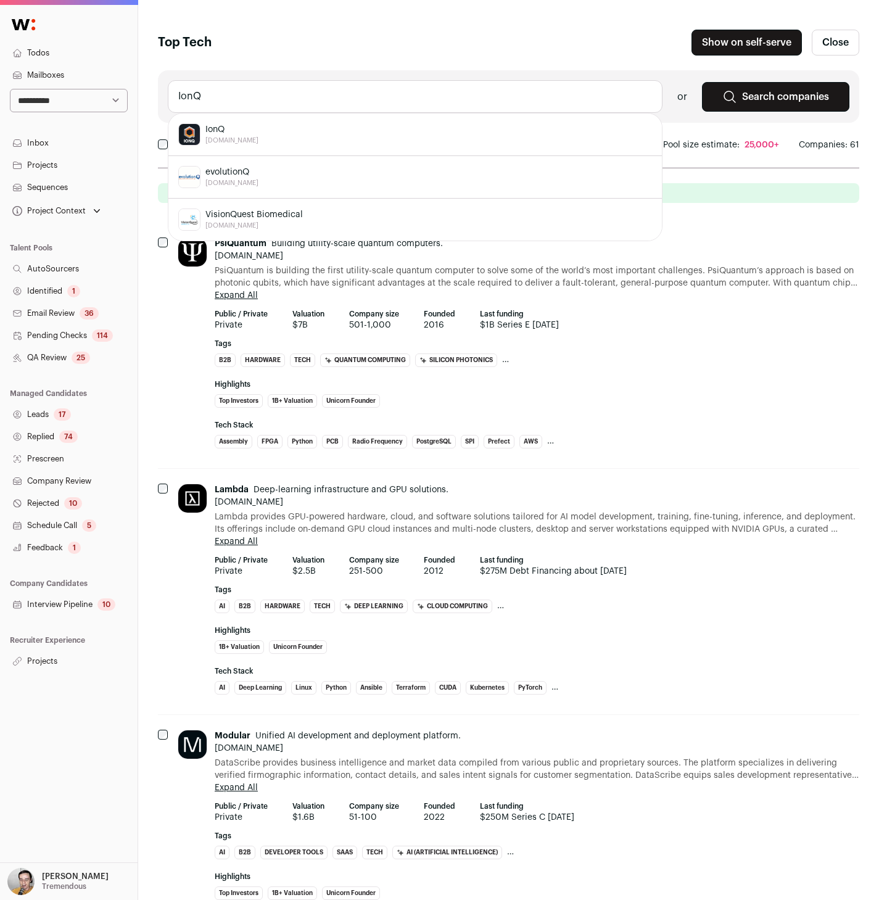
click at [266, 129] on div "IonQ ionq.com" at bounding box center [415, 134] width 474 height 22
type input "IonQ ionq.com"
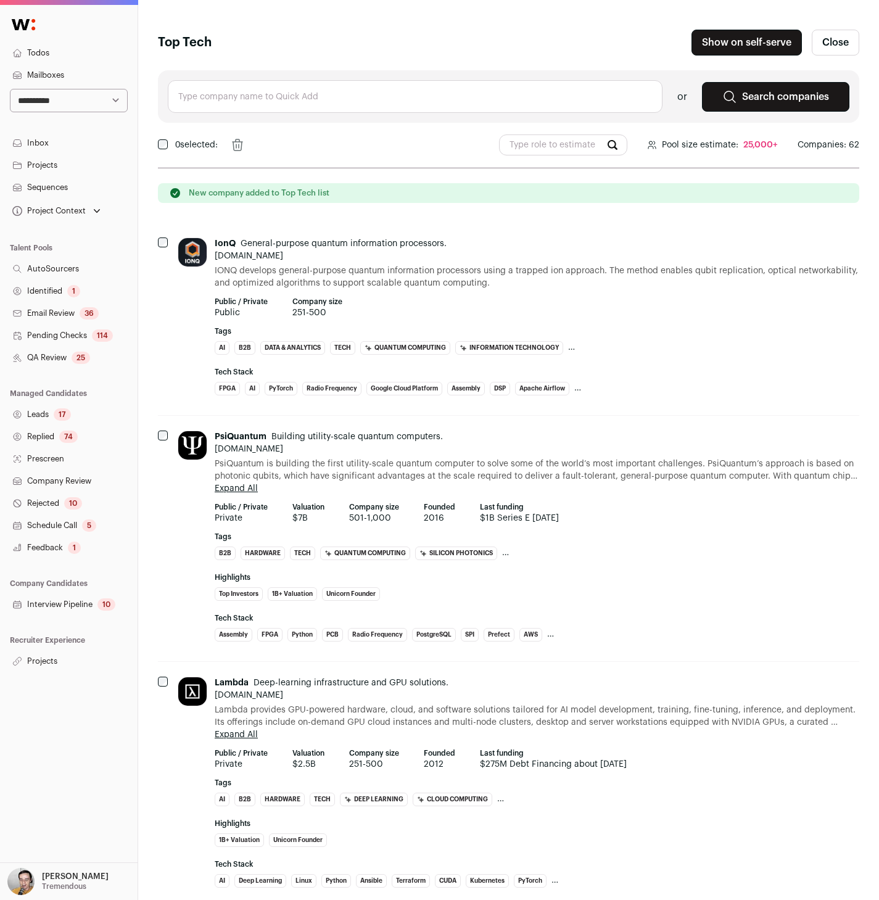
paste input "Rippling"
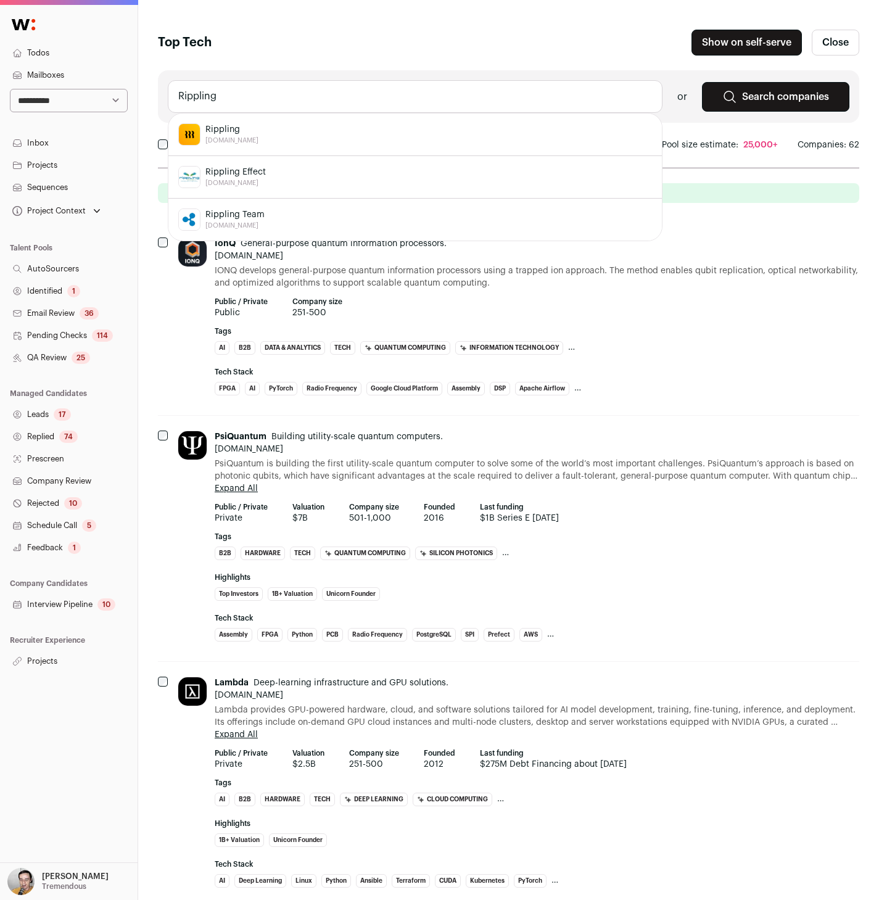
click at [289, 136] on div "Rippling rippling.com" at bounding box center [415, 134] width 474 height 22
type input "Rippling rippling.com"
